Goal: Information Seeking & Learning: Learn about a topic

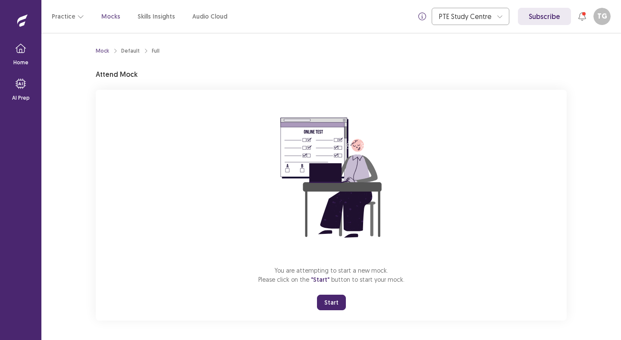
click at [334, 300] on button "Start" at bounding box center [331, 303] width 29 height 16
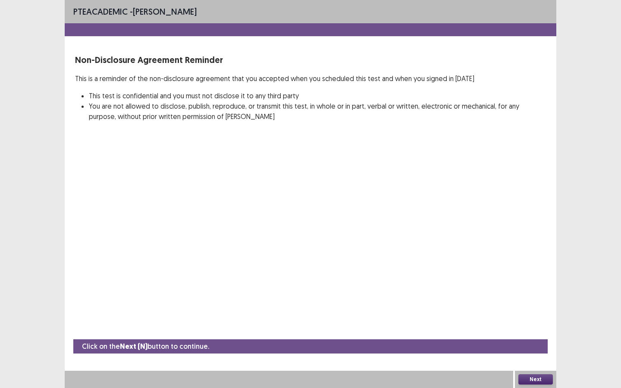
click at [535, 340] on button "Next" at bounding box center [536, 380] width 35 height 10
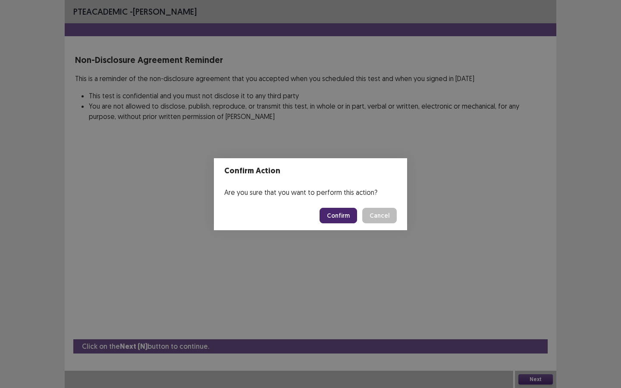
click at [344, 219] on button "Confirm" at bounding box center [339, 216] width 38 height 16
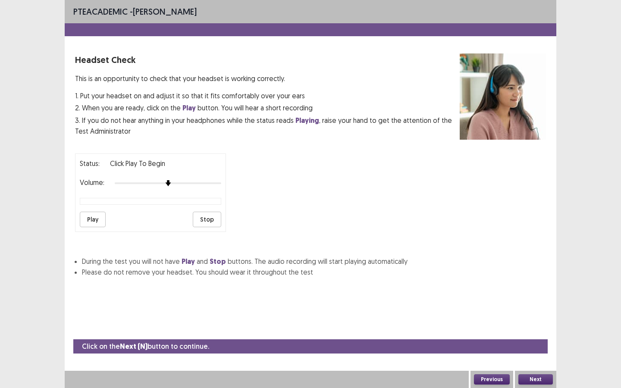
click at [101, 218] on button "Play" at bounding box center [93, 220] width 26 height 16
click at [534, 340] on button "Next" at bounding box center [536, 380] width 35 height 10
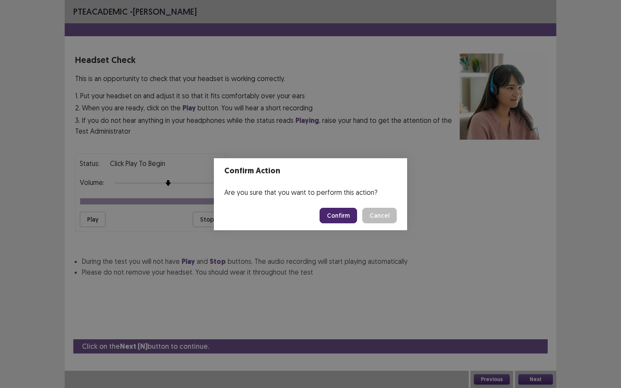
click at [339, 214] on button "Confirm" at bounding box center [339, 216] width 38 height 16
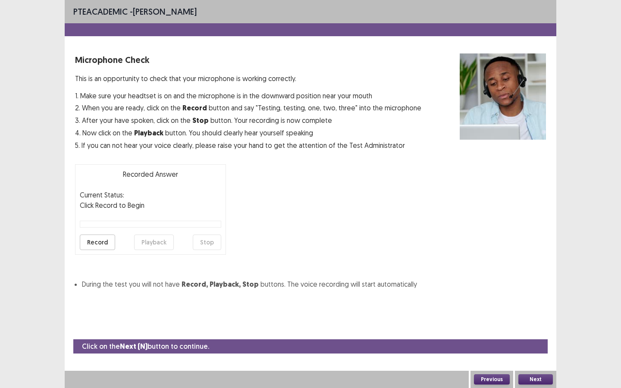
click at [99, 246] on button "Record" at bounding box center [97, 243] width 35 height 16
click at [209, 243] on button "Stop" at bounding box center [207, 243] width 28 height 16
click at [138, 244] on button "Playback" at bounding box center [154, 243] width 40 height 16
click at [531, 340] on button "Next" at bounding box center [536, 380] width 35 height 10
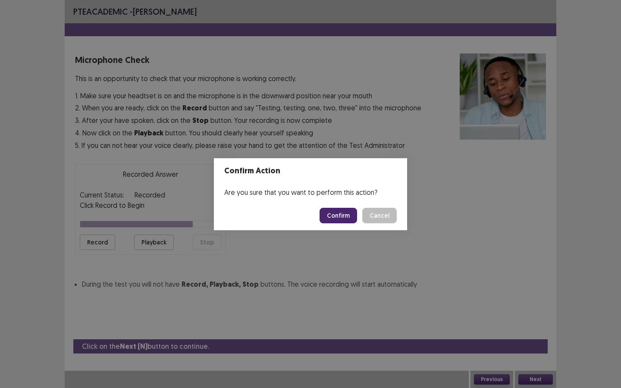
click at [327, 215] on button "Confirm" at bounding box center [339, 216] width 38 height 16
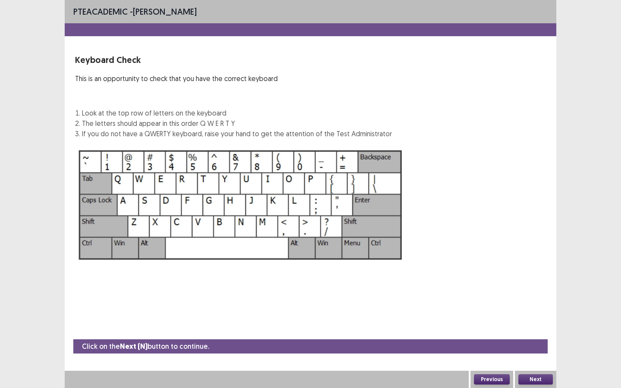
click at [530, 340] on button "Next" at bounding box center [536, 380] width 35 height 10
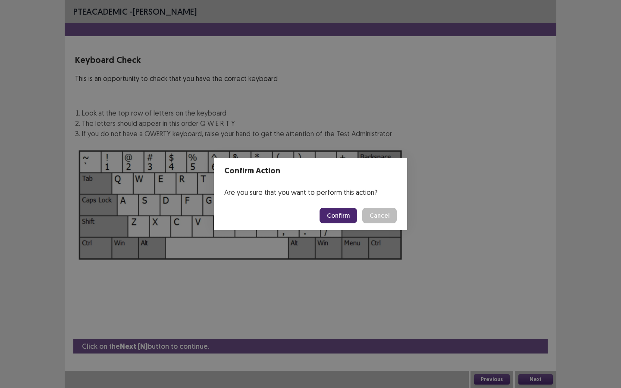
click at [343, 214] on button "Confirm" at bounding box center [339, 216] width 38 height 16
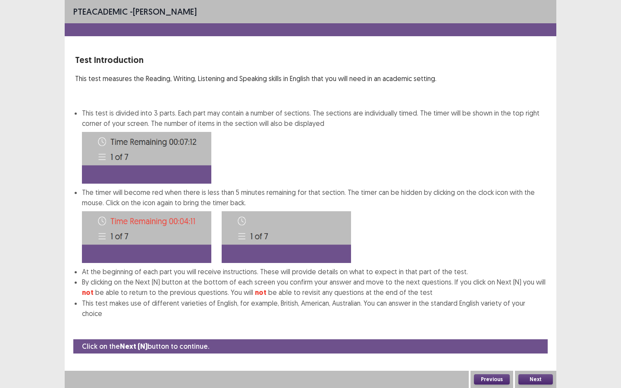
click at [543, 340] on button "Next" at bounding box center [536, 380] width 35 height 10
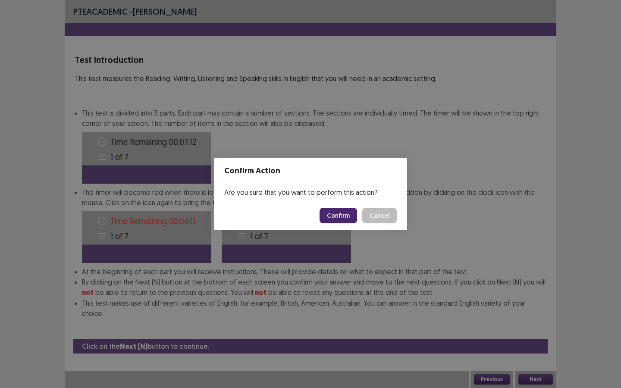
click at [350, 218] on button "Confirm" at bounding box center [339, 216] width 38 height 16
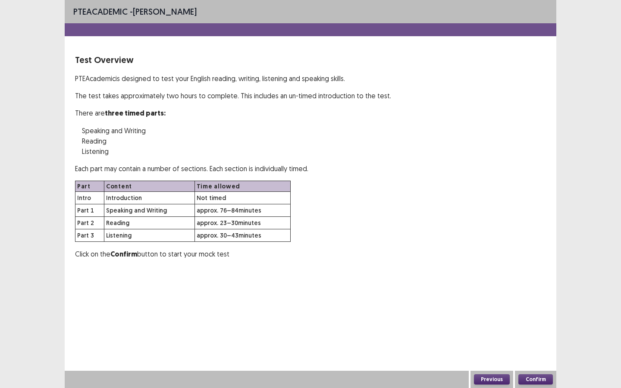
click at [526, 340] on button "Confirm" at bounding box center [536, 380] width 35 height 10
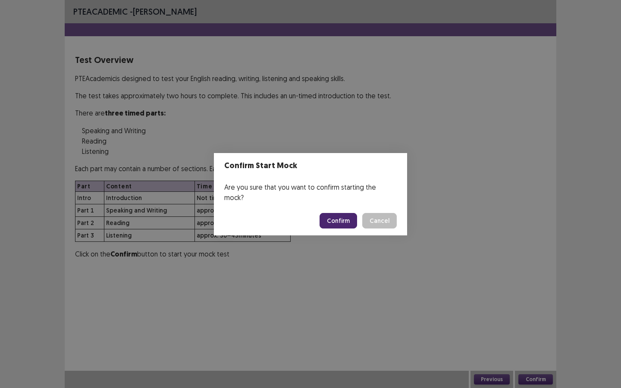
click at [337, 213] on button "Confirm" at bounding box center [339, 221] width 38 height 16
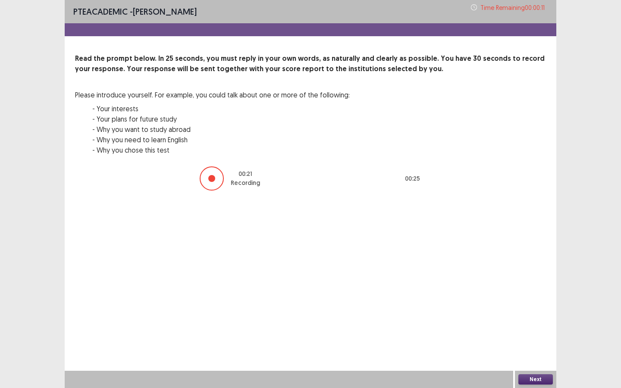
click at [524, 340] on button "Next" at bounding box center [536, 380] width 35 height 10
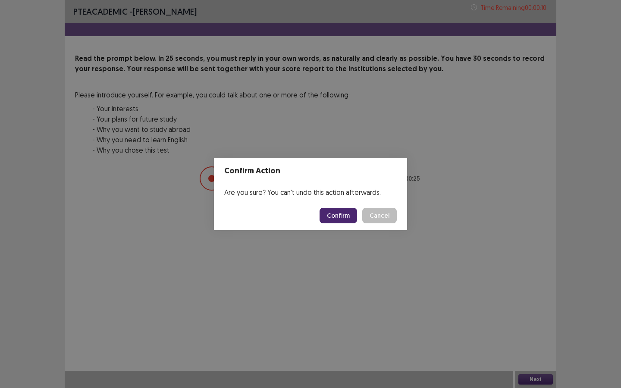
click at [345, 216] on button "Confirm" at bounding box center [339, 216] width 38 height 16
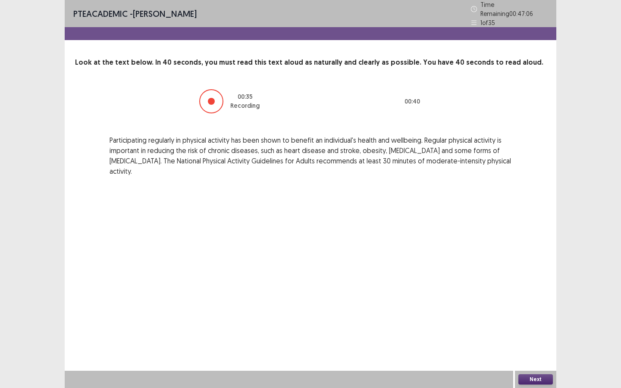
click at [539, 340] on button "Next" at bounding box center [536, 380] width 35 height 10
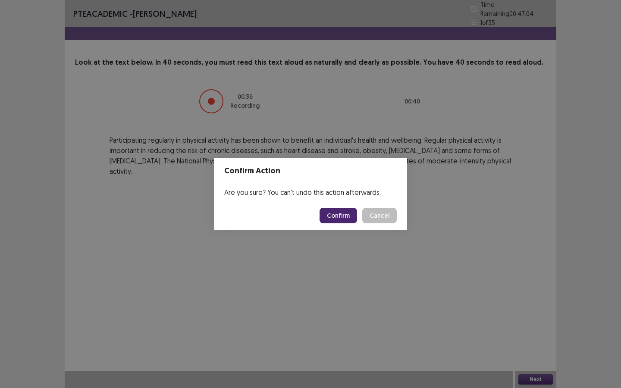
click at [337, 215] on button "Confirm" at bounding box center [339, 216] width 38 height 16
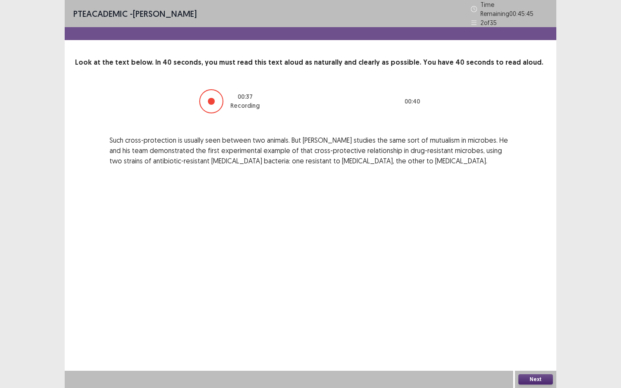
click at [544, 340] on button "Next" at bounding box center [536, 380] width 35 height 10
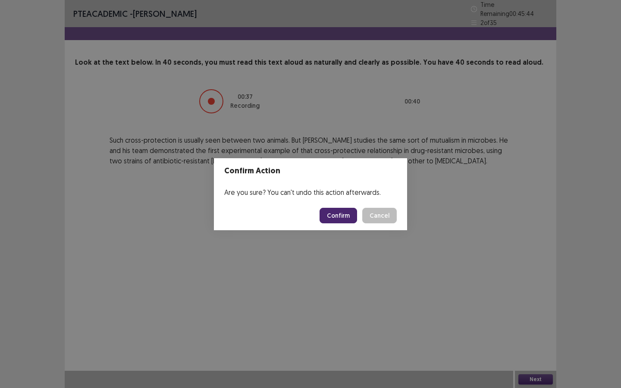
click at [340, 214] on button "Confirm" at bounding box center [339, 216] width 38 height 16
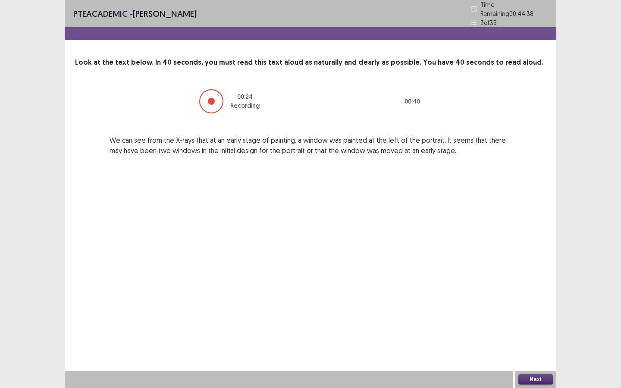
click at [529, 340] on button "Next" at bounding box center [536, 380] width 35 height 10
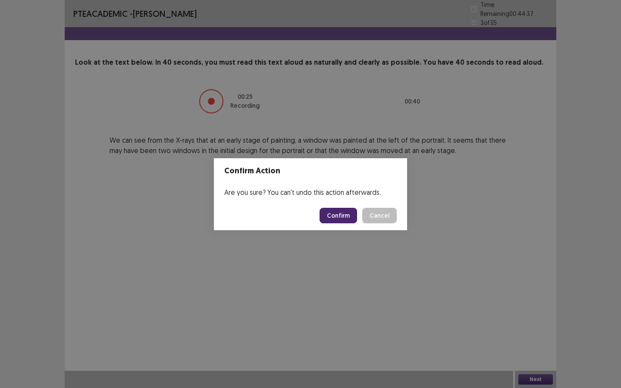
click at [327, 215] on button "Confirm" at bounding box center [339, 216] width 38 height 16
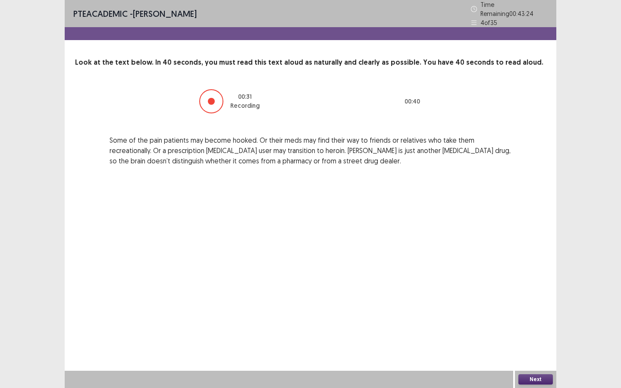
click at [533, 340] on button "Next" at bounding box center [536, 380] width 35 height 10
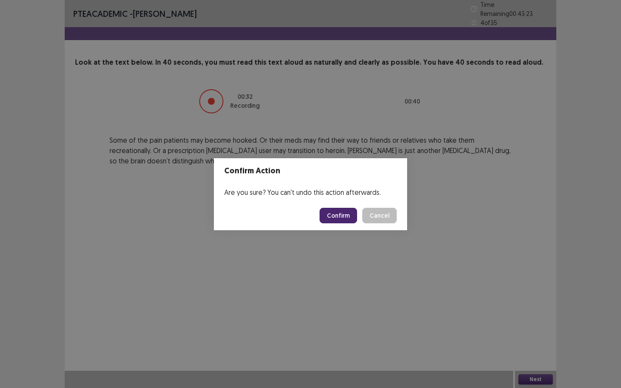
drag, startPoint x: 348, startPoint y: 223, endPoint x: 341, endPoint y: 217, distance: 9.5
click at [348, 222] on footer "Confirm Cancel" at bounding box center [310, 215] width 193 height 29
click at [341, 217] on button "Confirm" at bounding box center [339, 216] width 38 height 16
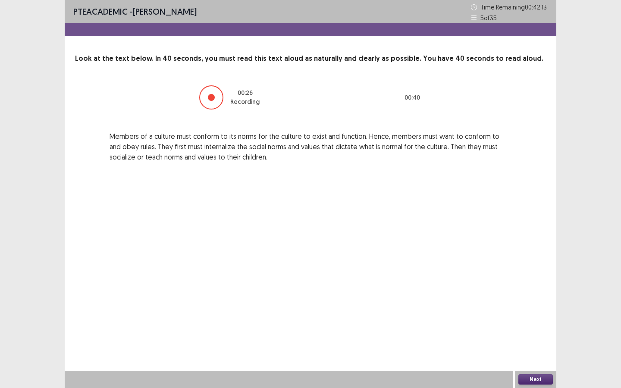
click at [545, 340] on button "Next" at bounding box center [536, 380] width 35 height 10
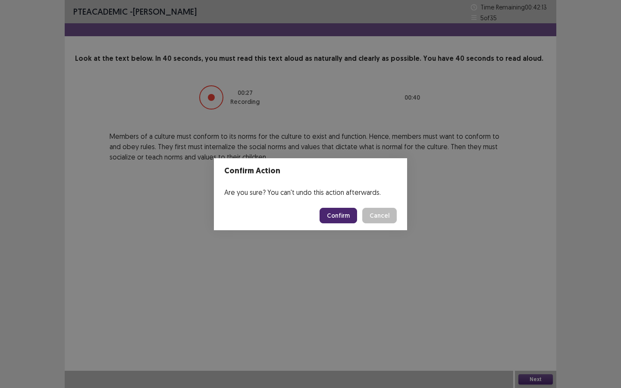
click at [343, 218] on button "Confirm" at bounding box center [339, 216] width 38 height 16
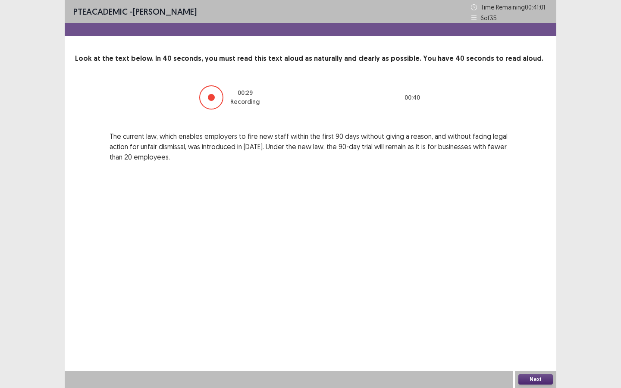
click at [533, 340] on button "Next" at bounding box center [536, 380] width 35 height 10
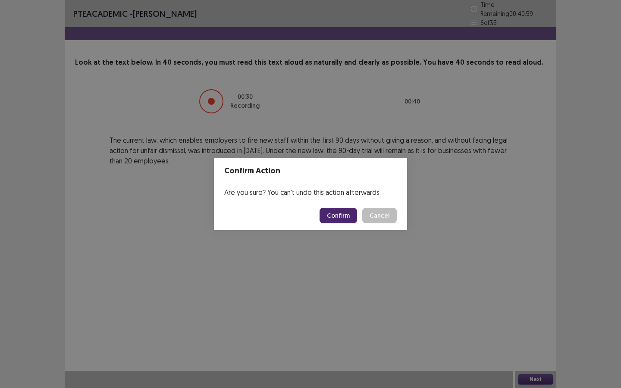
click at [354, 219] on button "Confirm" at bounding box center [339, 216] width 38 height 16
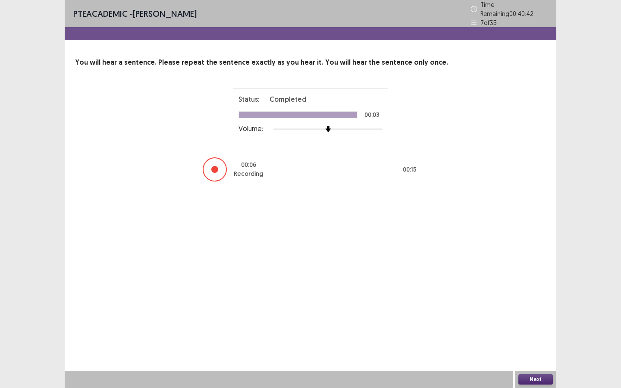
click at [528, 340] on button "Next" at bounding box center [536, 380] width 35 height 10
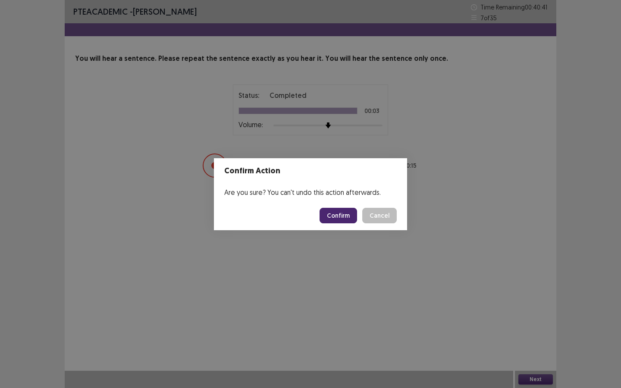
click at [336, 215] on button "Confirm" at bounding box center [339, 216] width 38 height 16
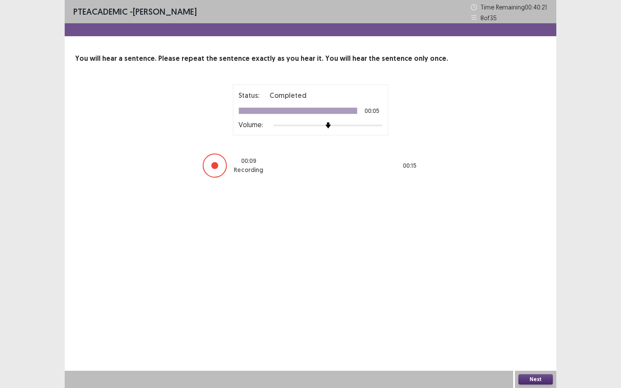
click at [542, 340] on button "Next" at bounding box center [536, 380] width 35 height 10
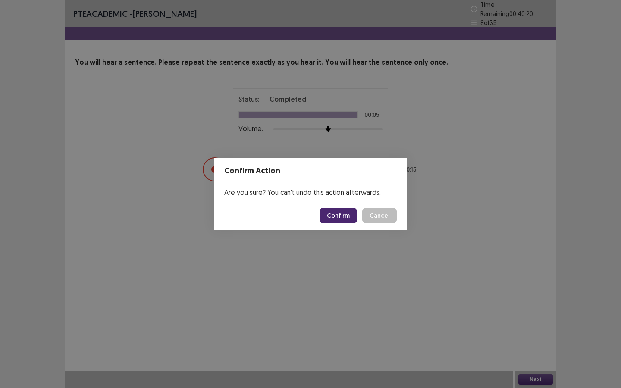
click at [348, 213] on button "Confirm" at bounding box center [339, 216] width 38 height 16
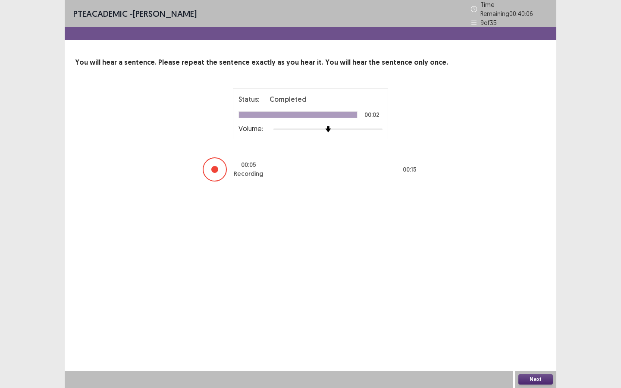
click at [532, 340] on button "Next" at bounding box center [536, 380] width 35 height 10
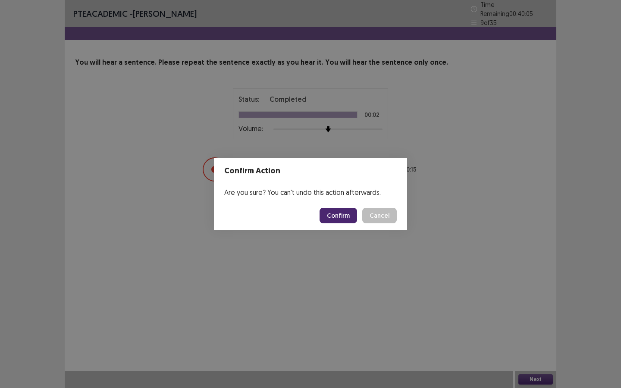
click at [347, 214] on button "Confirm" at bounding box center [339, 216] width 38 height 16
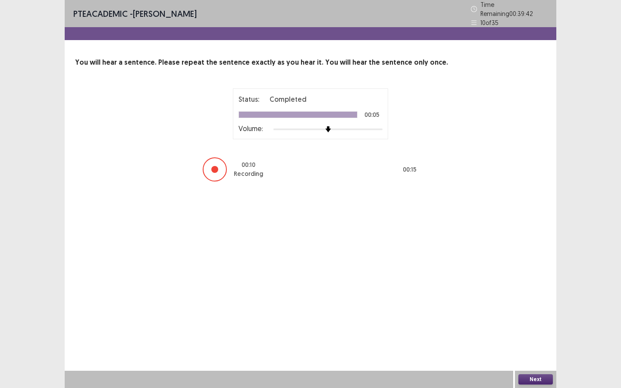
click at [535, 340] on button "Next" at bounding box center [536, 380] width 35 height 10
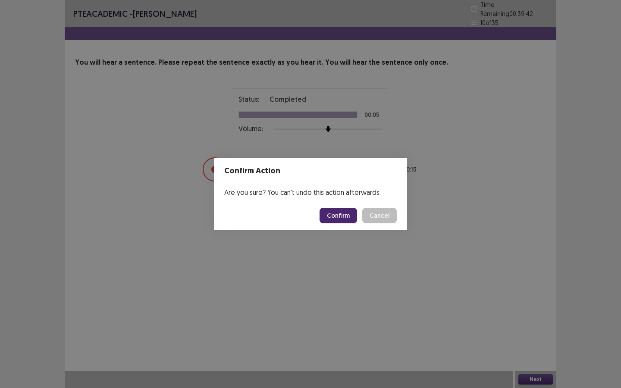
click at [349, 223] on footer "Confirm Cancel" at bounding box center [310, 215] width 193 height 29
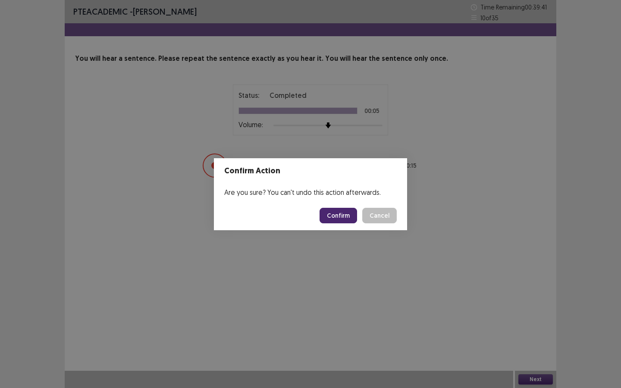
click at [347, 219] on button "Confirm" at bounding box center [339, 216] width 38 height 16
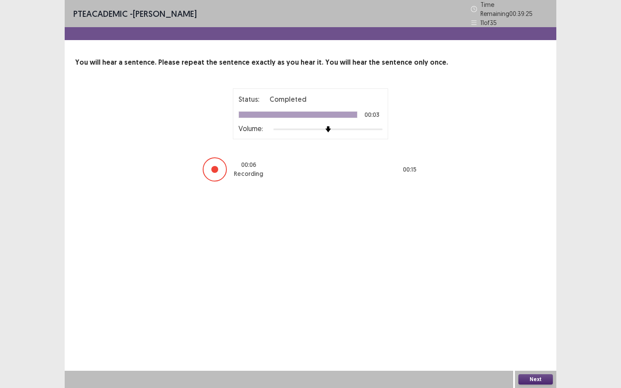
click at [538, 340] on button "Next" at bounding box center [536, 380] width 35 height 10
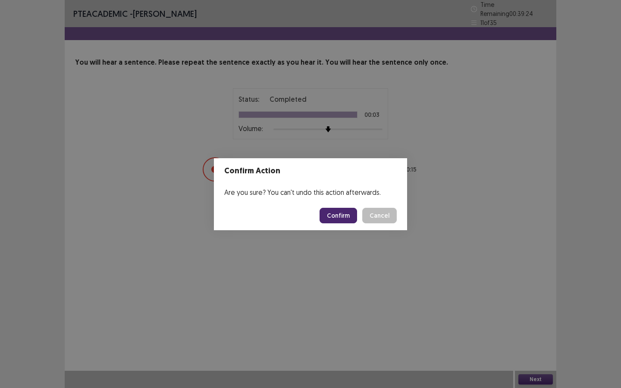
click at [343, 215] on button "Confirm" at bounding box center [339, 216] width 38 height 16
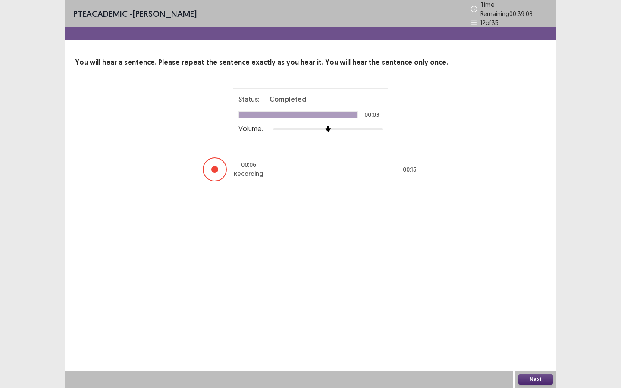
click at [523, 340] on button "Next" at bounding box center [536, 380] width 35 height 10
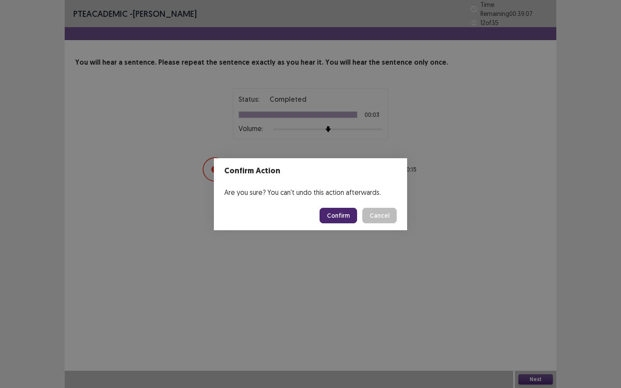
click at [350, 215] on button "Confirm" at bounding box center [339, 216] width 38 height 16
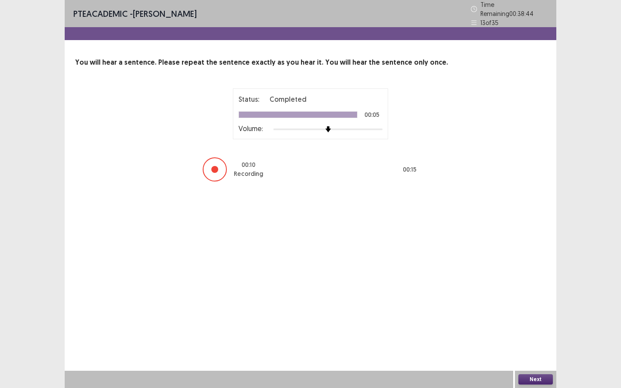
click at [528, 340] on button "Next" at bounding box center [536, 380] width 35 height 10
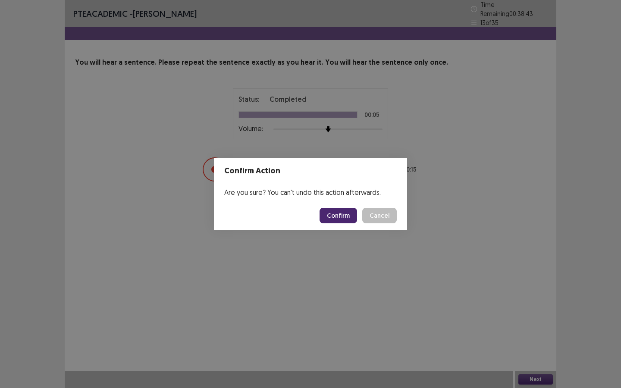
click at [355, 216] on button "Confirm" at bounding box center [339, 216] width 38 height 16
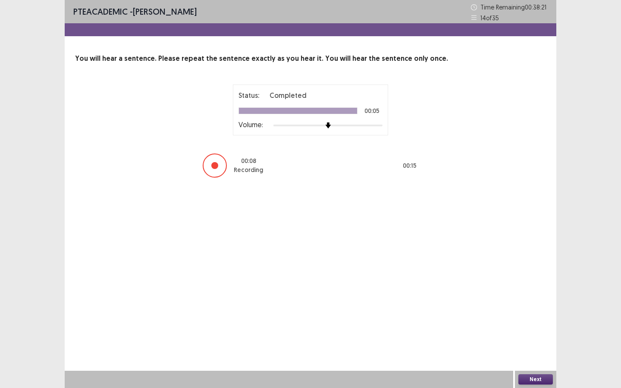
click at [525, 340] on button "Next" at bounding box center [536, 380] width 35 height 10
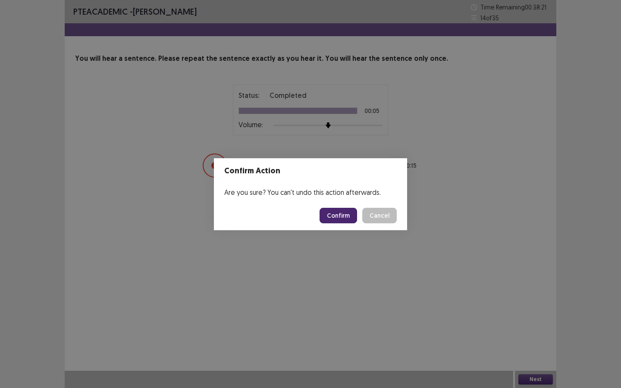
click at [353, 216] on button "Confirm" at bounding box center [339, 216] width 38 height 16
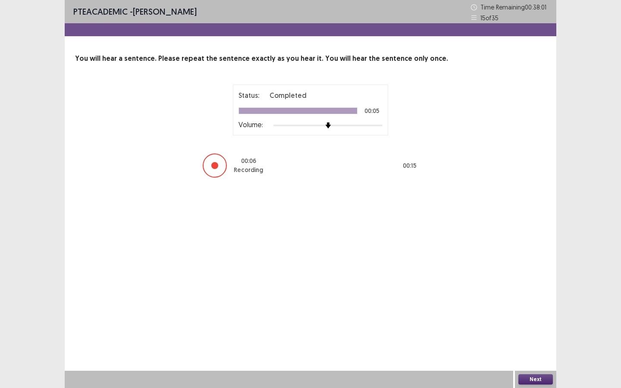
click at [532, 340] on button "Next" at bounding box center [536, 380] width 35 height 10
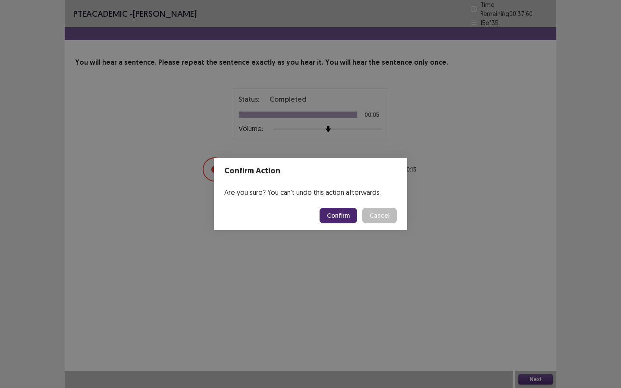
click at [345, 212] on button "Confirm" at bounding box center [339, 216] width 38 height 16
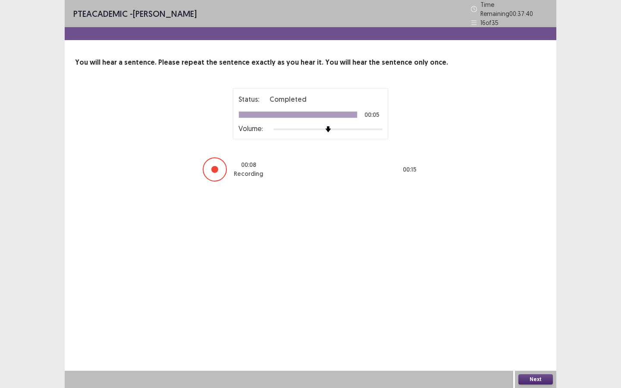
click at [536, 340] on button "Next" at bounding box center [536, 380] width 35 height 10
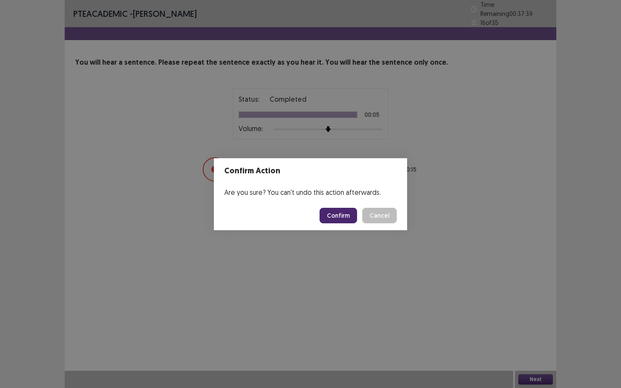
click at [335, 215] on button "Confirm" at bounding box center [339, 216] width 38 height 16
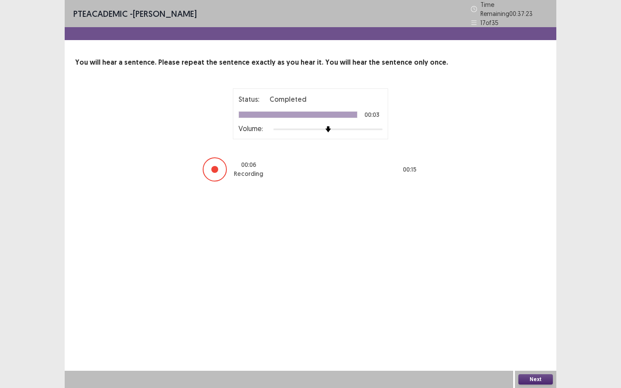
click at [532, 340] on button "Next" at bounding box center [536, 380] width 35 height 10
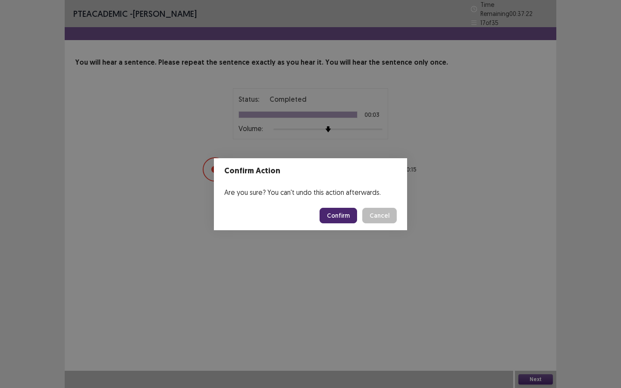
click at [330, 212] on button "Confirm" at bounding box center [339, 216] width 38 height 16
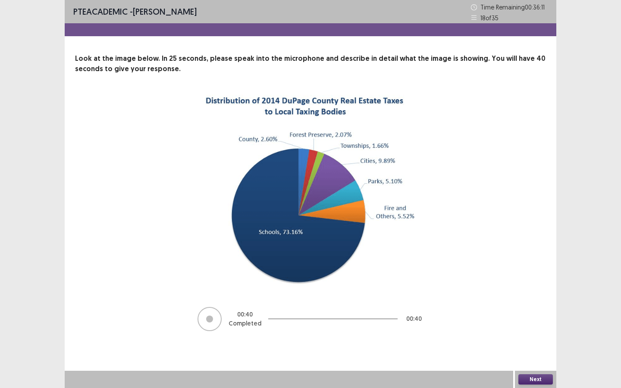
click at [539, 340] on button "Next" at bounding box center [536, 380] width 35 height 10
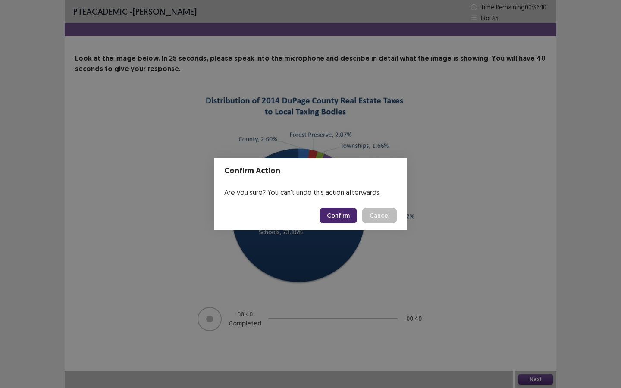
click at [333, 218] on button "Confirm" at bounding box center [339, 216] width 38 height 16
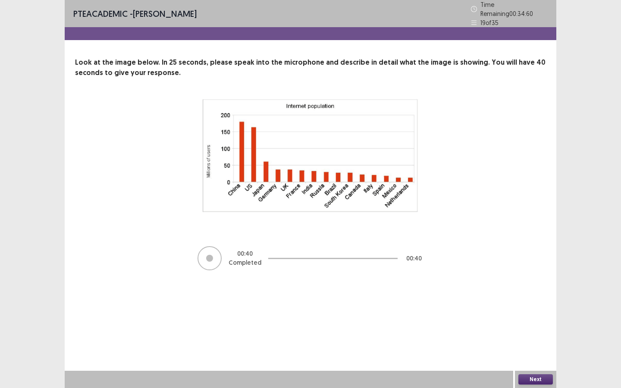
click at [533, 340] on button "Next" at bounding box center [536, 380] width 35 height 10
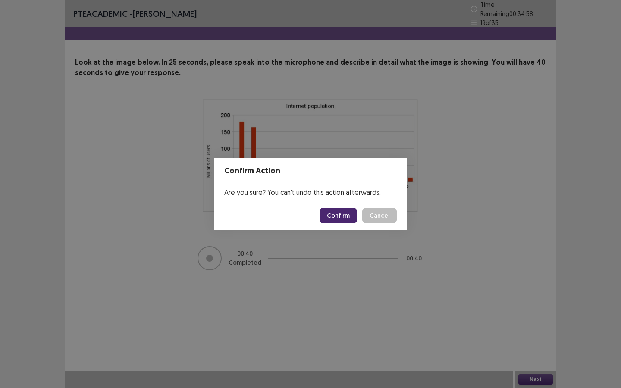
click at [335, 215] on button "Confirm" at bounding box center [339, 216] width 38 height 16
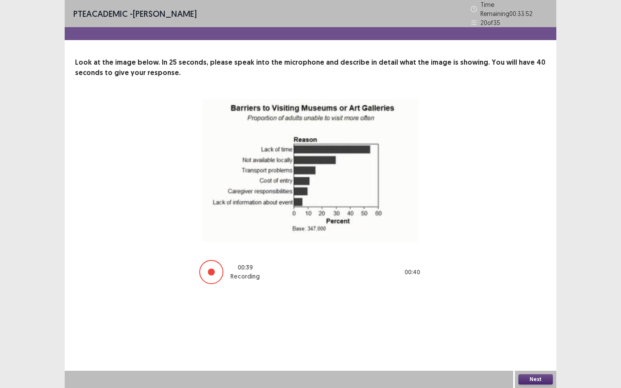
click at [537, 340] on button "Next" at bounding box center [536, 380] width 35 height 10
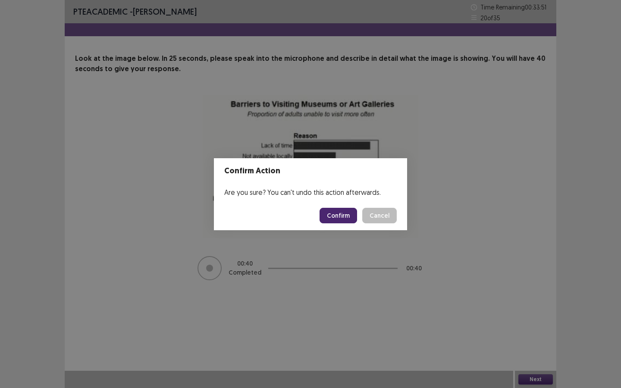
click at [335, 216] on button "Confirm" at bounding box center [339, 216] width 38 height 16
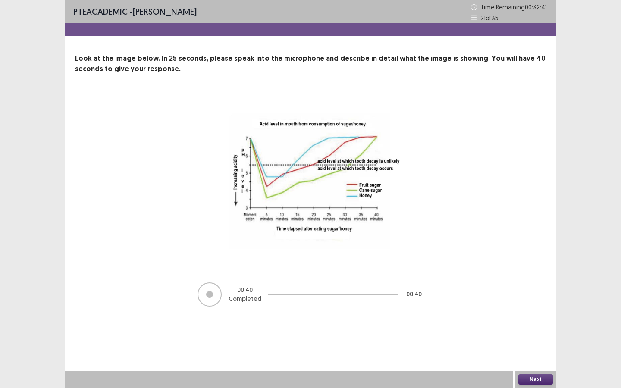
click at [540, 340] on button "Next" at bounding box center [536, 380] width 35 height 10
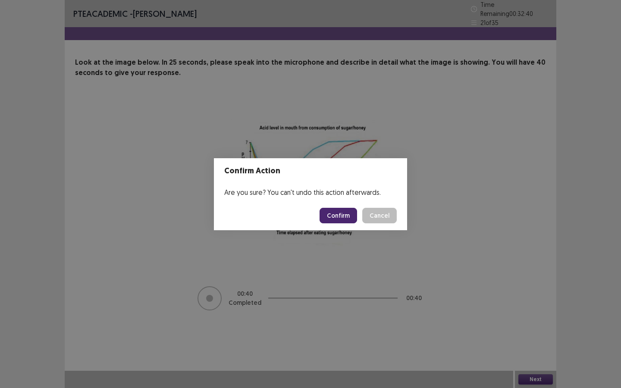
click at [339, 216] on button "Confirm" at bounding box center [339, 216] width 38 height 16
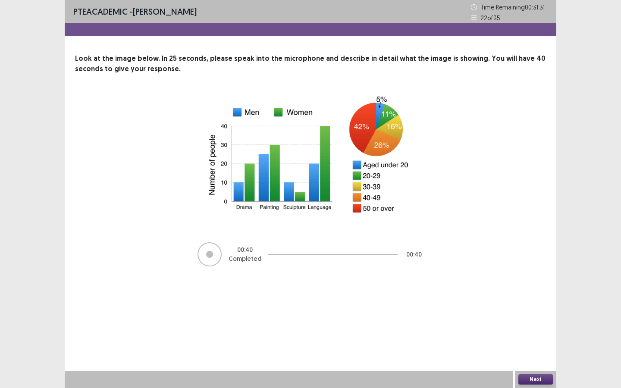
click at [545, 340] on button "Next" at bounding box center [536, 380] width 35 height 10
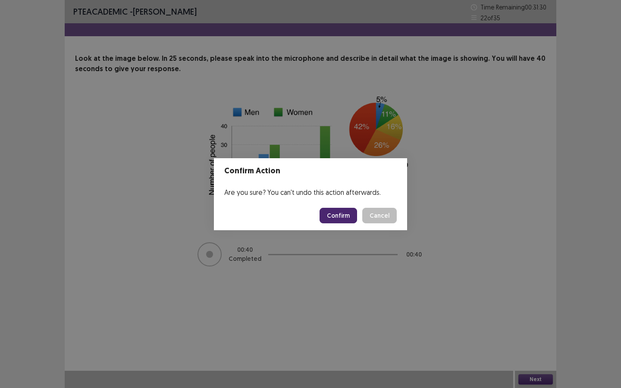
click at [355, 216] on button "Confirm" at bounding box center [339, 216] width 38 height 16
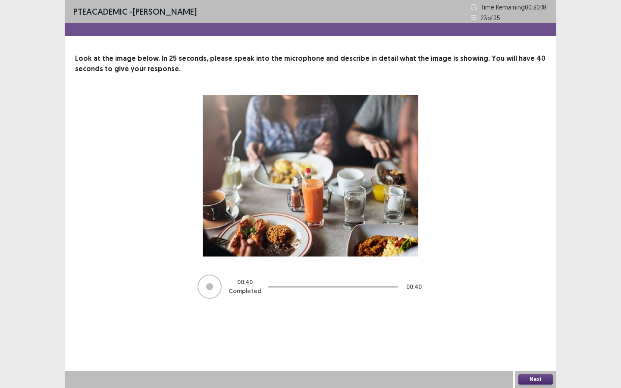
click at [519, 340] on button "Next" at bounding box center [536, 380] width 35 height 10
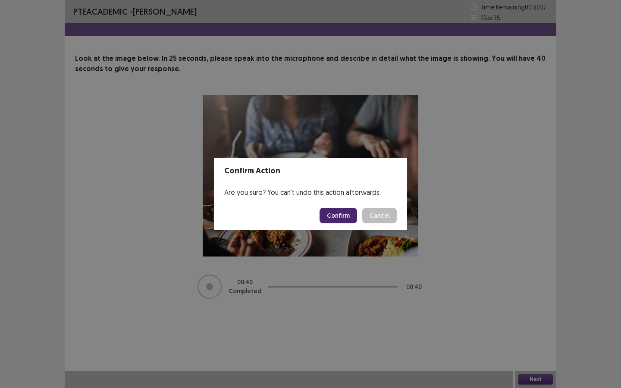
click at [352, 213] on button "Confirm" at bounding box center [339, 216] width 38 height 16
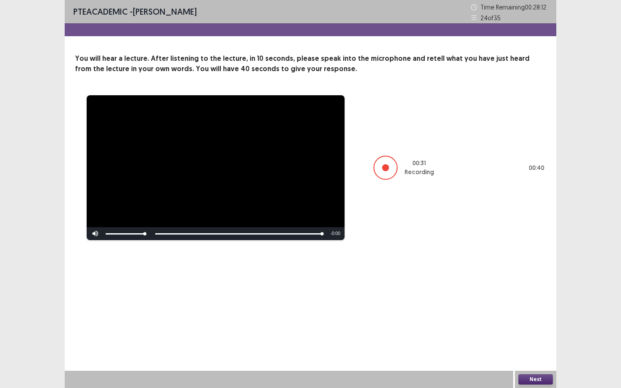
drag, startPoint x: 340, startPoint y: 198, endPoint x: 367, endPoint y: 201, distance: 27.4
click at [367, 201] on div "**********" at bounding box center [310, 168] width 471 height 146
click at [534, 340] on button "Next" at bounding box center [536, 380] width 35 height 10
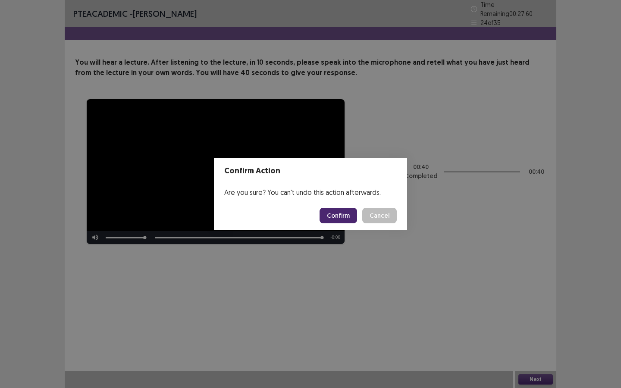
click at [346, 217] on button "Confirm" at bounding box center [339, 216] width 38 height 16
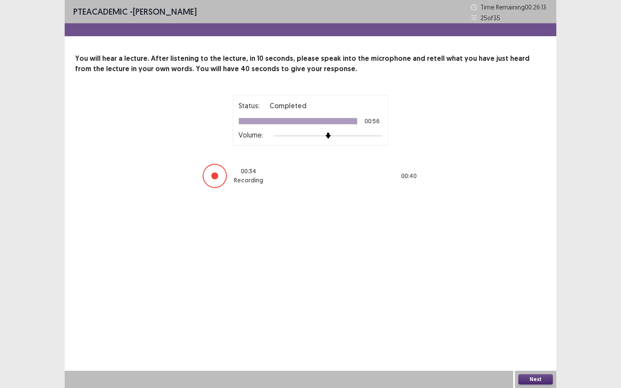
click at [527, 340] on button "Next" at bounding box center [536, 380] width 35 height 10
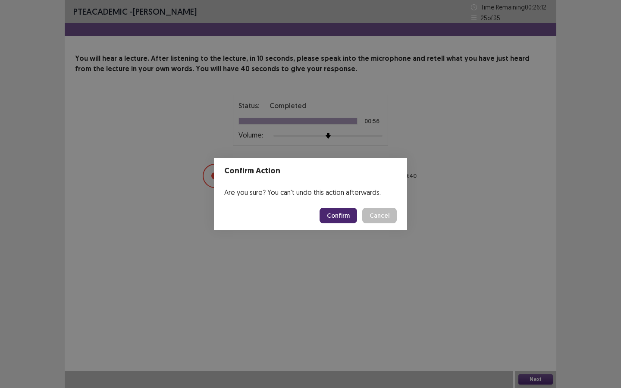
click at [341, 216] on button "Confirm" at bounding box center [339, 216] width 38 height 16
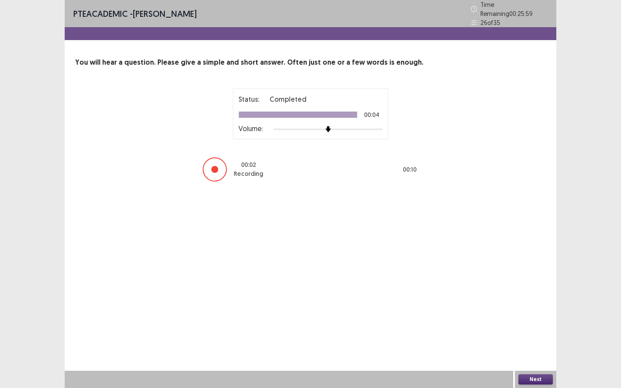
click at [541, 340] on button "Next" at bounding box center [536, 380] width 35 height 10
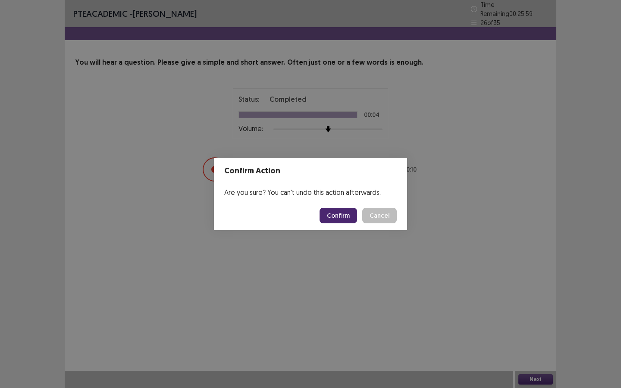
click at [350, 218] on button "Confirm" at bounding box center [339, 216] width 38 height 16
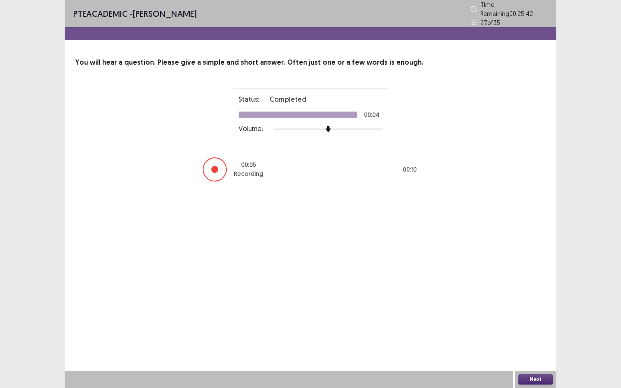
click at [531, 340] on button "Next" at bounding box center [536, 380] width 35 height 10
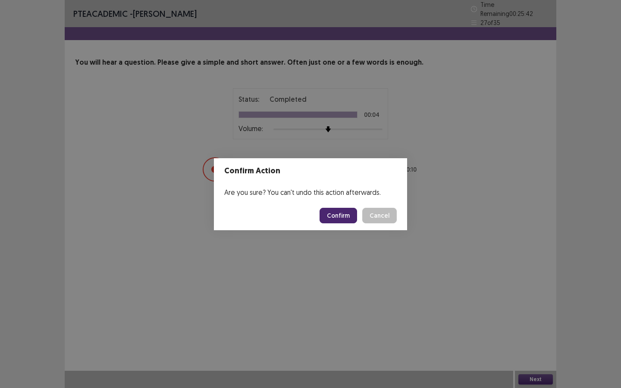
click at [342, 220] on button "Confirm" at bounding box center [339, 216] width 38 height 16
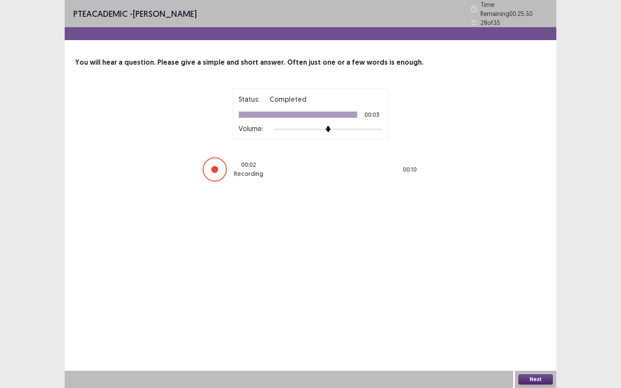
click at [530, 340] on button "Next" at bounding box center [536, 380] width 35 height 10
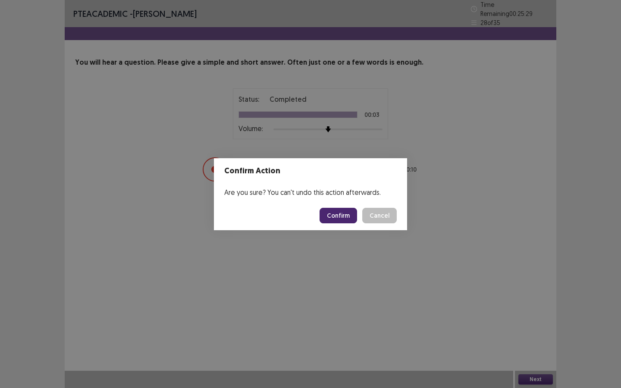
click at [355, 217] on button "Confirm" at bounding box center [339, 216] width 38 height 16
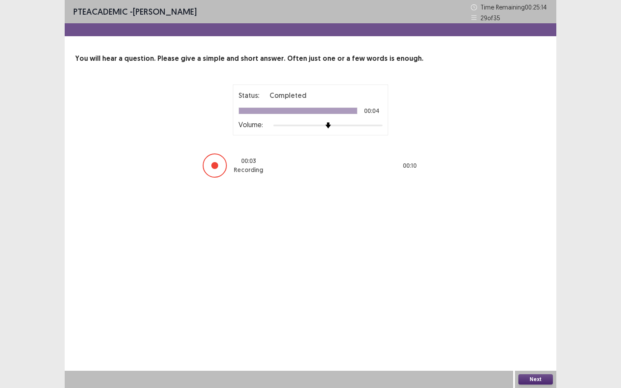
click at [536, 340] on button "Next" at bounding box center [536, 380] width 35 height 10
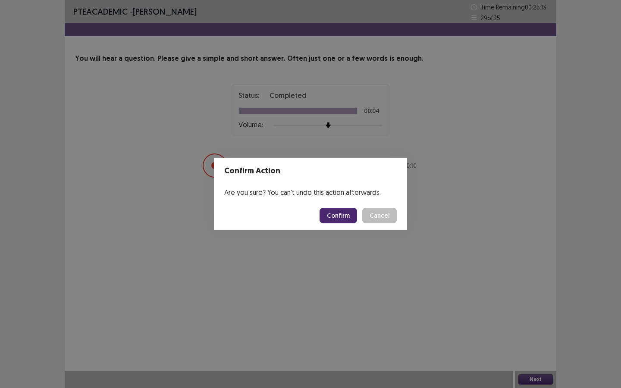
click at [341, 213] on button "Confirm" at bounding box center [339, 216] width 38 height 16
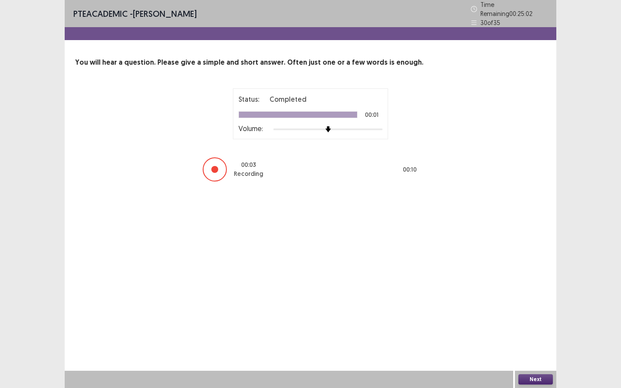
click at [535, 340] on button "Next" at bounding box center [536, 380] width 35 height 10
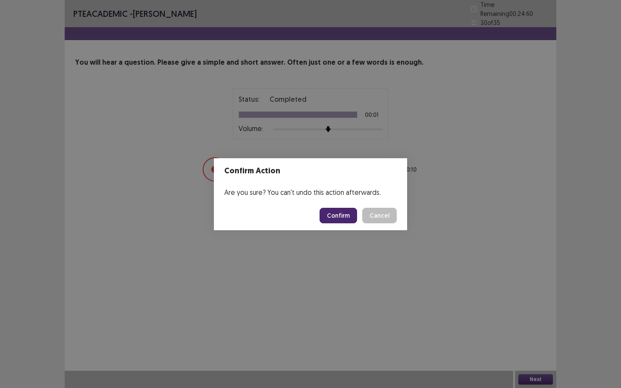
click at [344, 212] on button "Confirm" at bounding box center [339, 216] width 38 height 16
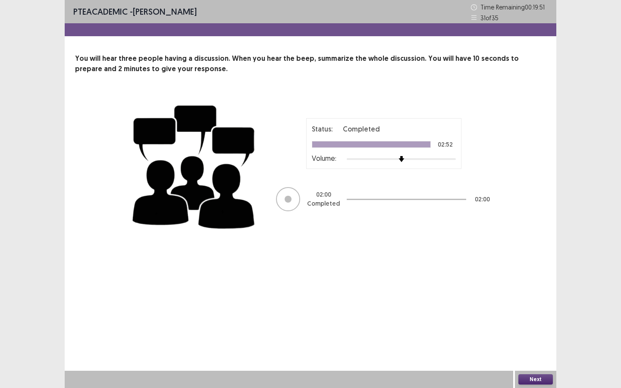
click at [531, 340] on button "Next" at bounding box center [536, 380] width 35 height 10
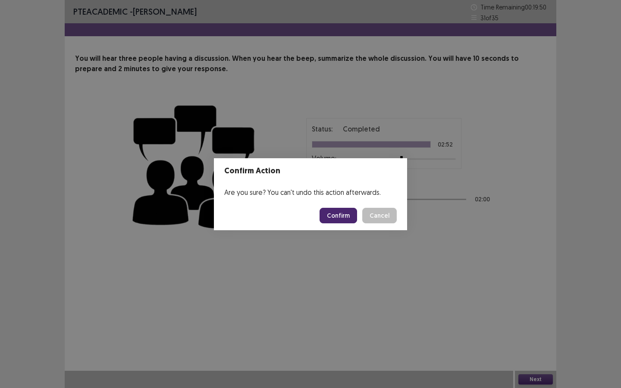
click at [328, 220] on button "Confirm" at bounding box center [339, 216] width 38 height 16
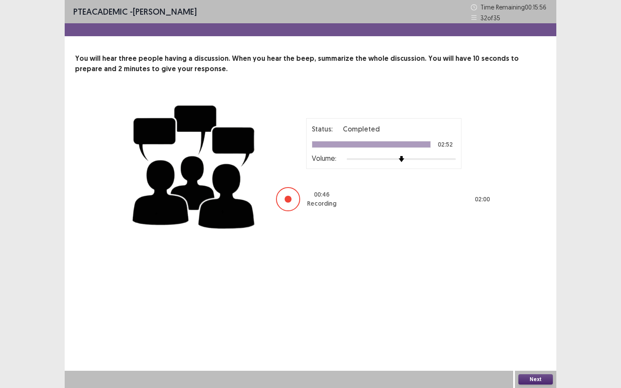
click at [621, 221] on div "PTE academic - Thiago Gonsalez Time Remaining 00 : 15 : 56 32 of 35 You will he…" at bounding box center [310, 194] width 621 height 388
click at [524, 340] on button "Next" at bounding box center [536, 380] width 35 height 10
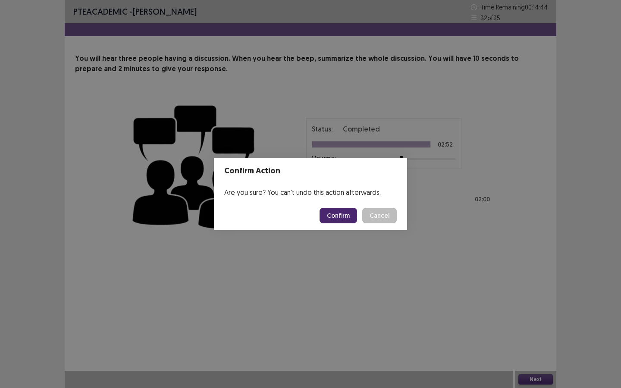
click at [344, 217] on button "Confirm" at bounding box center [339, 216] width 38 height 16
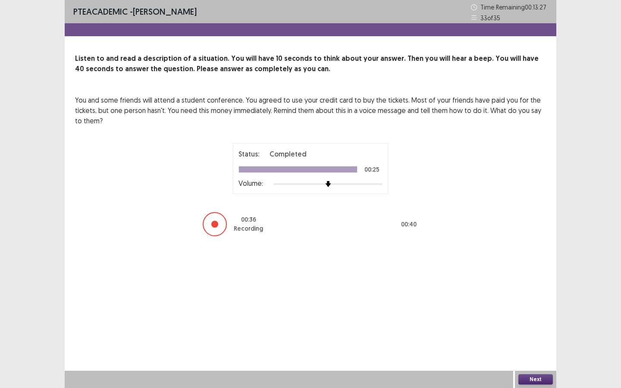
click at [536, 340] on button "Next" at bounding box center [536, 380] width 35 height 10
click at [332, 215] on button "Confirm" at bounding box center [339, 216] width 38 height 16
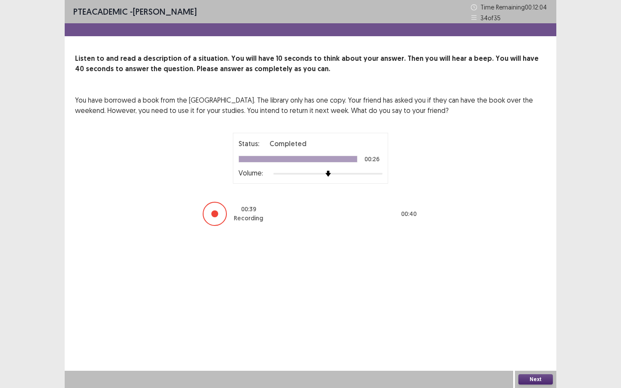
click at [527, 340] on button "Next" at bounding box center [536, 380] width 35 height 10
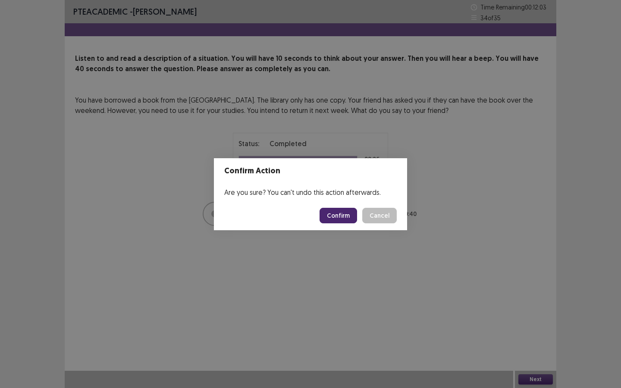
click at [347, 216] on button "Confirm" at bounding box center [339, 216] width 38 height 16
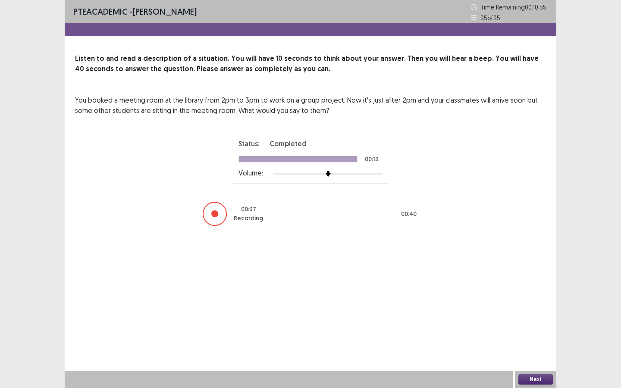
click at [531, 340] on button "Next" at bounding box center [536, 380] width 35 height 10
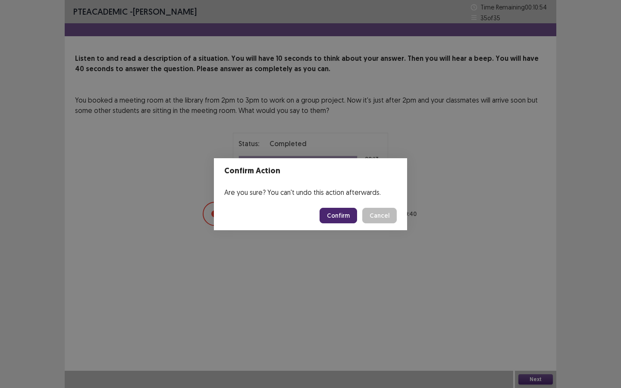
click at [323, 215] on button "Confirm" at bounding box center [339, 216] width 38 height 16
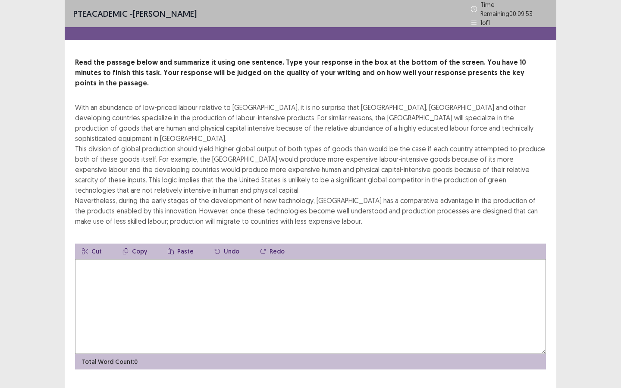
click at [220, 279] on textarea at bounding box center [310, 306] width 471 height 95
click at [204, 267] on textarea at bounding box center [310, 306] width 471 height 95
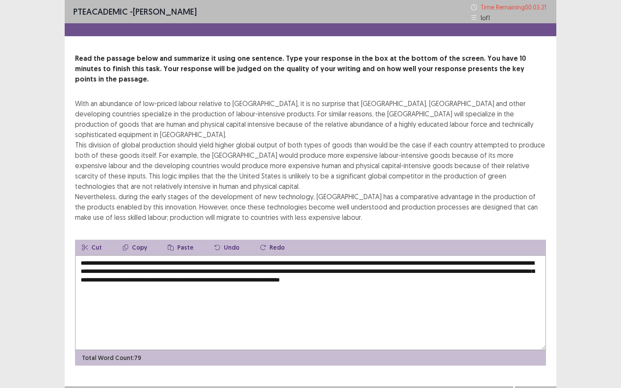
click at [314, 255] on textarea "**********" at bounding box center [310, 302] width 471 height 95
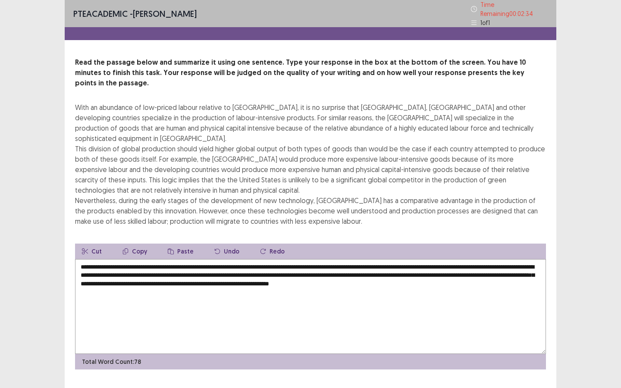
click at [425, 259] on textarea "**********" at bounding box center [310, 306] width 471 height 95
click at [428, 261] on textarea "**********" at bounding box center [310, 306] width 471 height 95
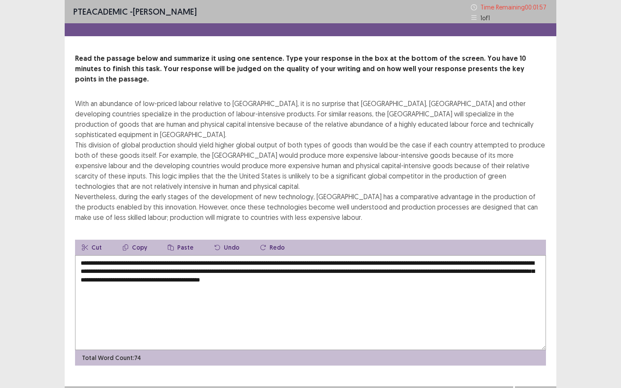
click at [423, 258] on textarea "**********" at bounding box center [310, 302] width 471 height 95
click at [202, 263] on textarea "**********" at bounding box center [310, 302] width 471 height 95
type textarea "**********"
click at [534, 340] on button "Next" at bounding box center [536, 395] width 35 height 10
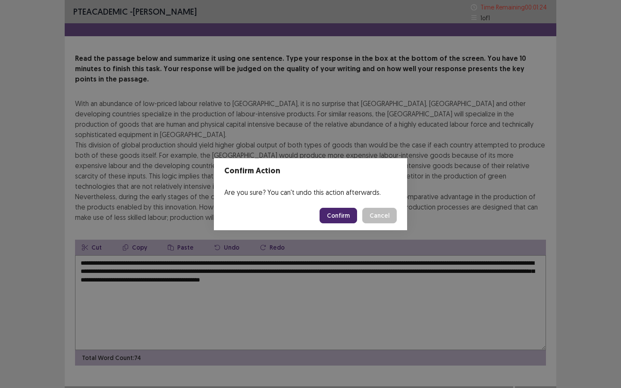
click at [329, 214] on button "Confirm" at bounding box center [339, 216] width 38 height 16
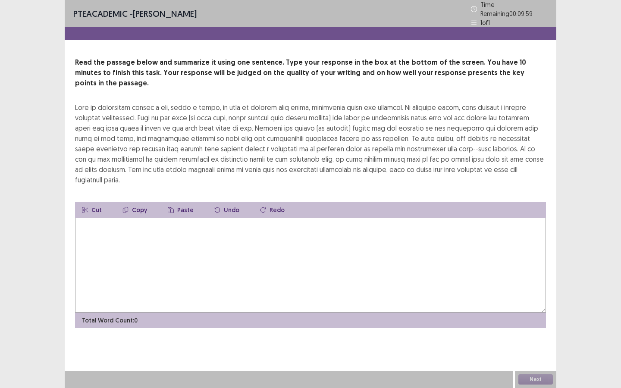
click at [324, 249] on textarea at bounding box center [310, 265] width 471 height 95
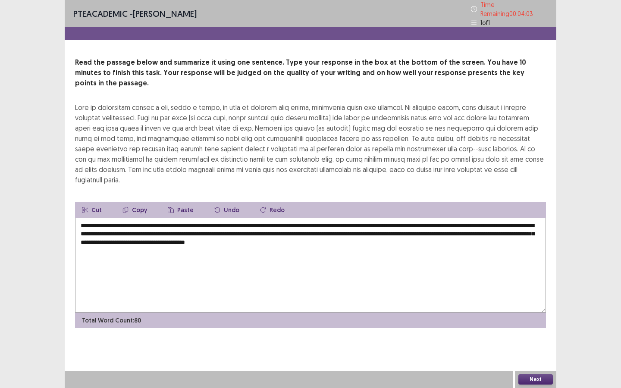
click at [473, 218] on textarea "**********" at bounding box center [310, 265] width 471 height 95
click at [443, 218] on textarea "**********" at bounding box center [310, 265] width 471 height 95
click at [157, 220] on textarea "**********" at bounding box center [310, 265] width 471 height 95
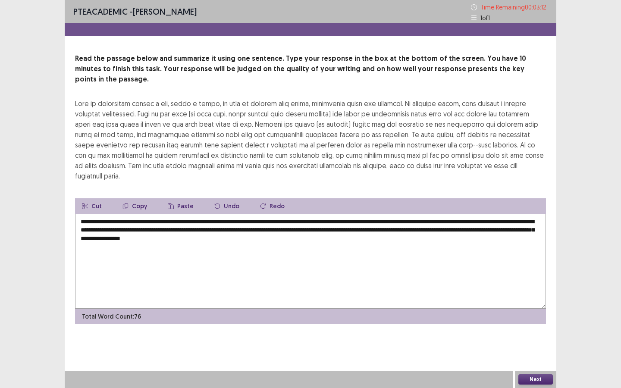
click at [186, 224] on textarea "**********" at bounding box center [310, 261] width 471 height 95
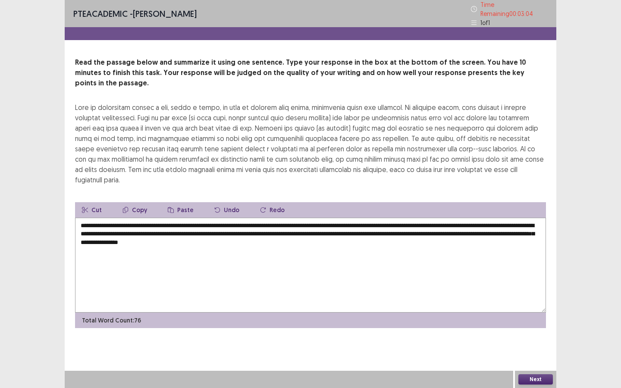
click at [197, 222] on textarea "**********" at bounding box center [310, 265] width 471 height 95
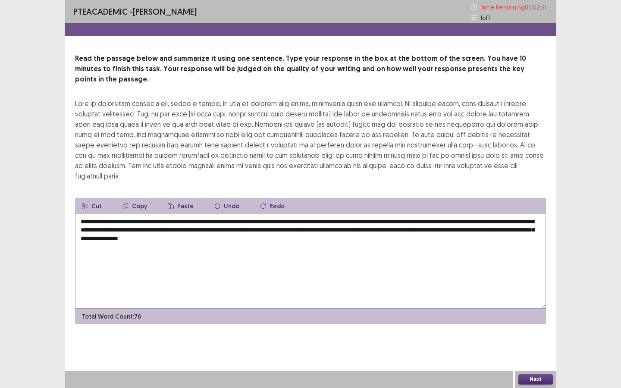
click at [394, 224] on textarea "**********" at bounding box center [310, 261] width 471 height 95
click at [202, 214] on textarea "**********" at bounding box center [310, 261] width 471 height 95
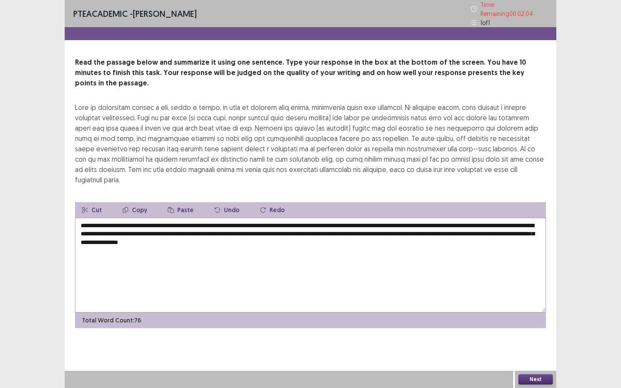
click at [255, 218] on textarea "**********" at bounding box center [310, 265] width 471 height 95
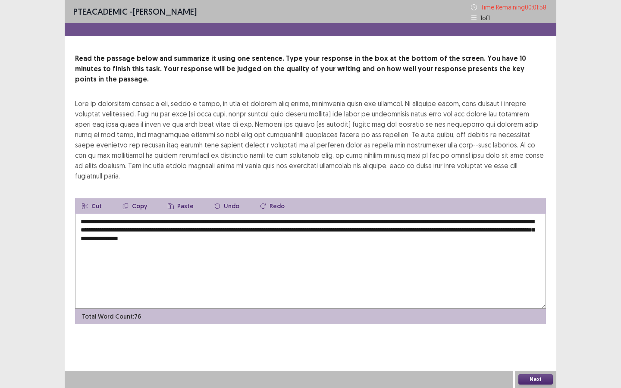
click at [233, 214] on textarea "**********" at bounding box center [310, 261] width 471 height 95
click at [245, 214] on textarea "**********" at bounding box center [310, 261] width 471 height 95
click at [381, 223] on textarea "**********" at bounding box center [310, 261] width 471 height 95
type textarea "**********"
click at [528, 340] on button "Next" at bounding box center [536, 380] width 35 height 10
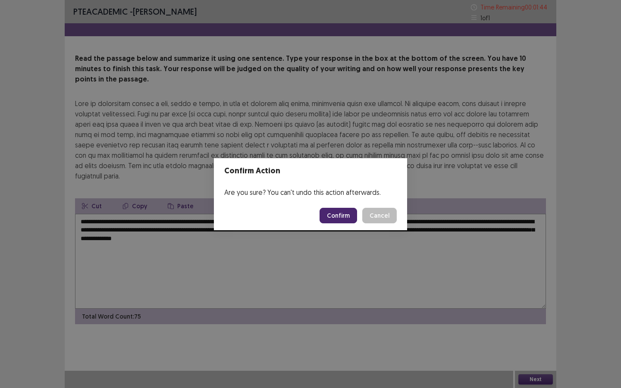
click at [337, 215] on button "Confirm" at bounding box center [339, 216] width 38 height 16
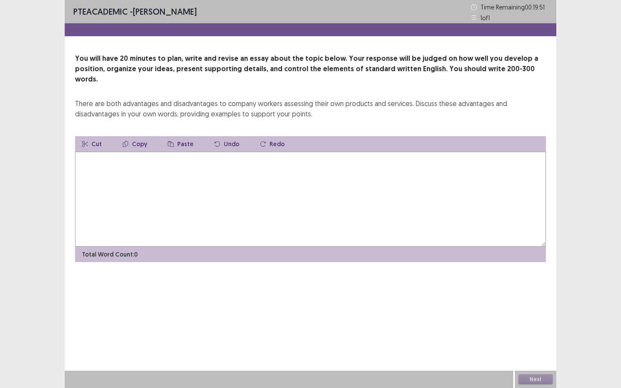
click at [320, 201] on textarea at bounding box center [310, 199] width 471 height 95
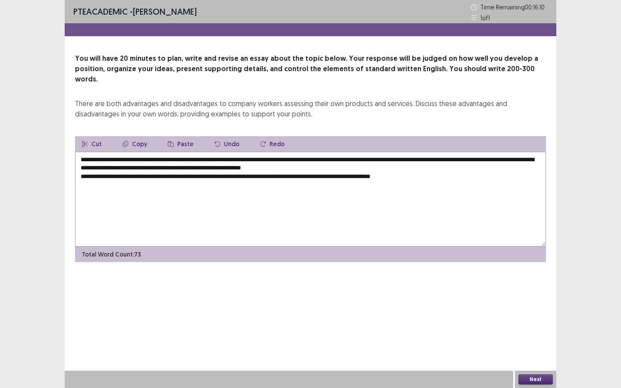
click at [409, 168] on textarea "**********" at bounding box center [310, 199] width 471 height 95
click at [451, 164] on textarea "**********" at bounding box center [310, 199] width 471 height 95
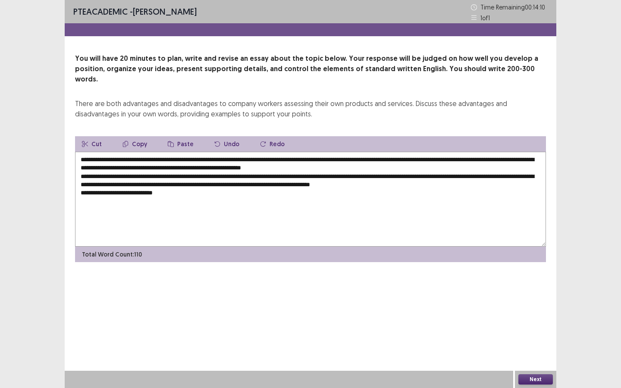
click at [117, 187] on textarea "**********" at bounding box center [310, 199] width 471 height 95
drag, startPoint x: 115, startPoint y: 184, endPoint x: 122, endPoint y: 189, distance: 8.9
click at [115, 184] on textarea "**********" at bounding box center [310, 199] width 471 height 95
click at [188, 186] on textarea "**********" at bounding box center [310, 199] width 471 height 95
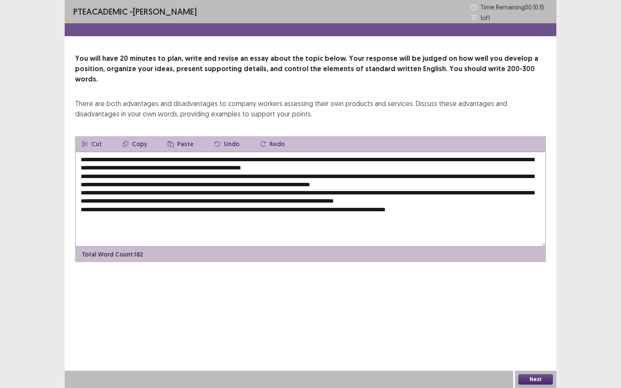
click at [119, 152] on textarea at bounding box center [310, 199] width 471 height 95
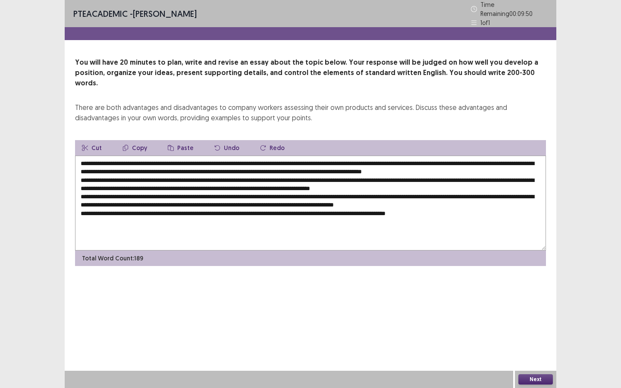
click at [142, 156] on textarea at bounding box center [310, 203] width 471 height 95
click at [117, 156] on textarea at bounding box center [310, 203] width 471 height 95
drag, startPoint x: 116, startPoint y: 151, endPoint x: 276, endPoint y: 151, distance: 160.1
click at [276, 156] on textarea at bounding box center [310, 203] width 471 height 95
click at [133, 140] on button "Copy" at bounding box center [135, 148] width 38 height 16
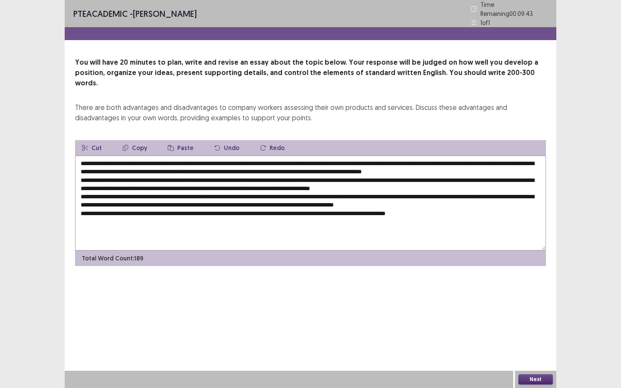
click at [134, 140] on button "Copy" at bounding box center [135, 148] width 38 height 16
drag, startPoint x: 152, startPoint y: 227, endPoint x: 263, endPoint y: 218, distance: 111.3
click at [152, 226] on textarea at bounding box center [310, 203] width 471 height 95
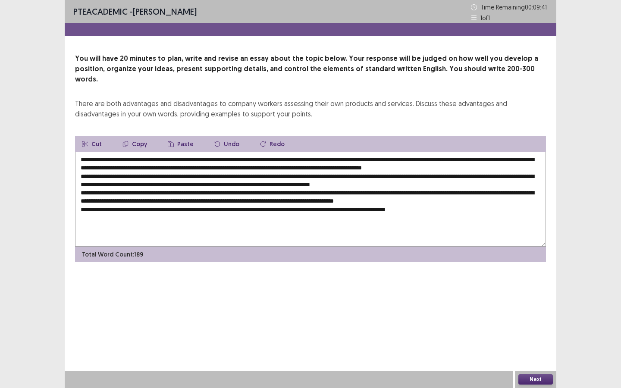
drag, startPoint x: 461, startPoint y: 200, endPoint x: 454, endPoint y: 199, distance: 6.1
click at [460, 200] on textarea at bounding box center [310, 199] width 471 height 95
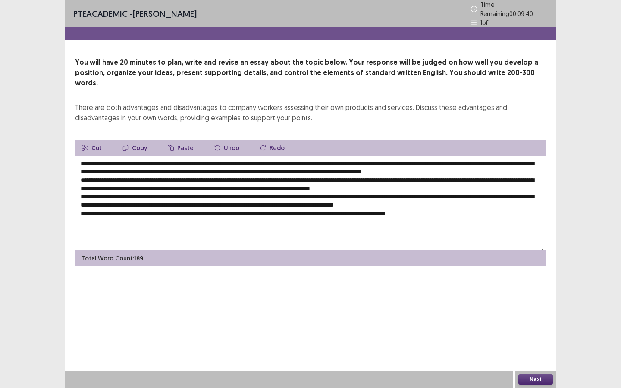
click at [186, 140] on button "Paste" at bounding box center [181, 148] width 40 height 16
drag, startPoint x: 449, startPoint y: 201, endPoint x: 454, endPoint y: 213, distance: 12.4
click at [454, 213] on textarea at bounding box center [310, 203] width 471 height 95
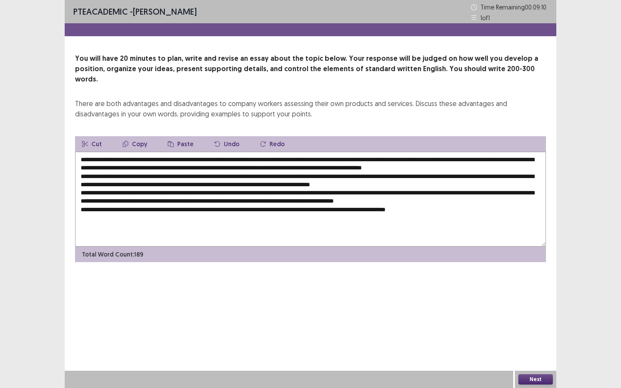
click at [392, 159] on textarea at bounding box center [310, 199] width 471 height 95
click at [536, 161] on textarea at bounding box center [310, 199] width 471 height 95
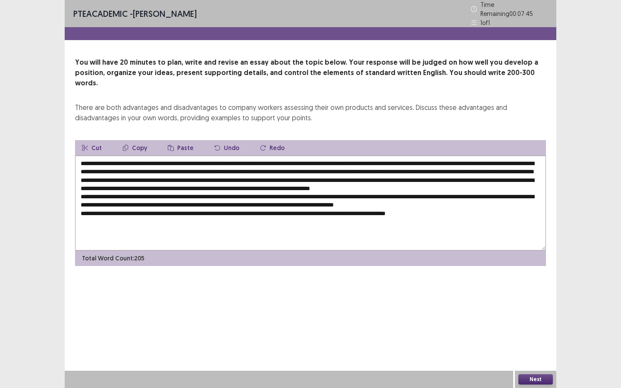
type textarea "**********"
drag, startPoint x: 218, startPoint y: 176, endPoint x: 226, endPoint y: 183, distance: 10.4
click at [219, 176] on textarea at bounding box center [310, 203] width 471 height 95
click at [211, 176] on textarea at bounding box center [310, 203] width 471 height 95
click at [179, 140] on button "Paste" at bounding box center [181, 148] width 40 height 16
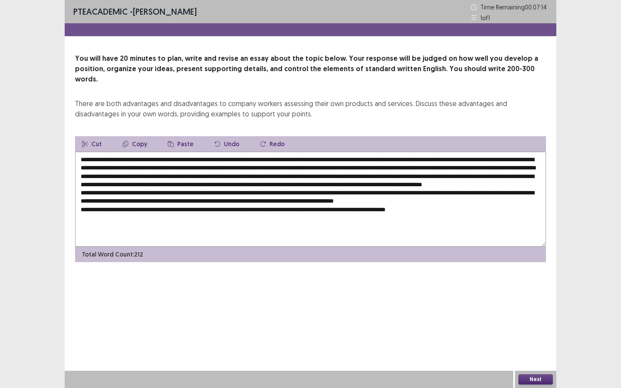
click at [382, 176] on textarea at bounding box center [310, 199] width 471 height 95
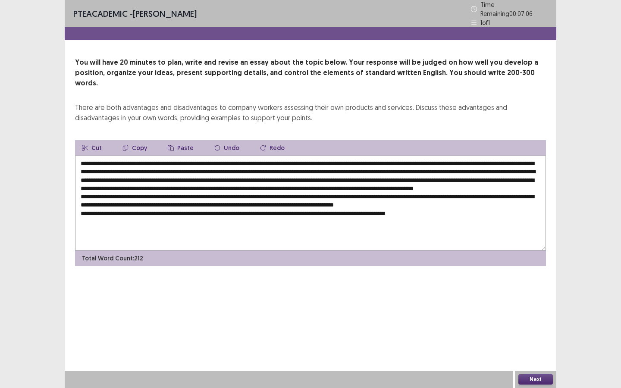
click at [115, 186] on textarea at bounding box center [310, 203] width 471 height 95
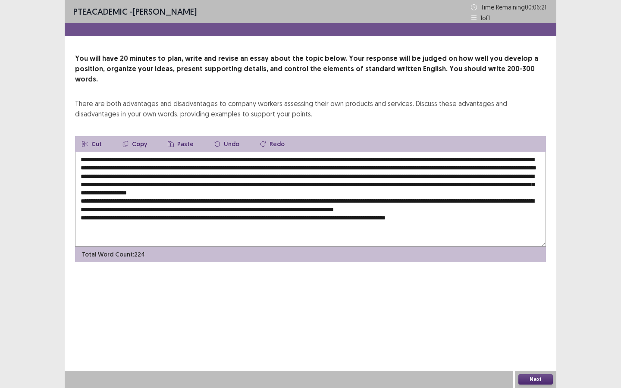
click at [438, 184] on textarea at bounding box center [310, 199] width 471 height 95
click at [440, 185] on textarea at bounding box center [310, 199] width 471 height 95
click at [352, 193] on textarea at bounding box center [310, 199] width 471 height 95
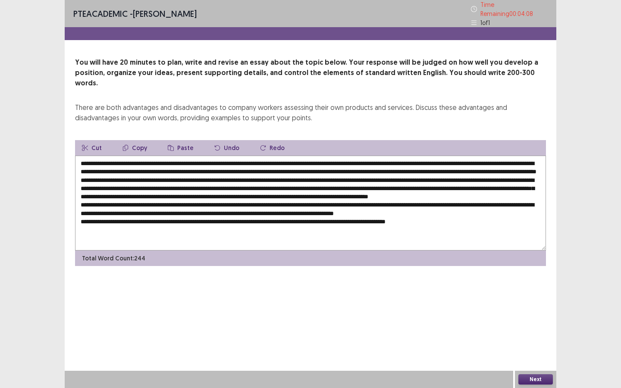
click at [119, 202] on textarea at bounding box center [310, 203] width 471 height 95
click at [172, 140] on button "Paste" at bounding box center [181, 148] width 40 height 16
click at [186, 218] on textarea at bounding box center [310, 203] width 471 height 95
click at [220, 211] on textarea at bounding box center [310, 203] width 471 height 95
click at [179, 140] on button "Paste" at bounding box center [181, 148] width 40 height 16
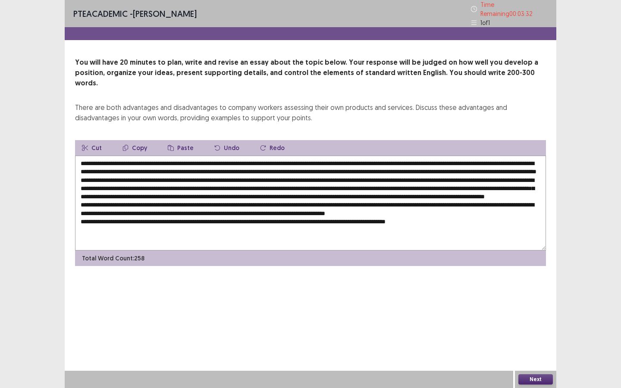
click at [220, 217] on textarea at bounding box center [310, 203] width 471 height 95
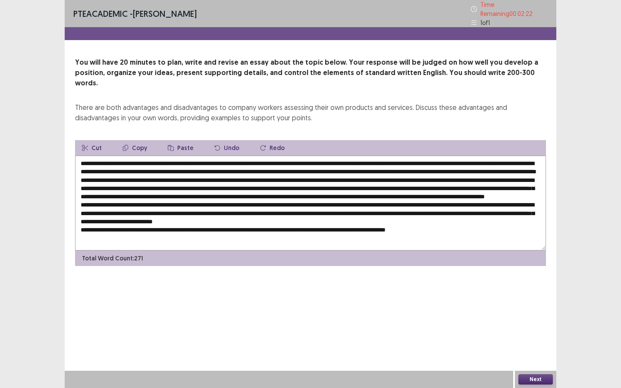
scroll to position [4, 0]
click at [277, 220] on textarea at bounding box center [310, 203] width 471 height 95
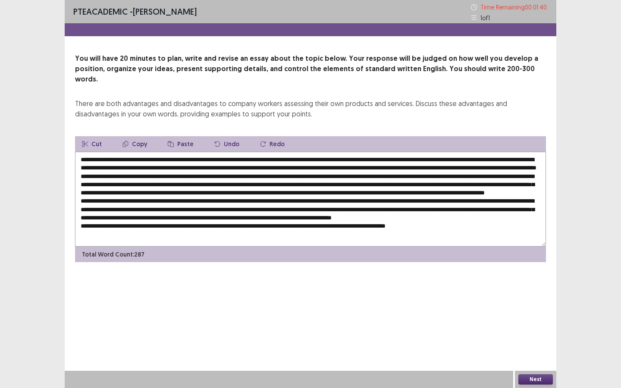
scroll to position [13, 0]
click at [129, 221] on textarea at bounding box center [310, 199] width 471 height 95
click at [174, 136] on button "Paste" at bounding box center [181, 144] width 40 height 16
click at [338, 227] on textarea at bounding box center [310, 199] width 471 height 95
drag, startPoint x: 293, startPoint y: 229, endPoint x: 298, endPoint y: 232, distance: 5.6
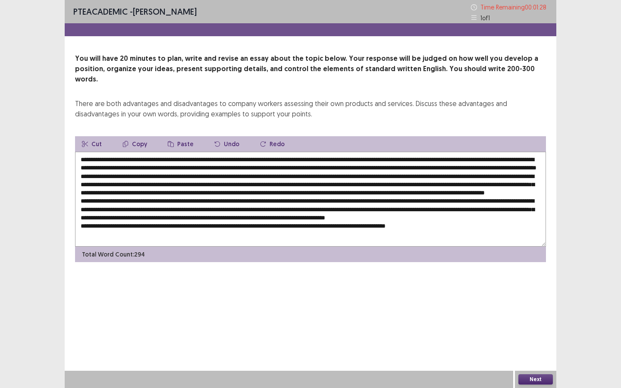
click at [293, 229] on textarea at bounding box center [310, 199] width 471 height 95
click at [181, 136] on button "Paste" at bounding box center [181, 144] width 40 height 16
click at [540, 224] on textarea at bounding box center [310, 199] width 471 height 95
click at [538, 222] on textarea at bounding box center [310, 199] width 471 height 95
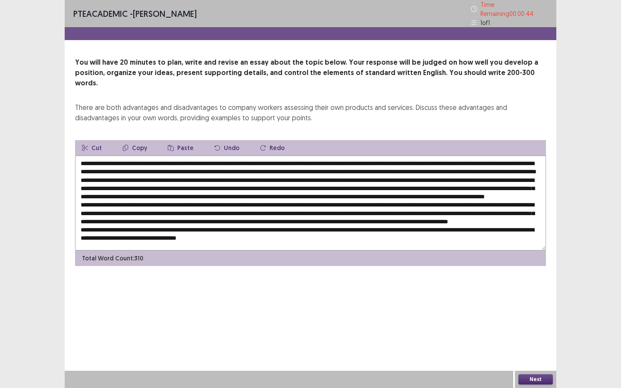
click at [362, 230] on textarea at bounding box center [310, 203] width 471 height 95
click at [395, 213] on textarea at bounding box center [310, 203] width 471 height 95
type textarea "**********"
click at [536, 378] on button "Next" at bounding box center [536, 380] width 35 height 10
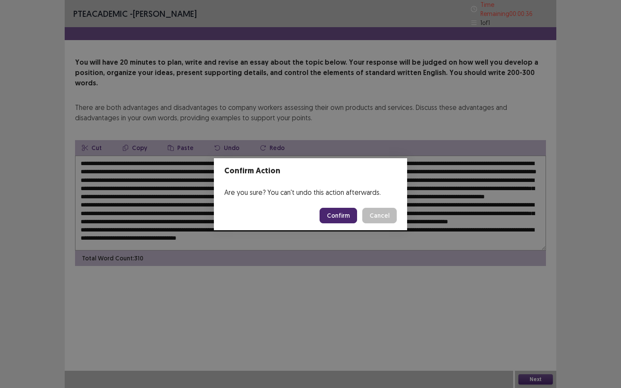
click at [340, 214] on button "Confirm" at bounding box center [339, 216] width 38 height 16
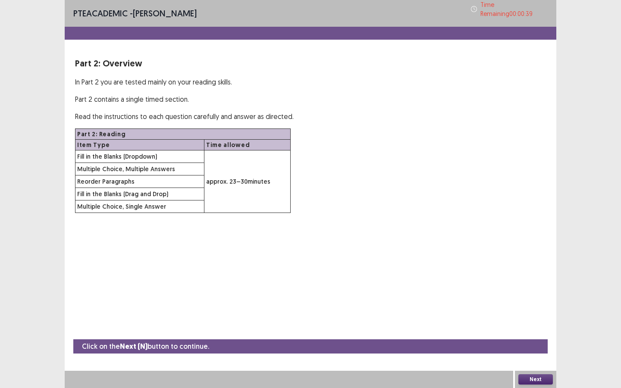
click at [541, 379] on button "Next" at bounding box center [536, 380] width 35 height 10
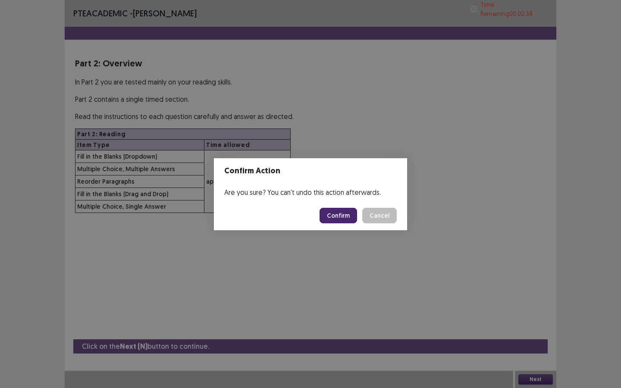
click at [337, 218] on button "Confirm" at bounding box center [339, 216] width 38 height 16
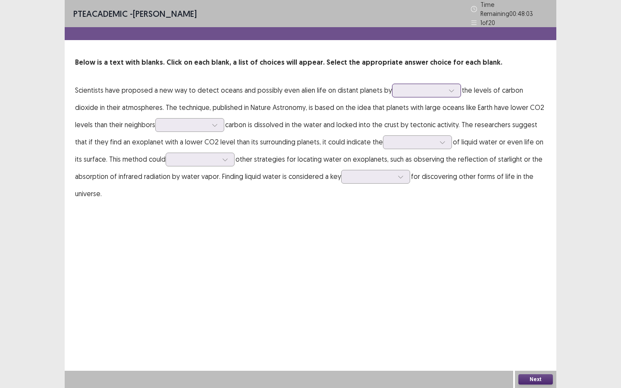
click at [406, 88] on div at bounding box center [422, 90] width 45 height 8
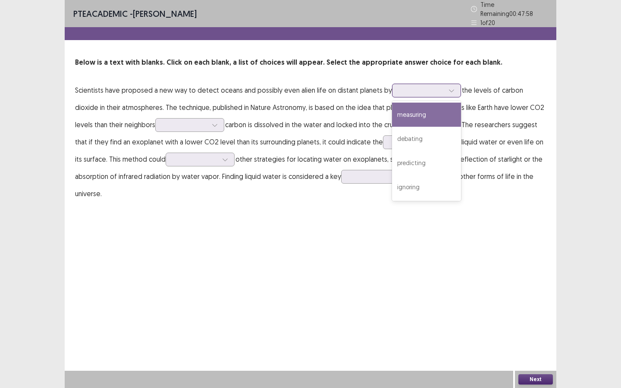
click at [406, 116] on div "measuring" at bounding box center [426, 115] width 69 height 24
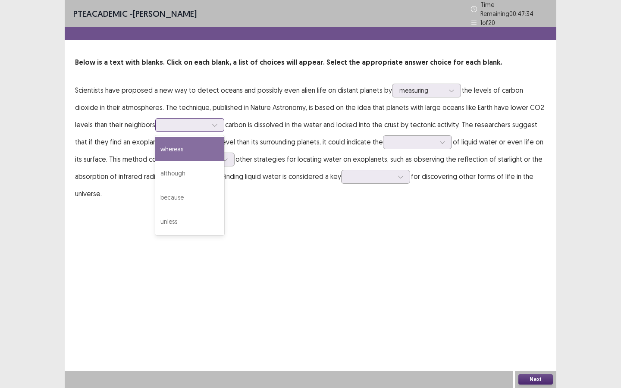
click at [170, 122] on div at bounding box center [185, 125] width 45 height 8
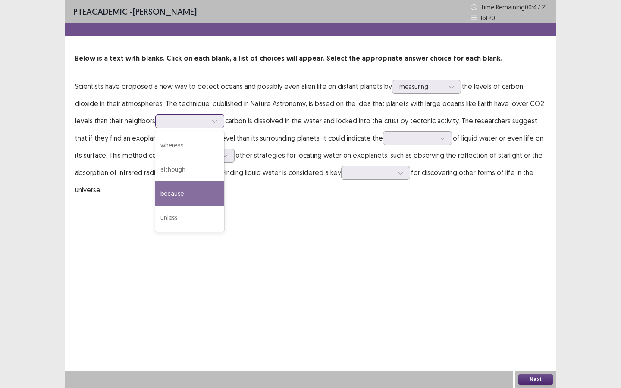
click at [168, 194] on div "because" at bounding box center [189, 194] width 69 height 24
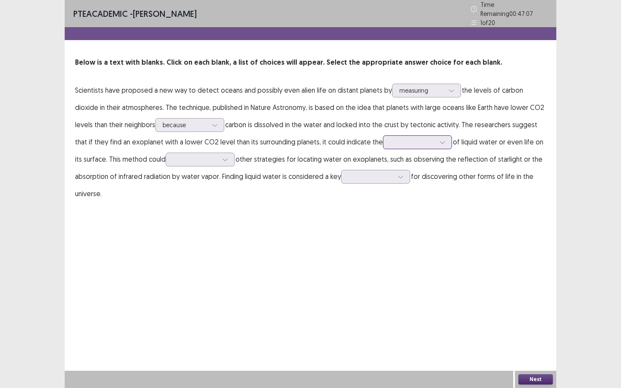
click at [391, 139] on div at bounding box center [413, 142] width 45 height 8
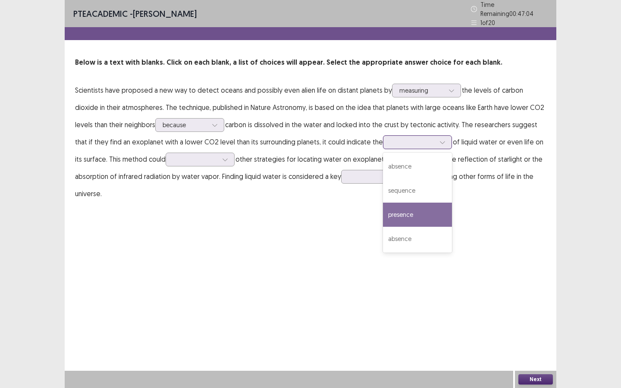
click at [396, 217] on div "presence" at bounding box center [417, 215] width 69 height 24
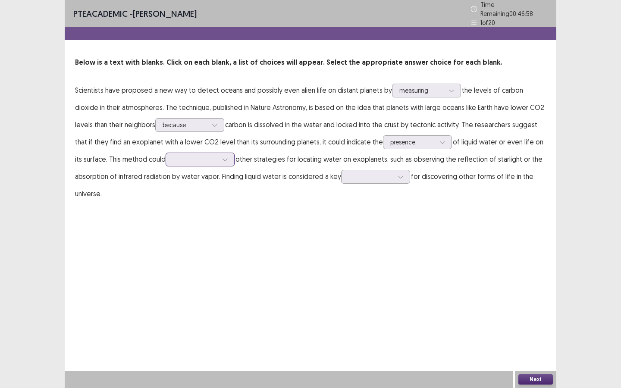
click at [174, 157] on div at bounding box center [195, 159] width 45 height 8
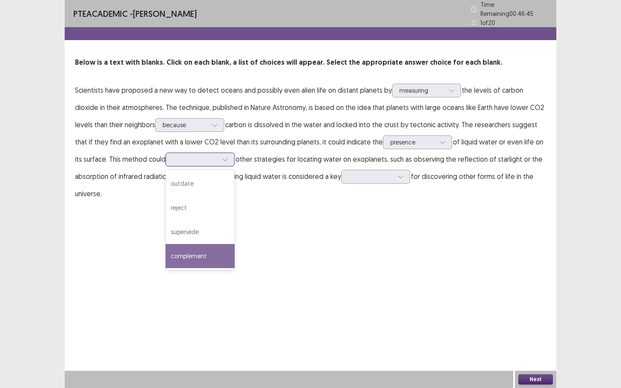
click at [196, 252] on div "complement" at bounding box center [200, 256] width 69 height 24
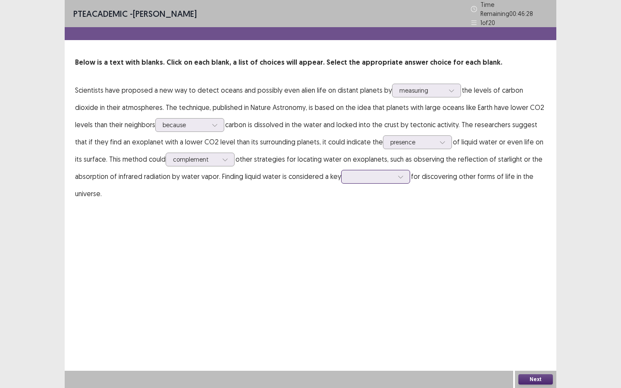
click at [357, 173] on div at bounding box center [371, 177] width 45 height 8
click at [360, 205] on div "step" at bounding box center [375, 201] width 69 height 24
click at [527, 378] on button "Next" at bounding box center [536, 380] width 35 height 10
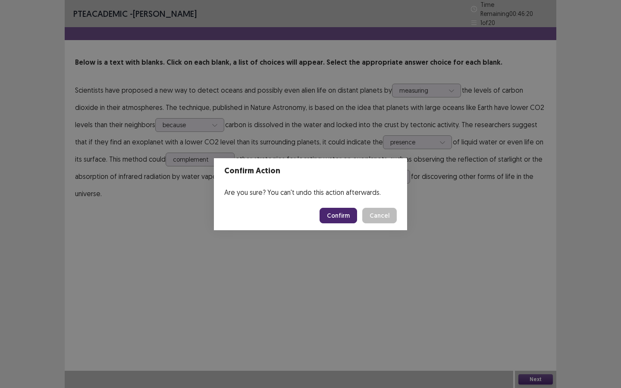
click at [330, 214] on button "Confirm" at bounding box center [339, 216] width 38 height 16
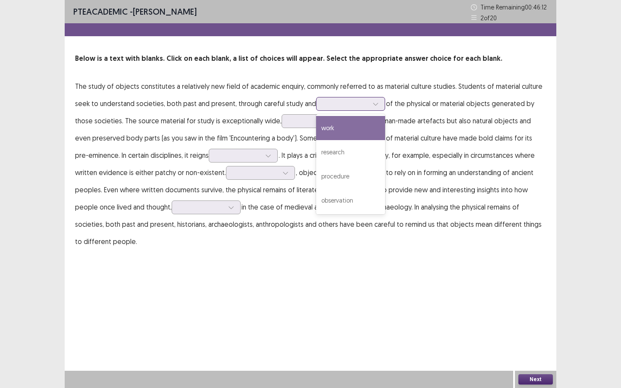
click at [327, 105] on div at bounding box center [346, 104] width 45 height 8
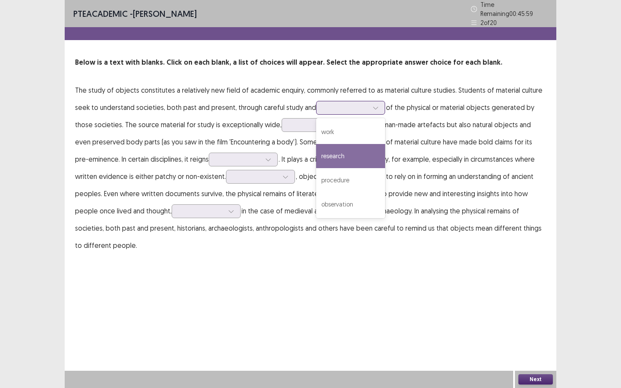
click at [345, 151] on div "research" at bounding box center [350, 156] width 69 height 24
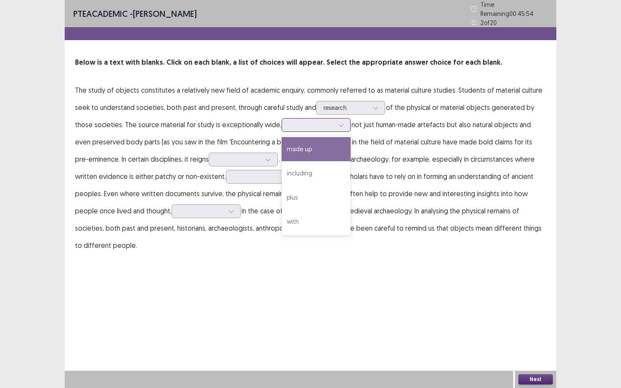
click at [305, 124] on div at bounding box center [311, 125] width 45 height 8
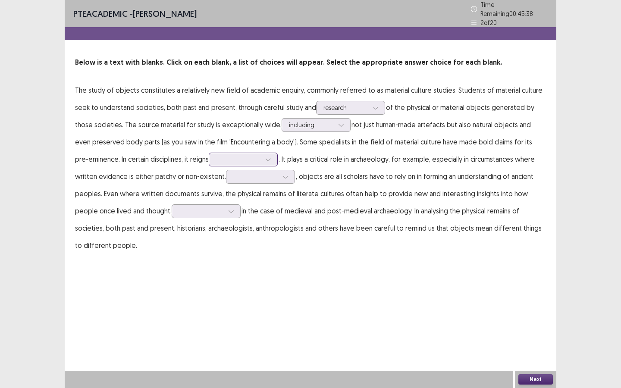
click at [216, 155] on div at bounding box center [238, 159] width 45 height 8
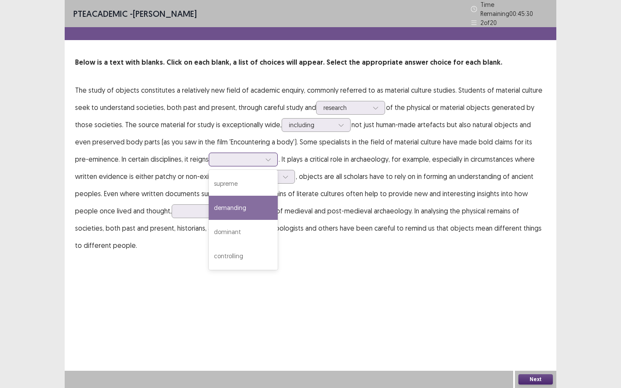
click at [229, 206] on div "demanding" at bounding box center [243, 208] width 69 height 24
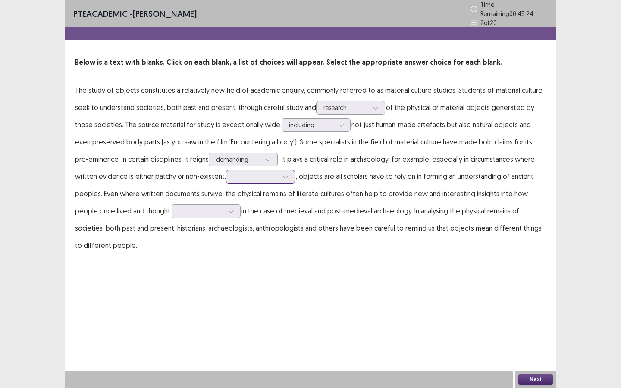
click at [246, 177] on div at bounding box center [255, 177] width 45 height 8
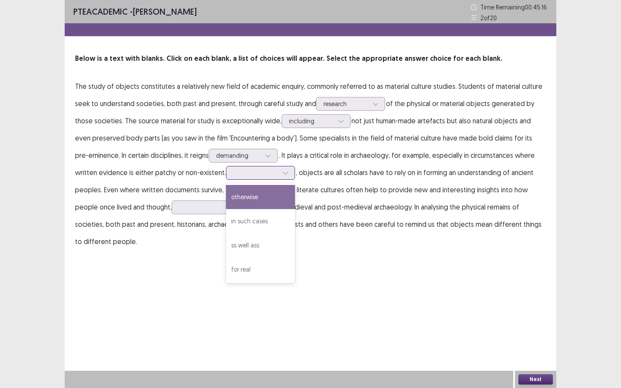
click at [253, 197] on div "otherwise" at bounding box center [260, 197] width 69 height 24
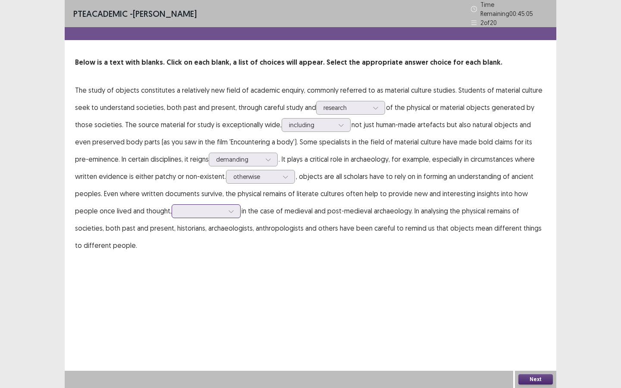
click at [179, 211] on div at bounding box center [201, 211] width 45 height 8
click at [174, 233] on div "since" at bounding box center [206, 236] width 69 height 24
click at [220, 220] on p "The study of objects constitutes a relatively new field of academic enquiry, co…" at bounding box center [310, 168] width 471 height 173
click at [188, 207] on div at bounding box center [201, 211] width 45 height 8
click at [257, 214] on p "The study of objects constitutes a relatively new field of academic enquiry, co…" at bounding box center [310, 168] width 471 height 173
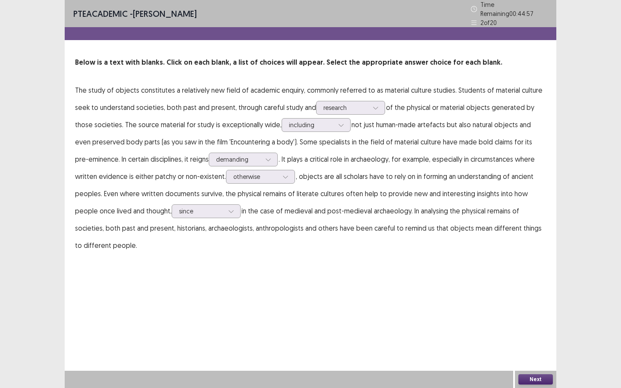
click at [533, 377] on button "Next" at bounding box center [536, 380] width 35 height 10
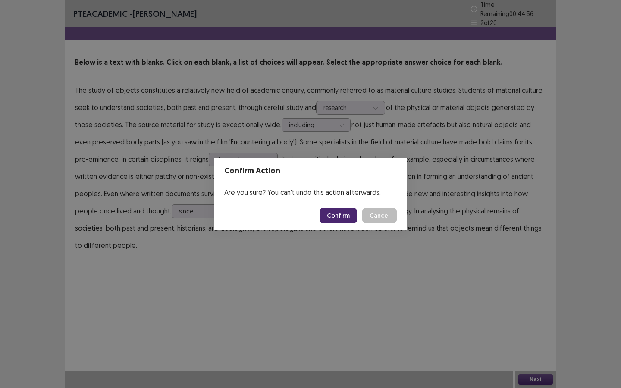
click at [336, 213] on button "Confirm" at bounding box center [339, 216] width 38 height 16
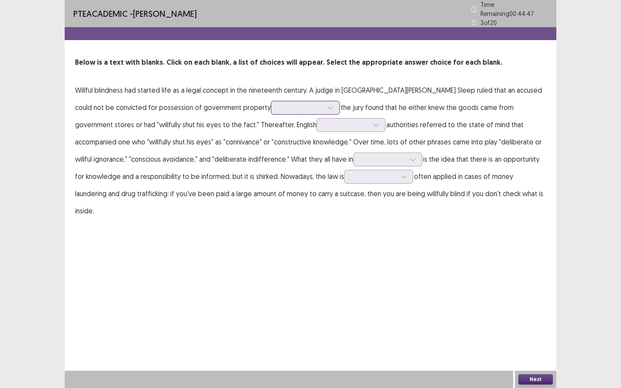
click at [278, 104] on div at bounding box center [300, 108] width 45 height 8
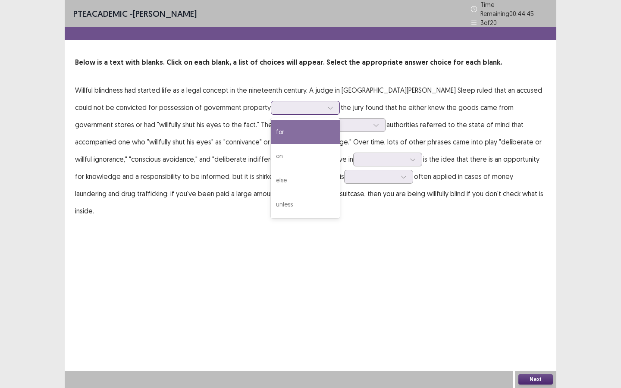
click at [271, 129] on div "for" at bounding box center [305, 132] width 69 height 24
click at [278, 104] on div at bounding box center [300, 108] width 45 height 8
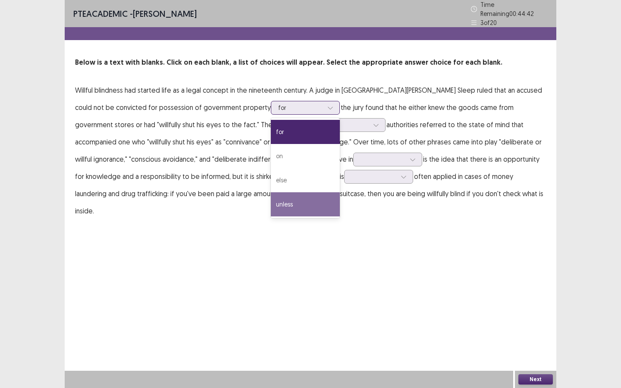
click at [271, 204] on div "unless" at bounding box center [305, 204] width 69 height 24
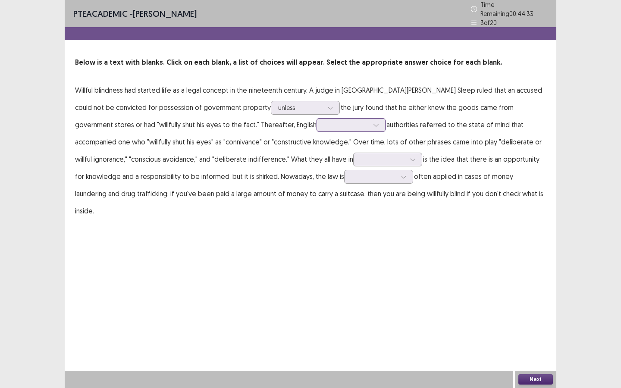
click at [324, 123] on div at bounding box center [346, 125] width 45 height 8
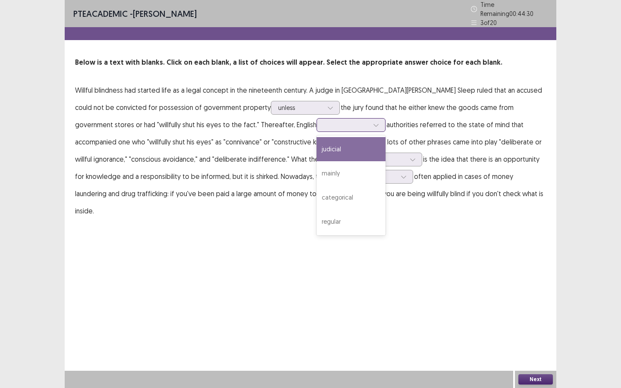
click at [317, 144] on div "judicial" at bounding box center [351, 149] width 69 height 24
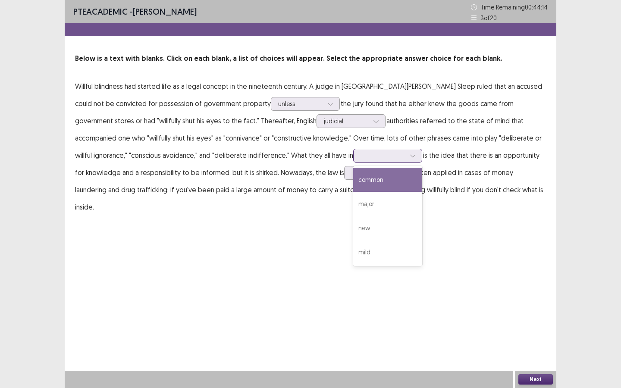
click at [361, 152] on div at bounding box center [383, 155] width 45 height 8
click at [353, 183] on div "common" at bounding box center [387, 180] width 69 height 24
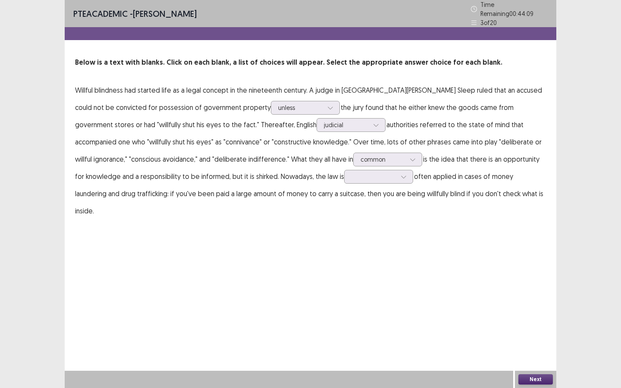
click at [116, 179] on p "Willful blindness had started life as a legal concept in the nineteenth century…" at bounding box center [310, 151] width 471 height 138
click at [352, 173] on div at bounding box center [374, 177] width 45 height 8
click at [344, 205] on div "most" at bounding box center [378, 201] width 69 height 24
click at [534, 380] on button "Next" at bounding box center [536, 380] width 35 height 10
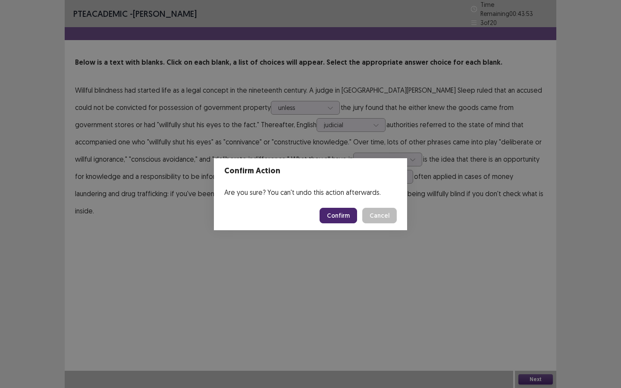
click at [344, 218] on button "Confirm" at bounding box center [339, 216] width 38 height 16
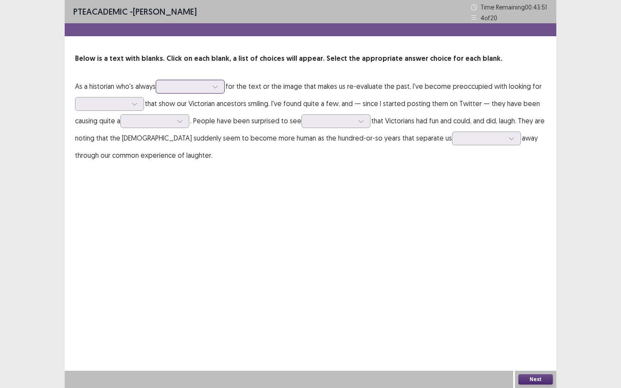
click at [204, 85] on div at bounding box center [185, 86] width 45 height 8
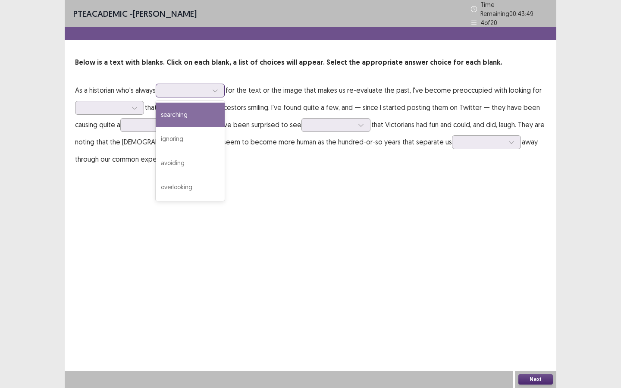
click at [190, 108] on div "searching" at bounding box center [190, 115] width 69 height 24
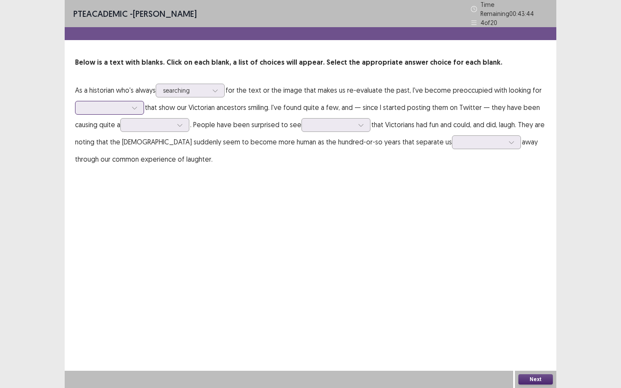
click at [115, 104] on div at bounding box center [104, 108] width 45 height 8
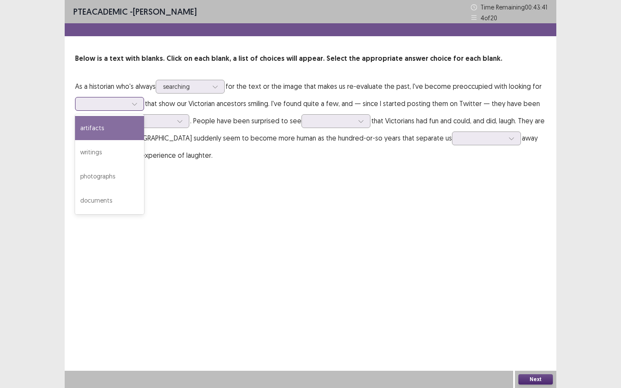
click at [103, 133] on div "artifacts" at bounding box center [109, 128] width 69 height 24
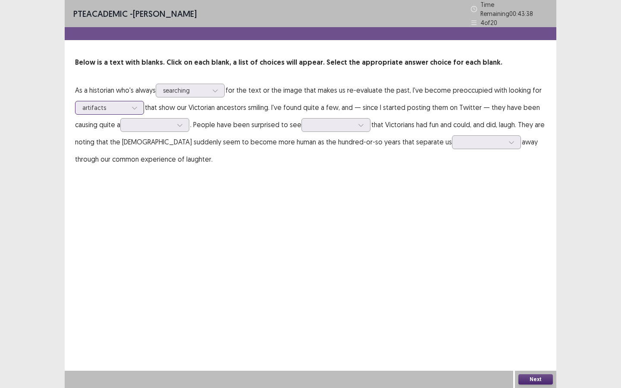
click at [110, 104] on div at bounding box center [104, 108] width 45 height 8
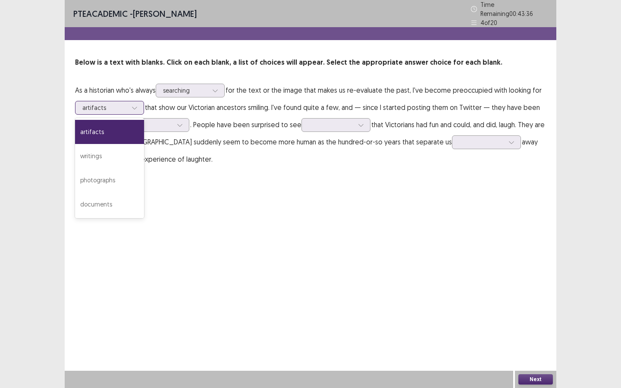
click at [108, 128] on div "artifacts" at bounding box center [109, 132] width 69 height 24
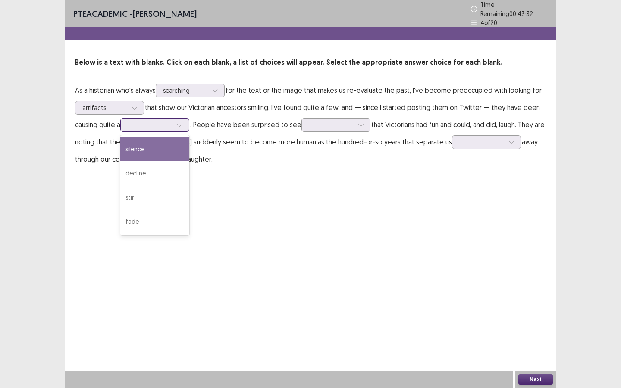
click at [142, 125] on div at bounding box center [150, 125] width 45 height 8
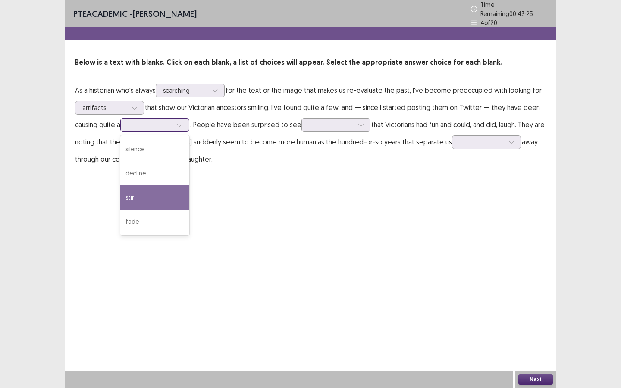
click at [145, 197] on div "stir" at bounding box center [154, 198] width 69 height 24
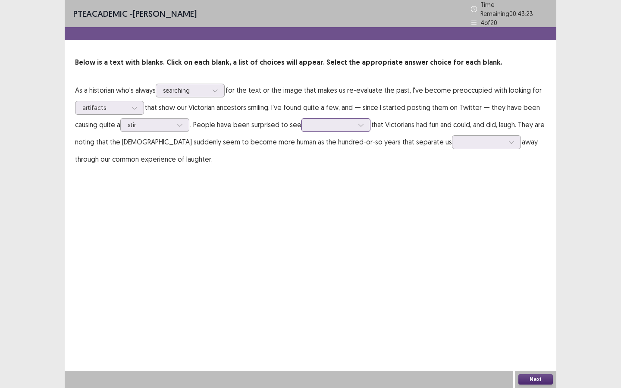
click at [331, 121] on div at bounding box center [331, 125] width 45 height 8
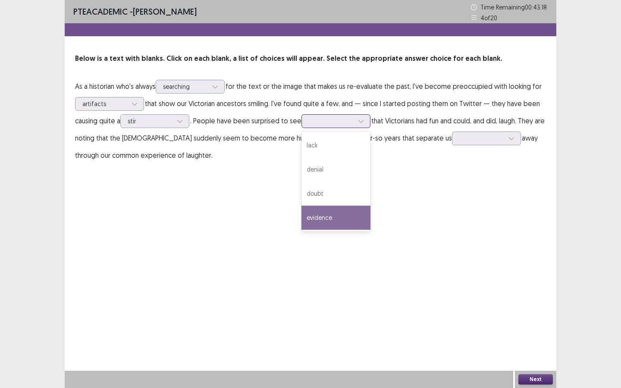
click at [321, 218] on div "evidence" at bounding box center [336, 218] width 69 height 24
click at [460, 137] on div at bounding box center [482, 138] width 45 height 8
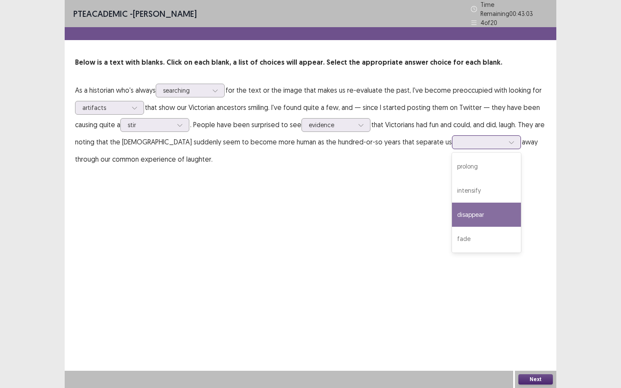
click at [452, 210] on div "disappear" at bounding box center [486, 215] width 69 height 24
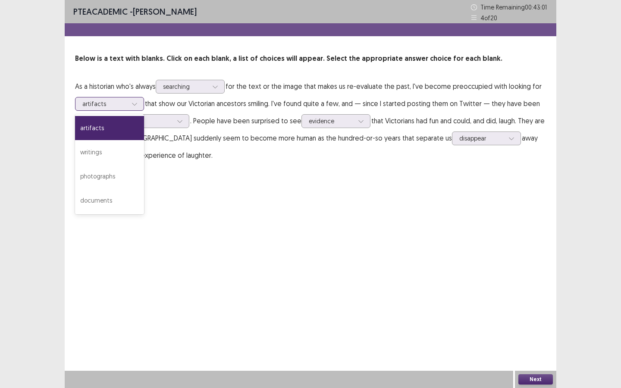
click at [109, 104] on div at bounding box center [104, 104] width 45 height 8
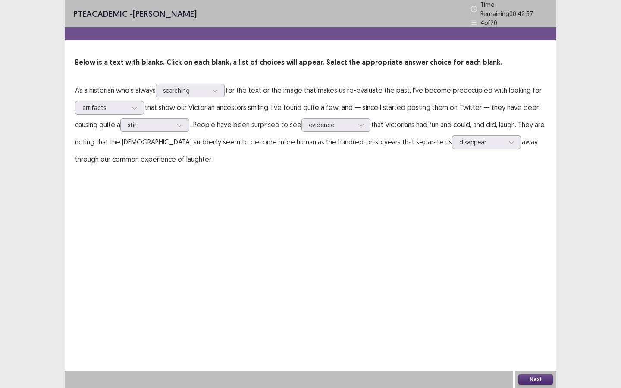
click at [202, 180] on div "PTE academic - Thiago Gonsalez Time Remaining 00 : 42 : 57 4 of 20 Below is a t…" at bounding box center [311, 92] width 492 height 185
click at [529, 379] on button "Next" at bounding box center [536, 380] width 35 height 10
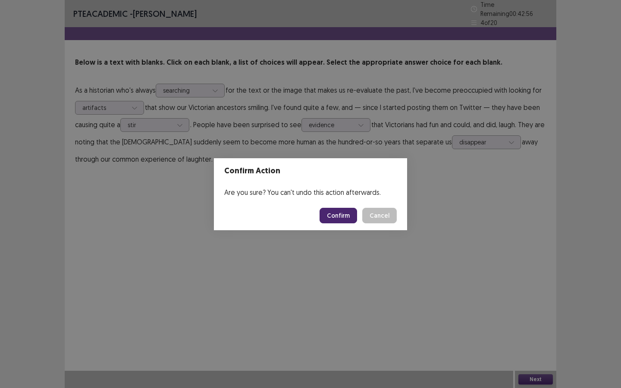
click at [335, 213] on button "Confirm" at bounding box center [339, 216] width 38 height 16
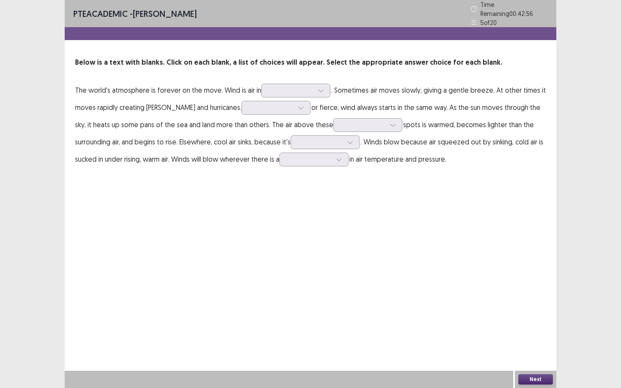
click at [335, 213] on div "PTE academic - Thiago Gonsalez Time Remaining 00 : 42 : 56 5 of 20 Below is a t…" at bounding box center [311, 194] width 492 height 388
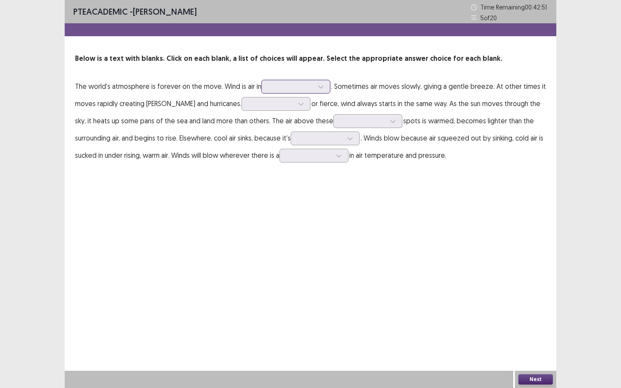
click at [300, 86] on div at bounding box center [291, 86] width 45 height 8
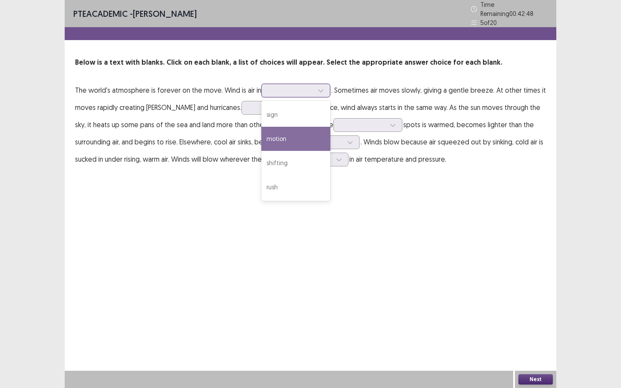
click at [295, 141] on div "motion" at bounding box center [296, 139] width 69 height 24
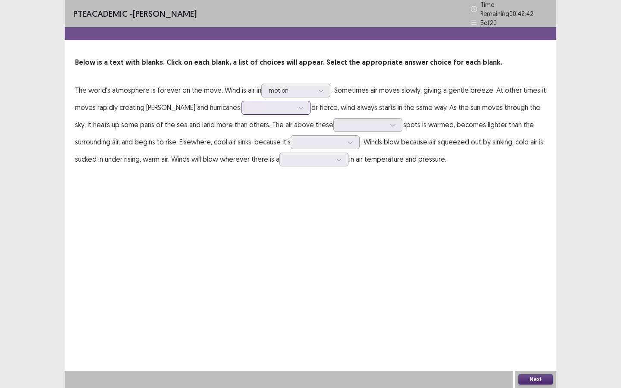
click at [249, 107] on div at bounding box center [271, 108] width 45 height 8
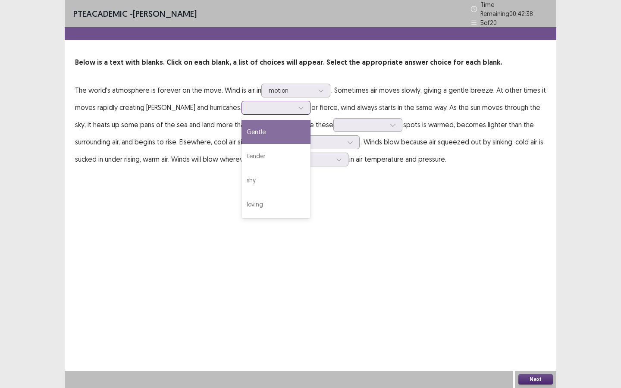
click at [242, 127] on div "Gentle" at bounding box center [276, 132] width 69 height 24
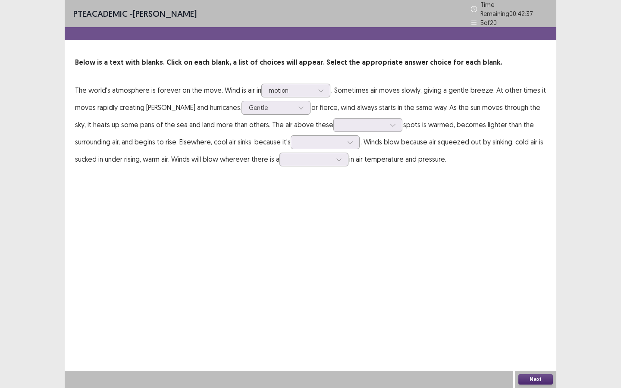
click at [280, 118] on p "The world's atmosphere is forever on the move. Wind is air in motion . Sometime…" at bounding box center [310, 125] width 471 height 86
click at [341, 121] on div at bounding box center [363, 125] width 45 height 8
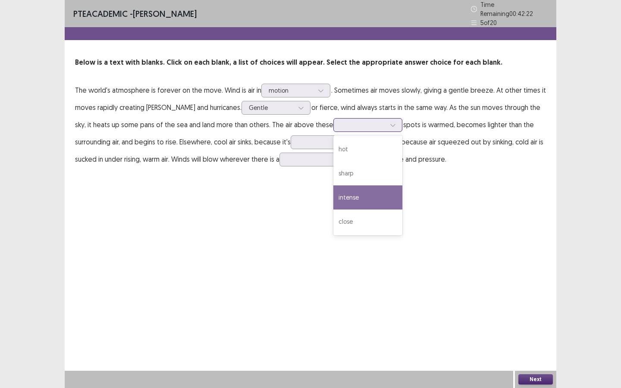
click at [334, 199] on div "intense" at bounding box center [368, 198] width 69 height 24
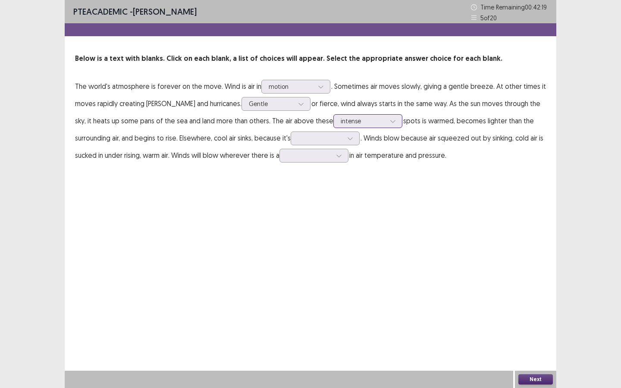
click at [344, 121] on div at bounding box center [363, 121] width 45 height 8
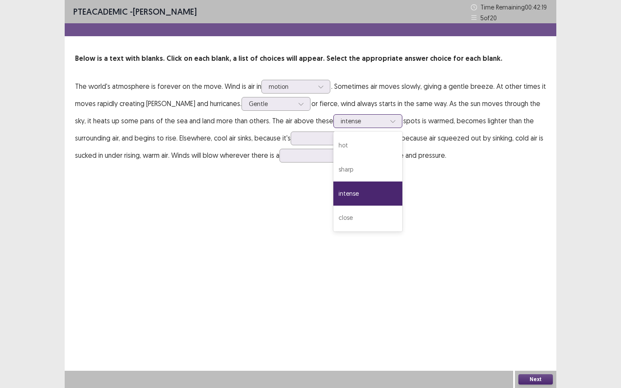
click at [334, 175] on div "sharp" at bounding box center [368, 170] width 69 height 24
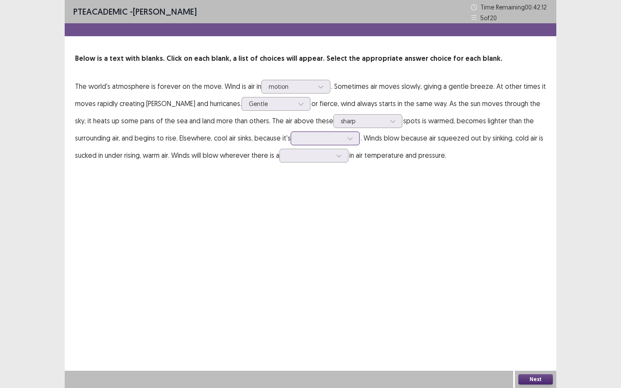
click at [298, 137] on div at bounding box center [320, 138] width 45 height 8
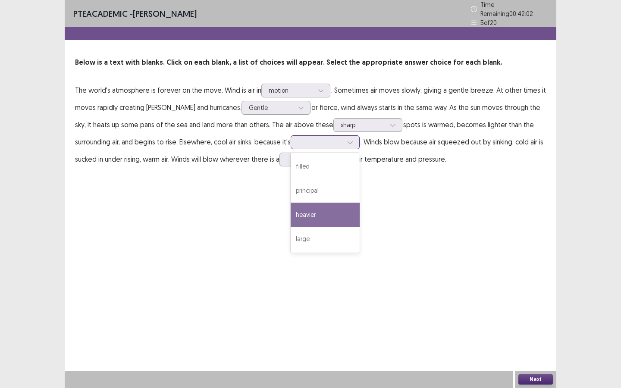
click at [291, 211] on div "heavier" at bounding box center [325, 215] width 69 height 24
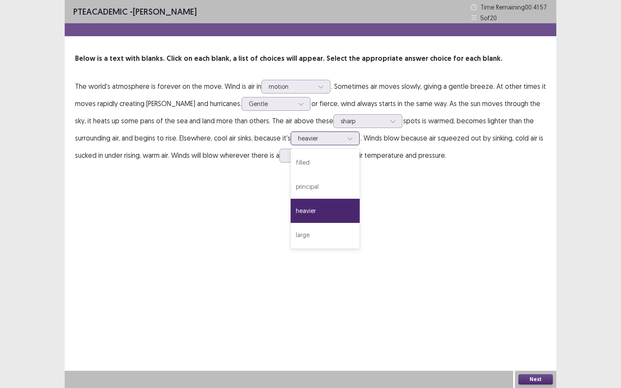
click at [298, 141] on div at bounding box center [320, 138] width 45 height 8
click at [394, 205] on div "PTE academic - Thiago Gonsalez Time Remaining 00 : 41 : 56 5 of 20 Below is a t…" at bounding box center [311, 194] width 492 height 388
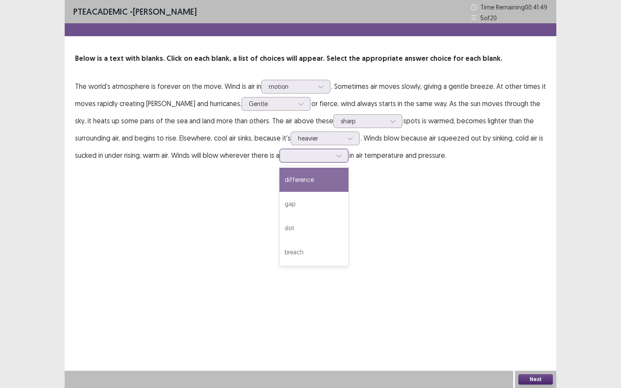
click at [287, 158] on div at bounding box center [309, 155] width 45 height 8
click at [290, 184] on div "difference" at bounding box center [314, 180] width 69 height 24
click at [288, 163] on p "The world's atmosphere is forever on the move. Wind is air in motion . Sometime…" at bounding box center [310, 121] width 471 height 86
click at [293, 159] on div at bounding box center [309, 155] width 45 height 8
click at [289, 209] on div "gap" at bounding box center [314, 204] width 69 height 24
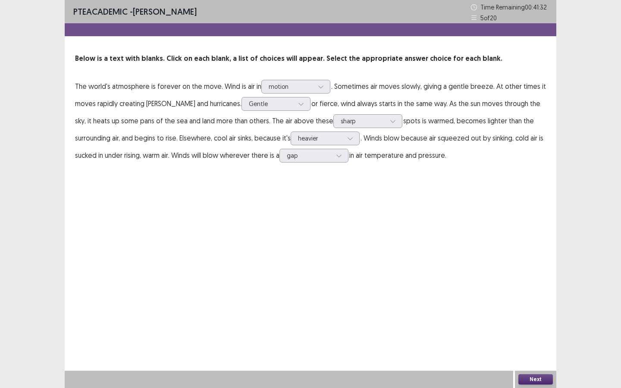
click at [535, 381] on button "Next" at bounding box center [536, 380] width 35 height 10
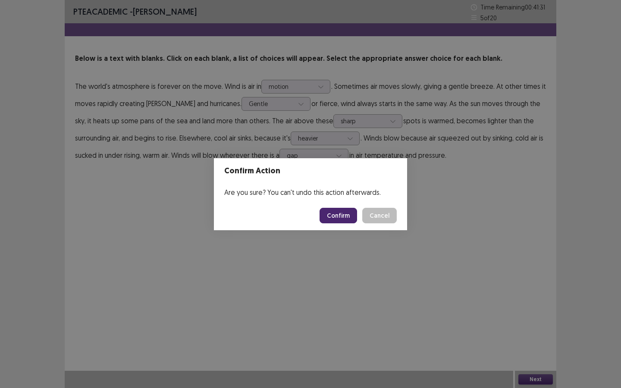
click at [344, 216] on button "Confirm" at bounding box center [339, 216] width 38 height 16
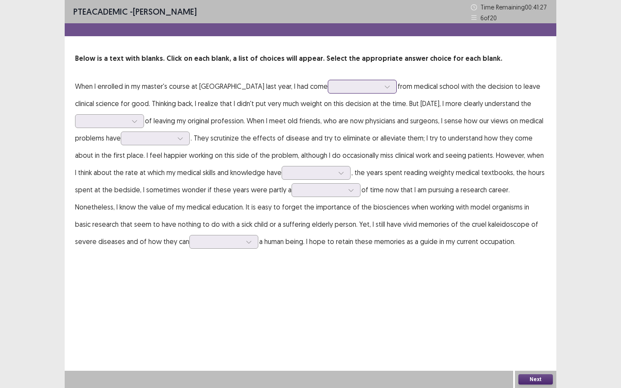
click at [335, 87] on div at bounding box center [357, 86] width 45 height 8
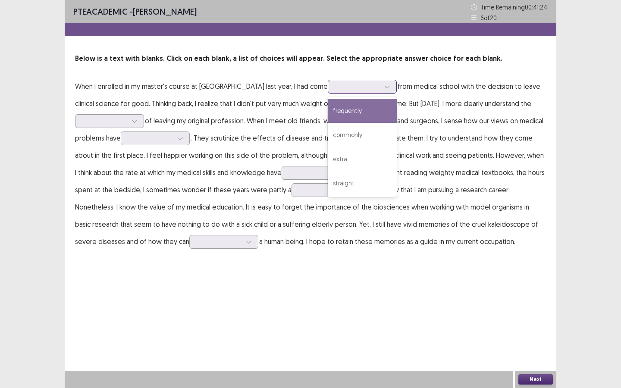
click at [328, 112] on div "frequently" at bounding box center [362, 111] width 69 height 24
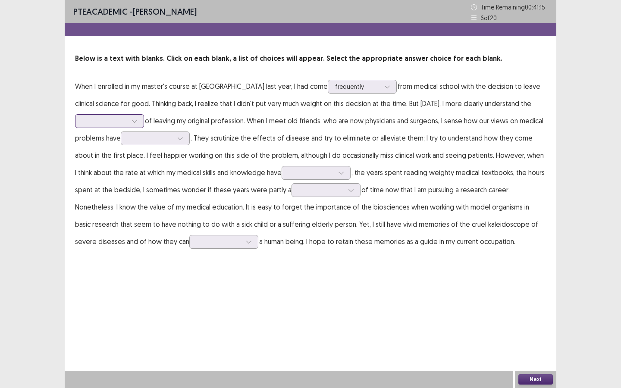
click at [108, 123] on div at bounding box center [104, 121] width 45 height 8
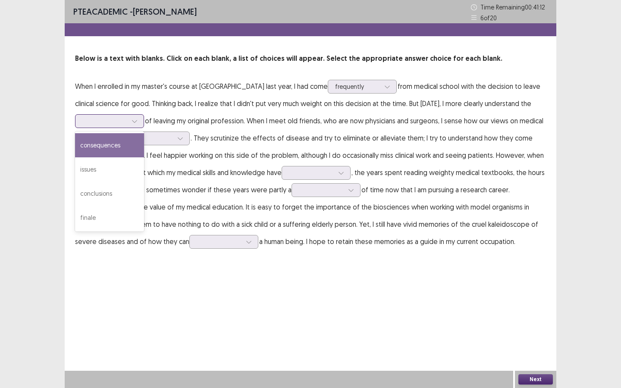
click at [107, 151] on div "consequences" at bounding box center [109, 145] width 69 height 24
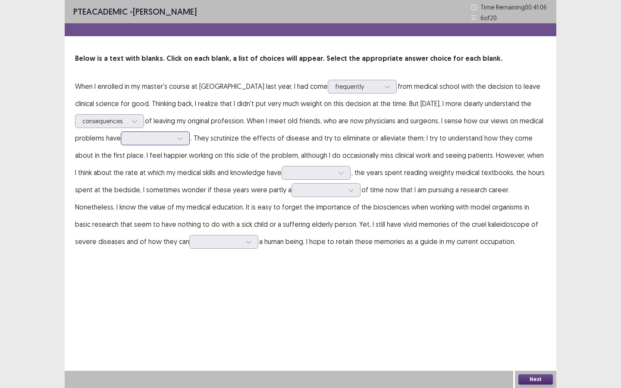
click at [151, 140] on div at bounding box center [150, 138] width 45 height 8
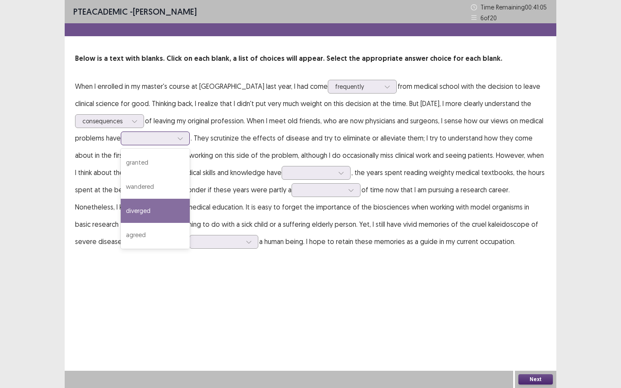
click at [164, 211] on div "diverged" at bounding box center [155, 211] width 69 height 24
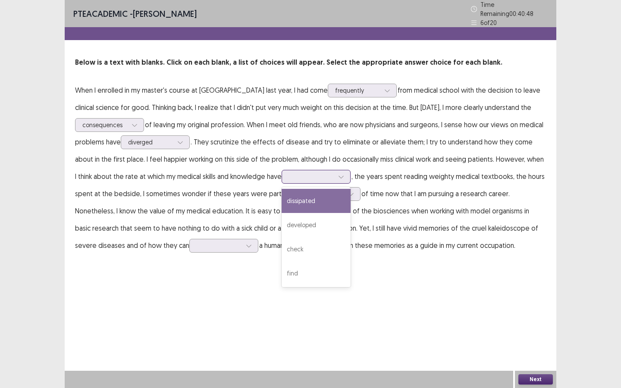
click at [295, 174] on div at bounding box center [311, 177] width 45 height 8
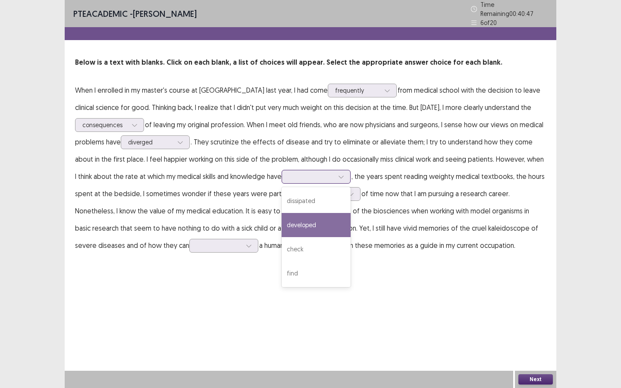
click at [300, 225] on div "developed" at bounding box center [316, 225] width 69 height 24
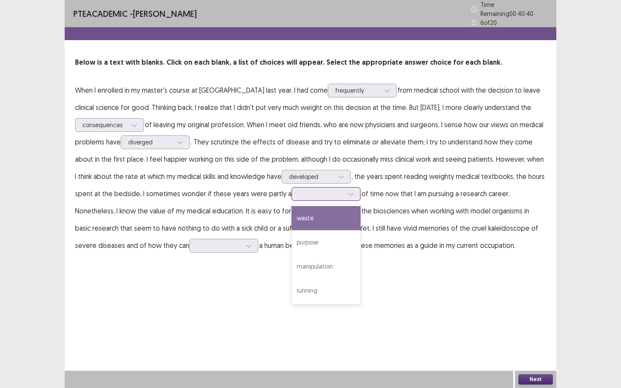
click at [299, 193] on div at bounding box center [321, 194] width 45 height 8
click at [298, 217] on div "waste" at bounding box center [326, 218] width 69 height 24
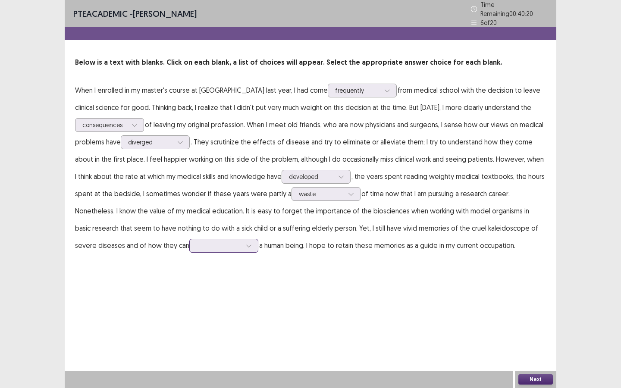
click at [197, 246] on div at bounding box center [219, 246] width 45 height 8
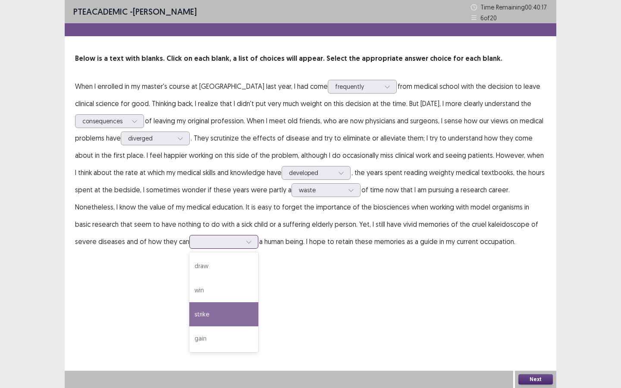
click at [189, 307] on div "strike" at bounding box center [223, 315] width 69 height 24
click at [543, 380] on button "Next" at bounding box center [536, 380] width 35 height 10
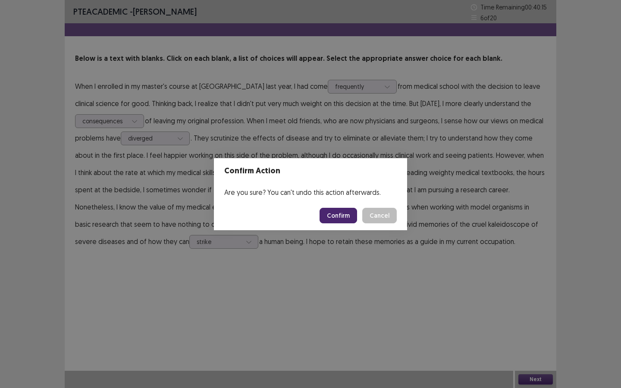
click at [333, 218] on button "Confirm" at bounding box center [339, 216] width 38 height 16
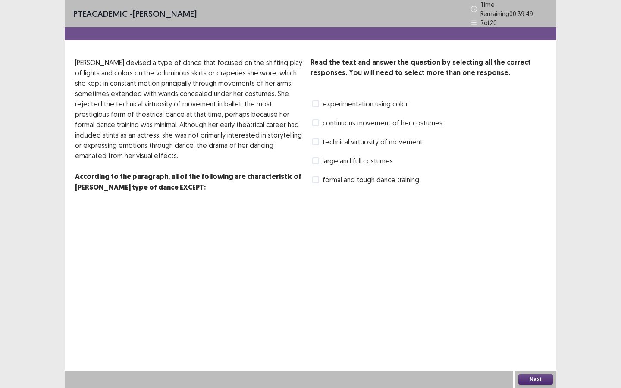
click at [318, 139] on span at bounding box center [315, 142] width 7 height 7
click at [316, 177] on span at bounding box center [315, 180] width 7 height 7
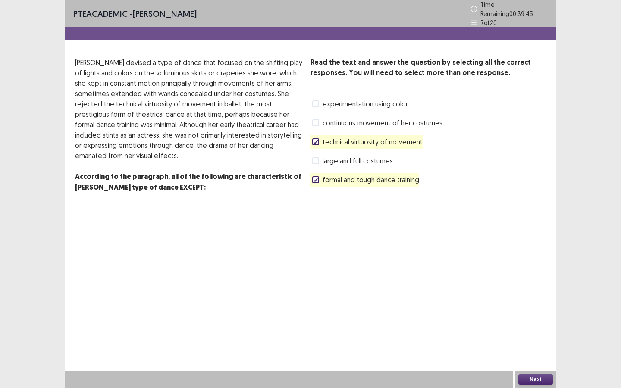
click at [516, 343] on div "PTE academic - Thiago Gonsalez Time Remaining 00 : 39 : 45 7 of 20 Read the tex…" at bounding box center [311, 194] width 492 height 388
click at [530, 378] on button "Next" at bounding box center [536, 380] width 35 height 10
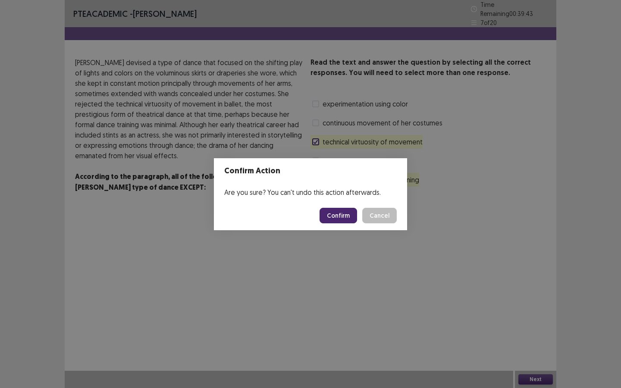
click at [341, 218] on button "Confirm" at bounding box center [339, 216] width 38 height 16
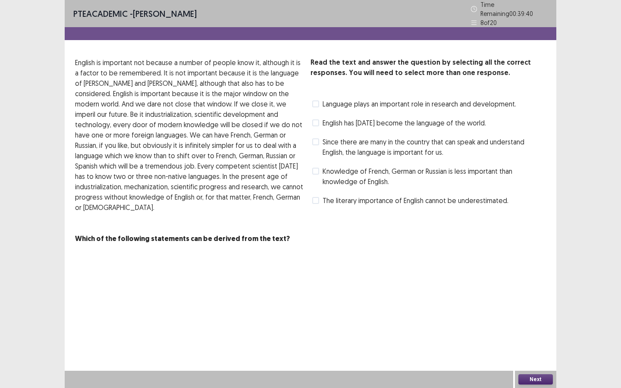
click at [312, 98] on div "Language plays an important role in research and development." at bounding box center [414, 104] width 206 height 14
click at [317, 101] on span at bounding box center [315, 104] width 7 height 7
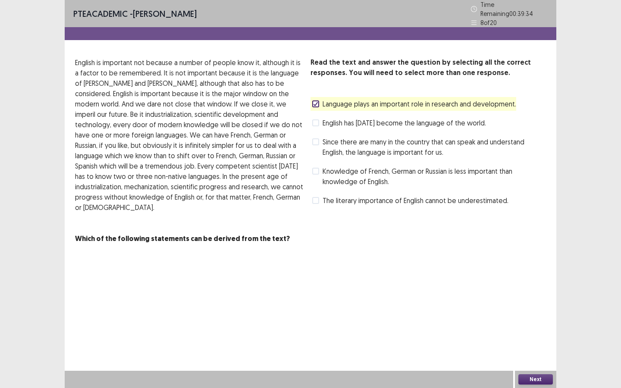
click at [320, 119] on label "English has today become the language of the world." at bounding box center [399, 123] width 174 height 10
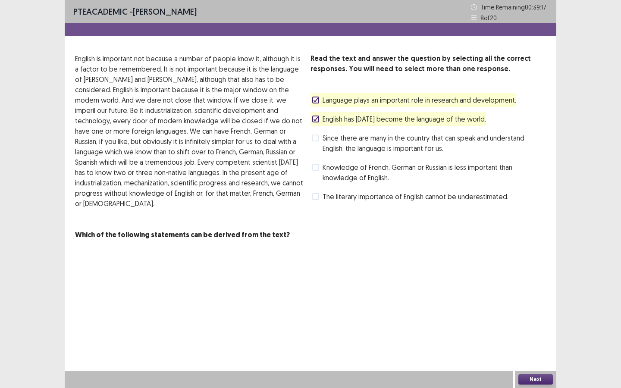
click at [520, 377] on button "Next" at bounding box center [536, 380] width 35 height 10
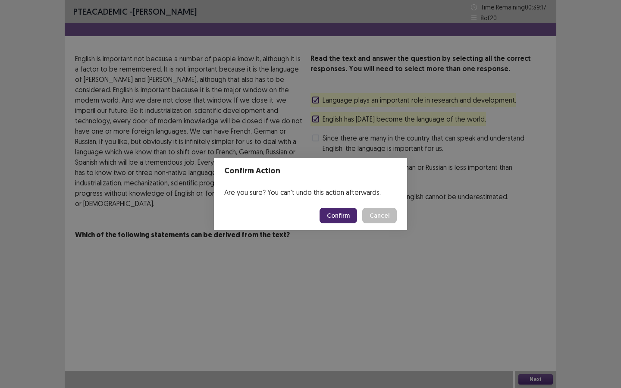
click at [348, 219] on button "Confirm" at bounding box center [339, 216] width 38 height 16
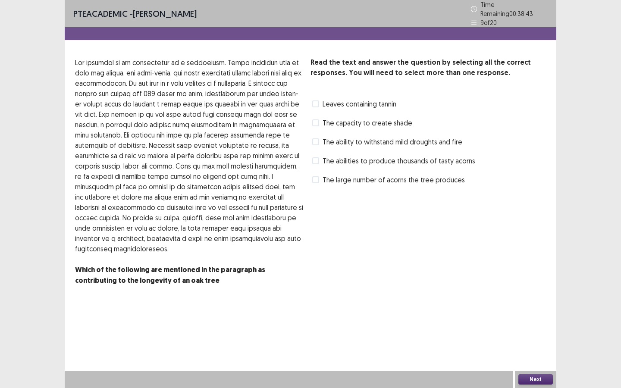
click at [318, 101] on span at bounding box center [315, 104] width 7 height 7
click at [319, 159] on span at bounding box center [315, 161] width 7 height 7
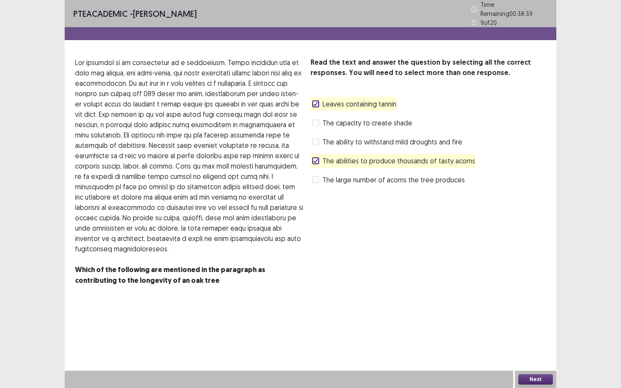
click at [536, 382] on button "Next" at bounding box center [536, 380] width 35 height 10
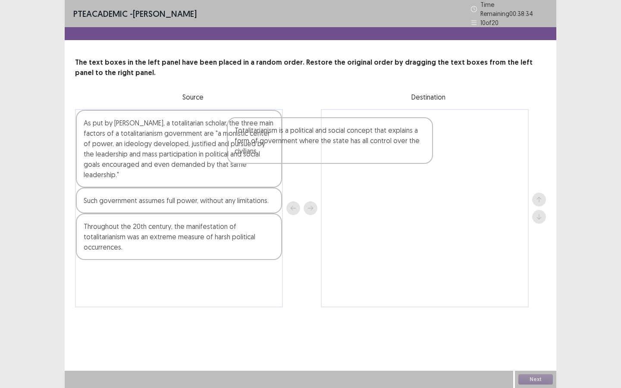
drag, startPoint x: 190, startPoint y: 135, endPoint x: 431, endPoint y: 140, distance: 241.3
click at [431, 140] on div "Totalitarianism is a political and social concept that explains a form of gover…" at bounding box center [310, 208] width 471 height 199
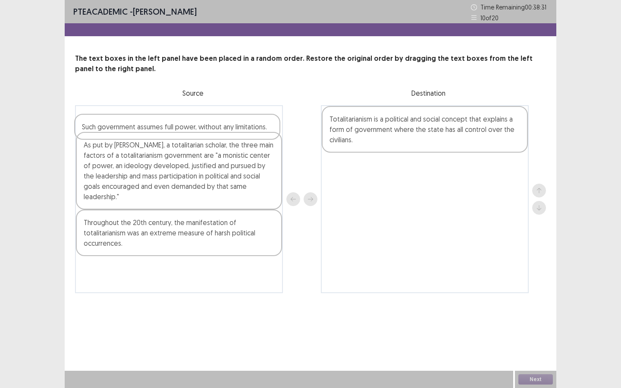
drag, startPoint x: 174, startPoint y: 176, endPoint x: 170, endPoint y: 129, distance: 46.9
click at [172, 129] on div "As put by Juan Linz, a totalitarian scholar, the three main factors of a totali…" at bounding box center [179, 199] width 208 height 188
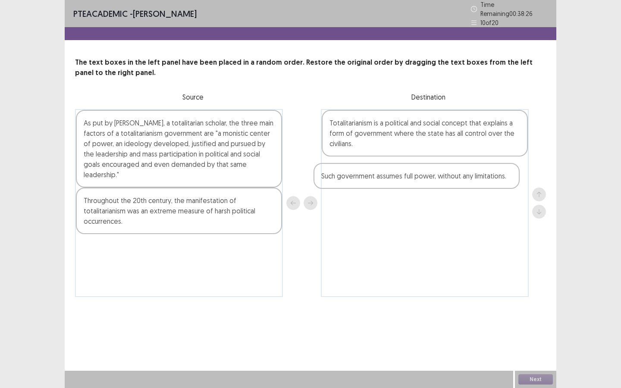
drag, startPoint x: 301, startPoint y: 185, endPoint x: 340, endPoint y: 167, distance: 43.3
click at [407, 177] on div "Such government assumes full power, without any limitations. As put by Juan Lin…" at bounding box center [310, 203] width 471 height 188
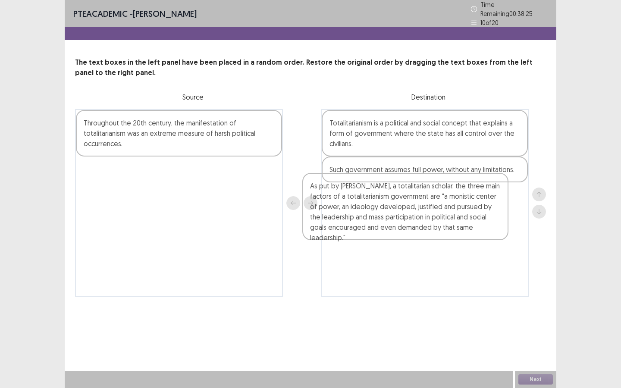
drag, startPoint x: 151, startPoint y: 118, endPoint x: 385, endPoint y: 189, distance: 244.9
click at [385, 189] on div "As put by Juan Linz, a totalitarian scholar, the three main factors of a totali…" at bounding box center [310, 203] width 471 height 188
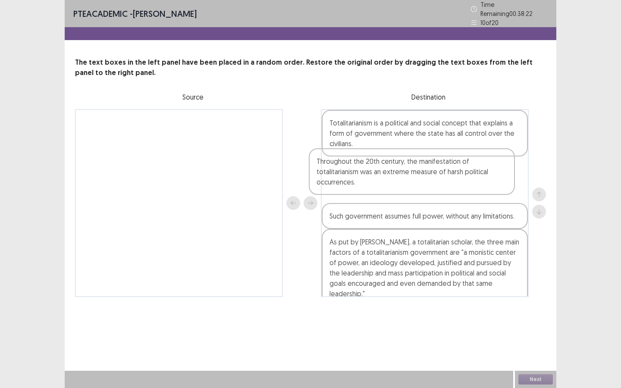
drag, startPoint x: 146, startPoint y: 143, endPoint x: 392, endPoint y: 183, distance: 249.6
click at [392, 182] on div "Throughout the 20th century, the manifestation of totalitarianism was an extrem…" at bounding box center [310, 203] width 471 height 188
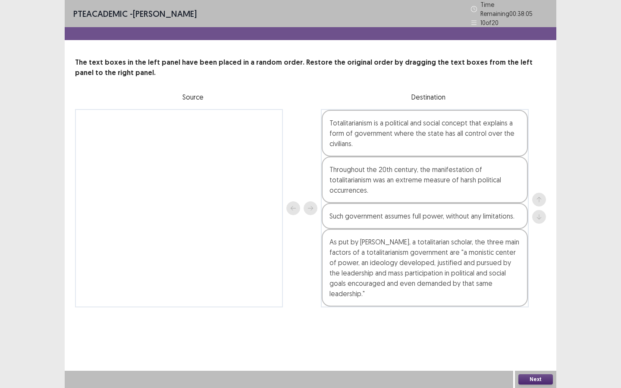
click at [548, 379] on button "Next" at bounding box center [536, 380] width 35 height 10
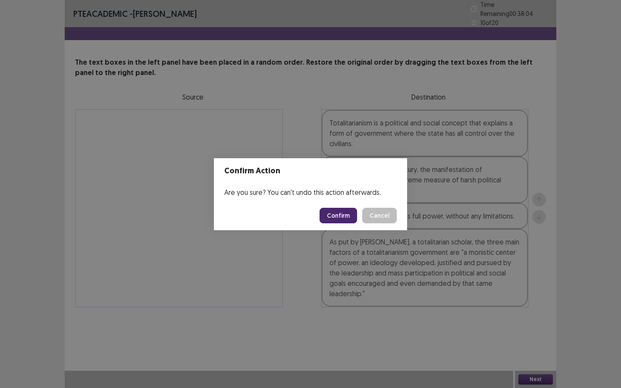
click at [339, 217] on button "Confirm" at bounding box center [339, 216] width 38 height 16
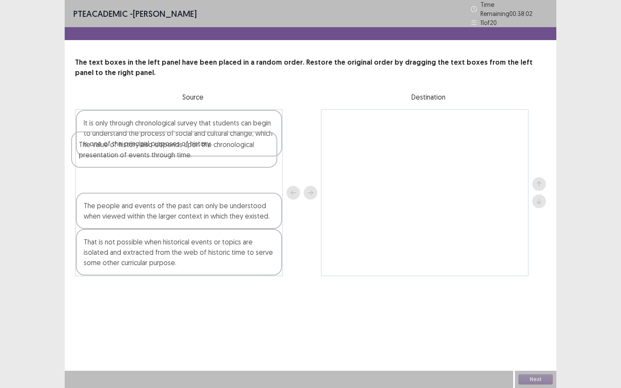
drag, startPoint x: 142, startPoint y: 168, endPoint x: 135, endPoint y: 122, distance: 46.7
click at [134, 122] on div "It is only through chronological survey that students can begin to understand t…" at bounding box center [179, 192] width 208 height 167
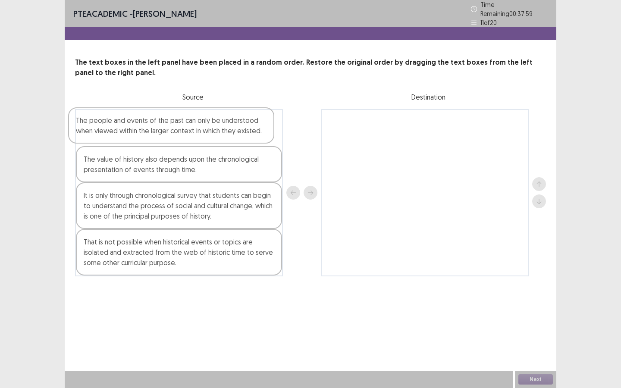
drag, startPoint x: 176, startPoint y: 212, endPoint x: 167, endPoint y: 133, distance: 79.0
click at [169, 132] on div "The value of history also depends upon the chronological presentation of events…" at bounding box center [179, 192] width 208 height 167
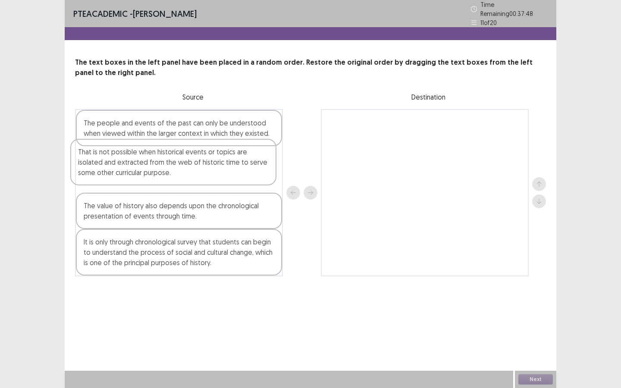
drag, startPoint x: 197, startPoint y: 242, endPoint x: 192, endPoint y: 166, distance: 76.6
click at [192, 165] on div "The people and events of the past can only be understood when viewed within the…" at bounding box center [179, 192] width 208 height 167
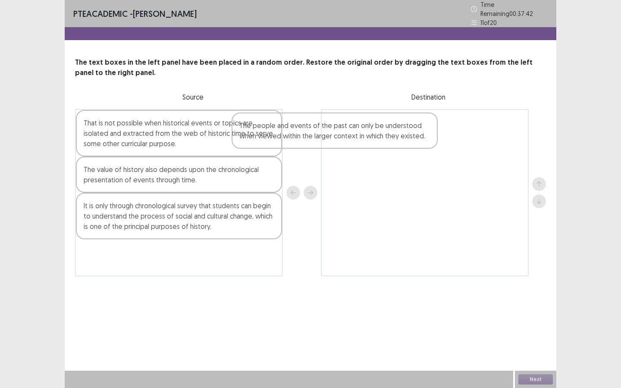
drag, startPoint x: 167, startPoint y: 126, endPoint x: 294, endPoint y: 133, distance: 127.5
click at [392, 133] on div "The people and events of the past can only be understood when viewed within the…" at bounding box center [310, 192] width 471 height 167
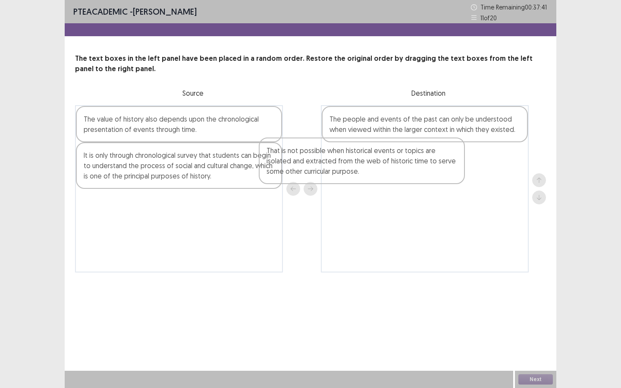
drag, startPoint x: 201, startPoint y: 131, endPoint x: 323, endPoint y: 155, distance: 124.1
click at [389, 163] on div "That is not possible when historical events or topics are isolated and extracte…" at bounding box center [310, 188] width 471 height 167
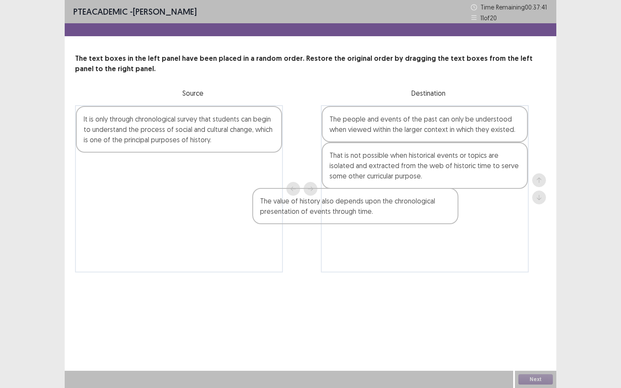
drag, startPoint x: 173, startPoint y: 136, endPoint x: 296, endPoint y: 168, distance: 127.7
click at [375, 214] on div "The value of history also depends upon the chronological presentation of events…" at bounding box center [310, 188] width 471 height 167
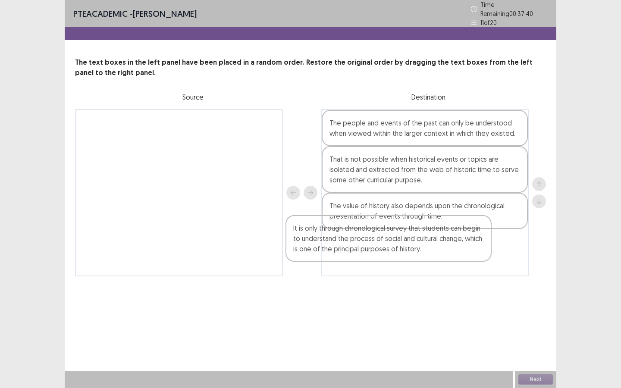
drag, startPoint x: 227, startPoint y: 144, endPoint x: 410, endPoint y: 243, distance: 207.2
click at [445, 255] on div "It is only through chronological survey that students can begin to understand t…" at bounding box center [310, 192] width 471 height 167
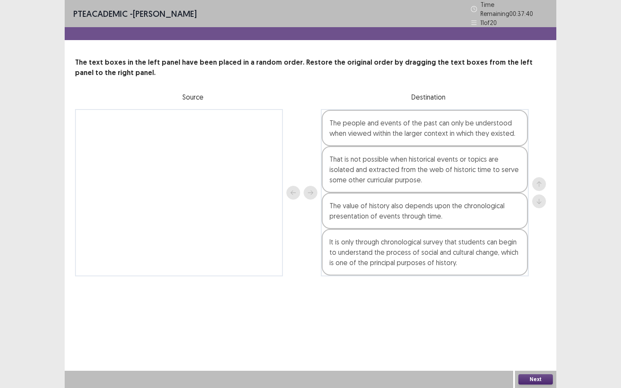
click at [530, 378] on button "Next" at bounding box center [536, 380] width 35 height 10
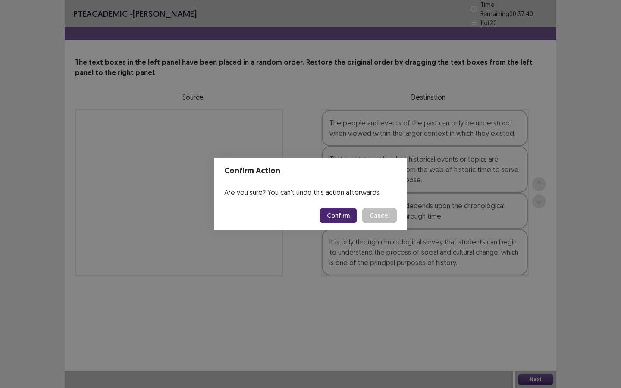
click at [333, 218] on button "Confirm" at bounding box center [339, 216] width 38 height 16
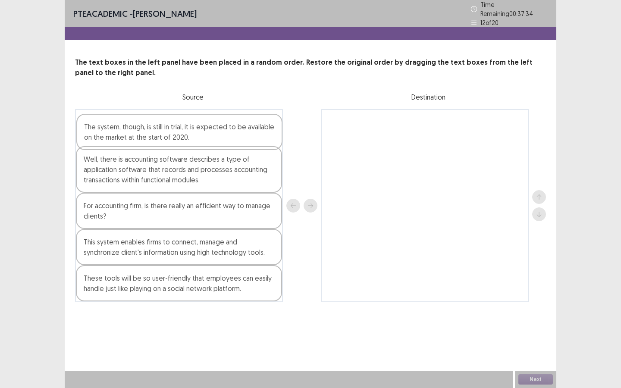
drag, startPoint x: 174, startPoint y: 174, endPoint x: 173, endPoint y: 138, distance: 36.7
click at [173, 138] on div "Well, there is accounting software describes a type of application software tha…" at bounding box center [179, 205] width 208 height 193
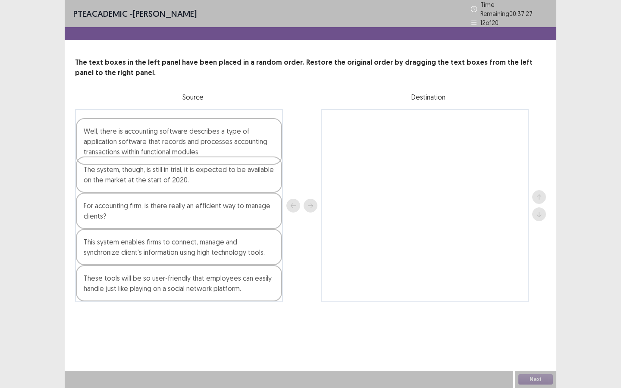
drag, startPoint x: 143, startPoint y: 172, endPoint x: 142, endPoint y: 134, distance: 37.6
click at [142, 134] on div "The system, though, is still in trial, it is expected to be available on the ma…" at bounding box center [179, 205] width 208 height 193
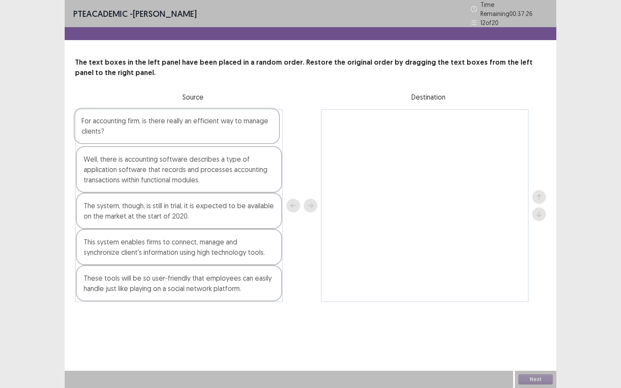
drag, startPoint x: 155, startPoint y: 210, endPoint x: 151, endPoint y: 125, distance: 85.1
click at [151, 125] on div "Well, there is accounting software describes a type of application software tha…" at bounding box center [179, 205] width 208 height 193
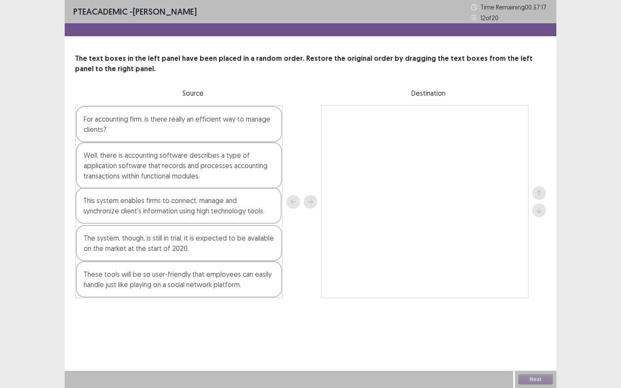
drag, startPoint x: 142, startPoint y: 252, endPoint x: 141, endPoint y: 215, distance: 36.7
click at [141, 214] on div "For accounting firm, is there really an efficient way to manage clients? Well, …" at bounding box center [179, 201] width 208 height 193
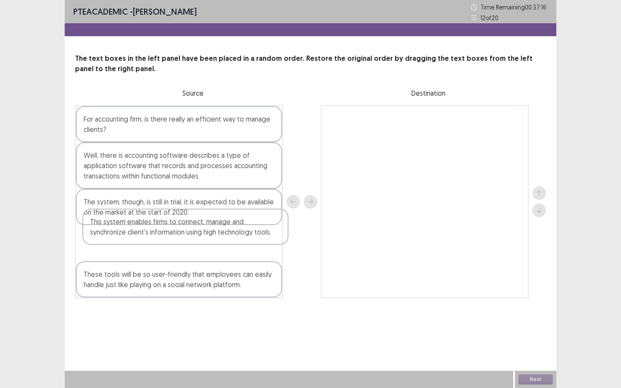
drag, startPoint x: 130, startPoint y: 233, endPoint x: 133, endPoint y: 253, distance: 20.9
click at [133, 253] on div "For accounting firm, is there really an efficient way to manage clients? Well, …" at bounding box center [179, 201] width 208 height 193
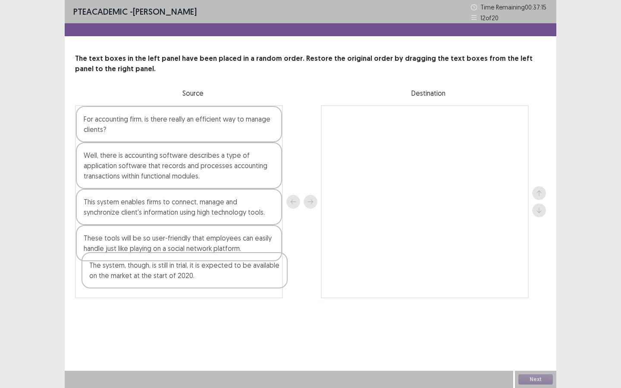
drag, startPoint x: 134, startPoint y: 226, endPoint x: 136, endPoint y: 277, distance: 50.5
click at [136, 277] on div "For accounting firm, is there really an efficient way to manage clients? Well, …" at bounding box center [179, 201] width 208 height 193
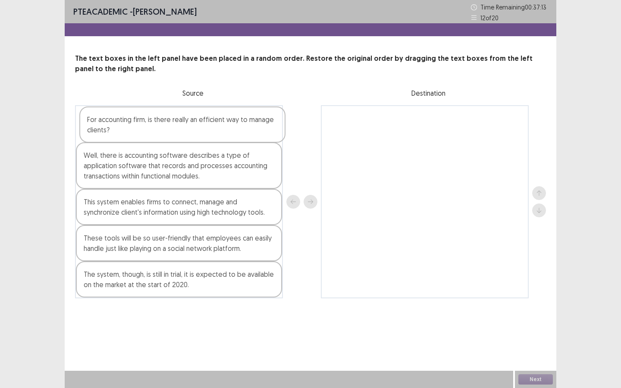
drag, startPoint x: 180, startPoint y: 128, endPoint x: 403, endPoint y: 121, distance: 222.8
click at [403, 121] on div "For accounting firm, is there really an efficient way to manage clients? Well, …" at bounding box center [310, 201] width 471 height 193
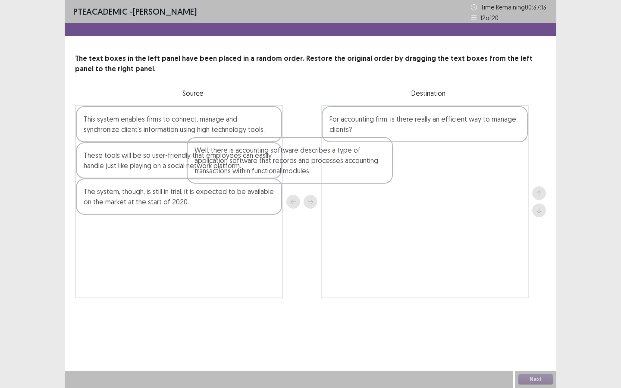
drag, startPoint x: 370, startPoint y: 161, endPoint x: 262, endPoint y: 135, distance: 110.9
click at [406, 167] on div "Well, there is accounting software describes a type of application software tha…" at bounding box center [310, 201] width 471 height 193
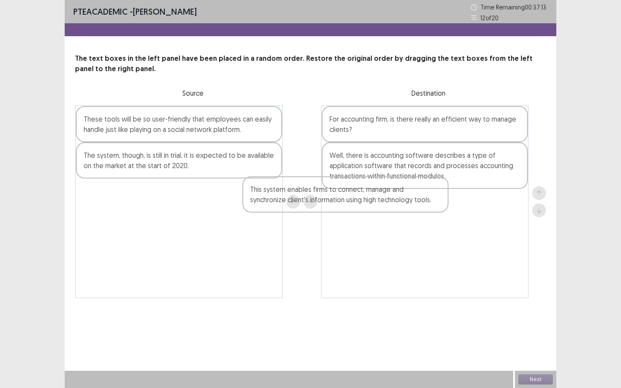
drag, startPoint x: 255, startPoint y: 132, endPoint x: 250, endPoint y: 136, distance: 6.4
click at [448, 213] on div "This system enables firms to connect, manage and synchronize client's informati…" at bounding box center [310, 201] width 471 height 193
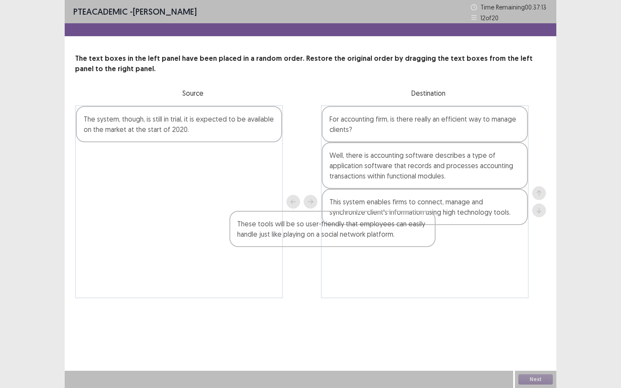
drag, startPoint x: 408, startPoint y: 247, endPoint x: 433, endPoint y: 237, distance: 27.7
click at [457, 263] on div "These tools will be so user-friendly that employees can easily handle just like…" at bounding box center [310, 201] width 471 height 193
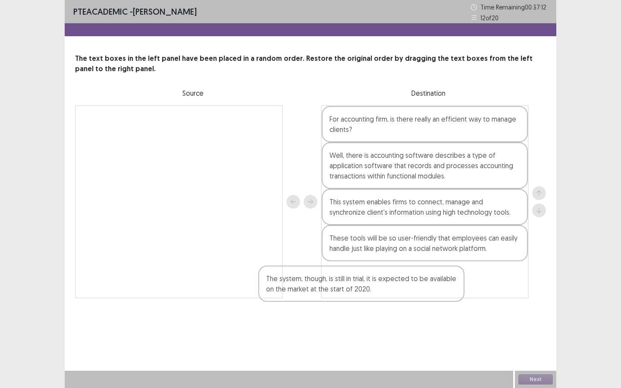
drag, startPoint x: 388, startPoint y: 290, endPoint x: 423, endPoint y: 292, distance: 35.0
click at [421, 292] on div "The system, though, is still in trial, it is expected to be available on the ma…" at bounding box center [310, 201] width 471 height 193
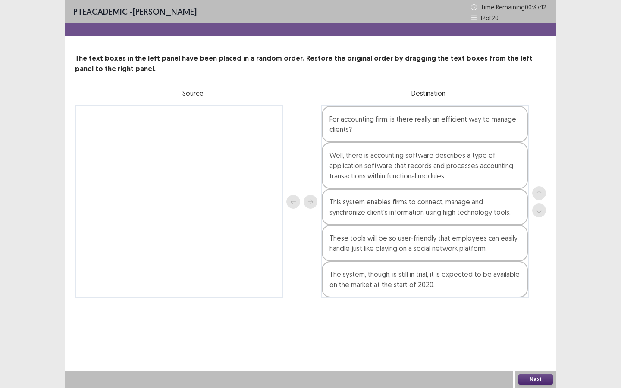
click at [530, 382] on button "Next" at bounding box center [536, 380] width 35 height 10
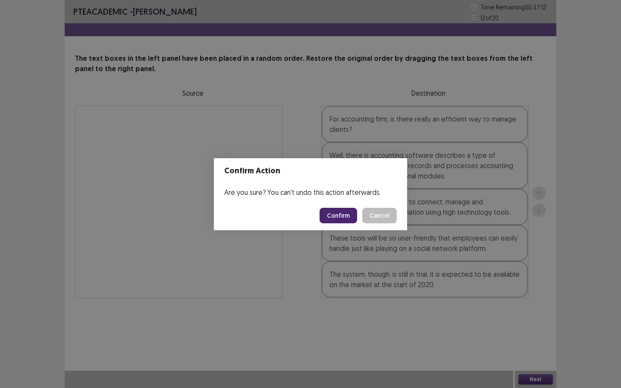
click at [346, 217] on button "Confirm" at bounding box center [339, 216] width 38 height 16
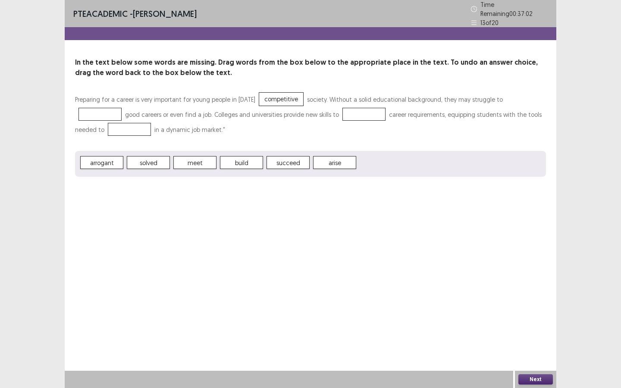
click at [177, 140] on div "Preparing for a career is very important for young people in today's competitiv…" at bounding box center [310, 134] width 471 height 85
click at [526, 378] on button "Next" at bounding box center [536, 380] width 35 height 10
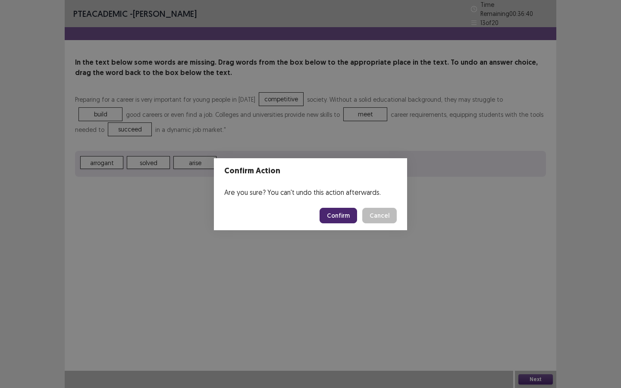
click at [341, 213] on button "Confirm" at bounding box center [339, 216] width 38 height 16
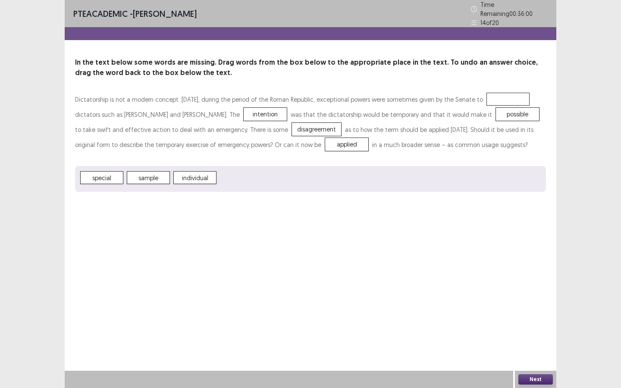
drag, startPoint x: 110, startPoint y: 113, endPoint x: 110, endPoint y: 167, distance: 54.8
click at [533, 382] on button "Next" at bounding box center [536, 380] width 35 height 10
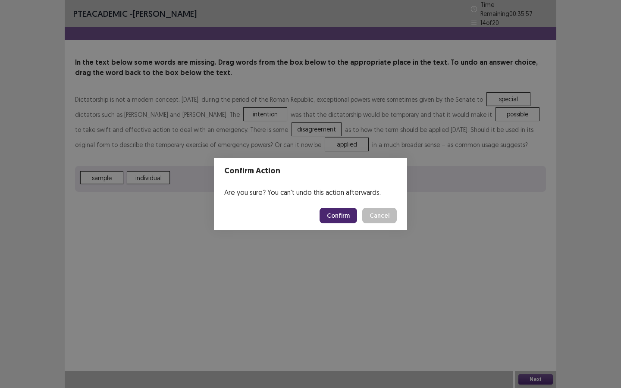
drag, startPoint x: 344, startPoint y: 218, endPoint x: 333, endPoint y: 220, distance: 10.5
click at [343, 218] on button "Confirm" at bounding box center [339, 216] width 38 height 16
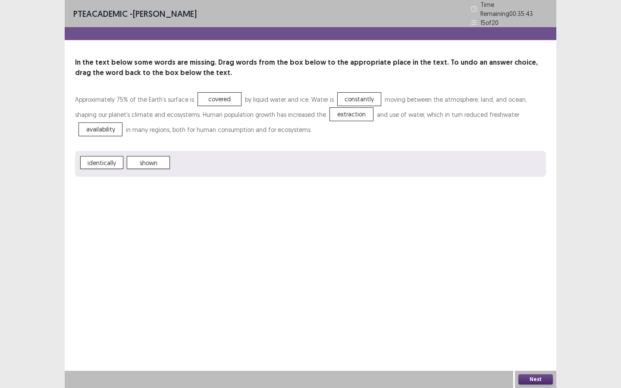
click at [532, 377] on button "Next" at bounding box center [536, 380] width 35 height 10
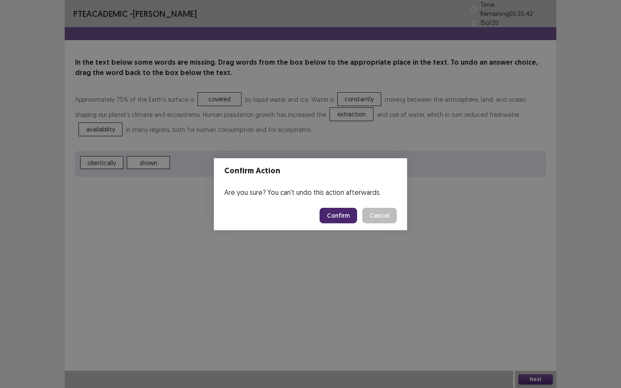
click at [347, 216] on button "Confirm" at bounding box center [339, 216] width 38 height 16
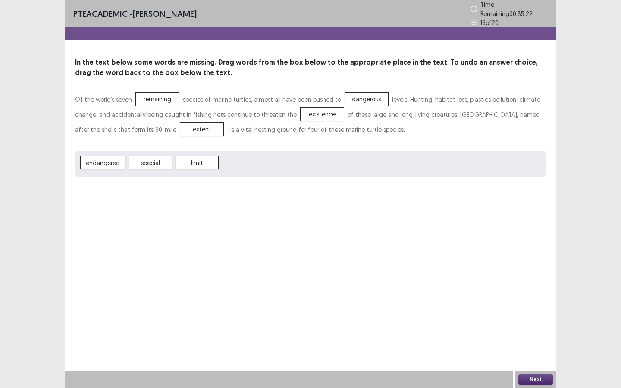
click at [531, 378] on button "Next" at bounding box center [536, 380] width 35 height 10
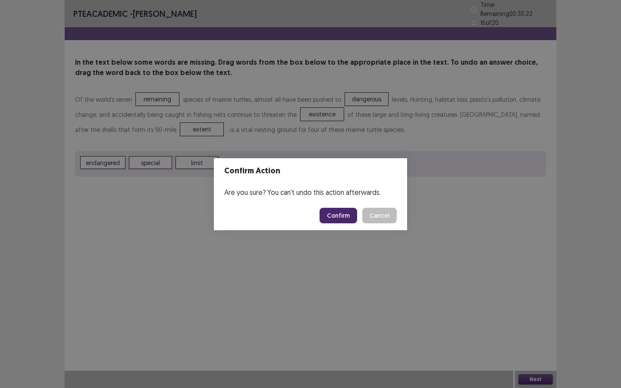
click at [344, 219] on button "Confirm" at bounding box center [339, 216] width 38 height 16
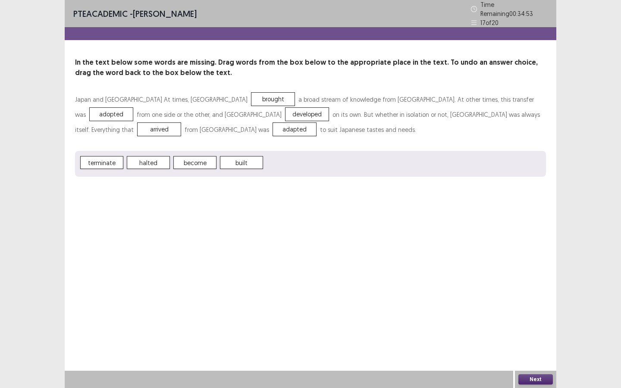
click at [541, 378] on button "Next" at bounding box center [536, 380] width 35 height 10
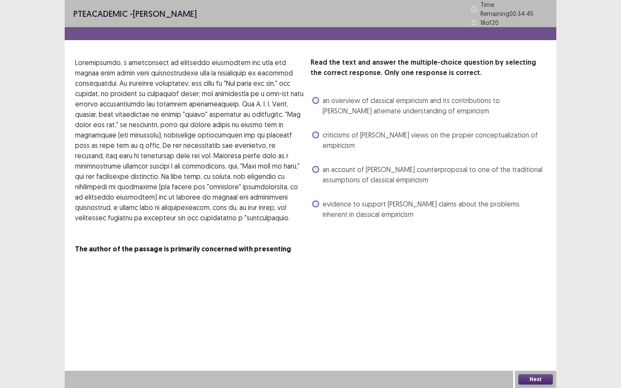
click at [316, 97] on span at bounding box center [315, 100] width 7 height 7
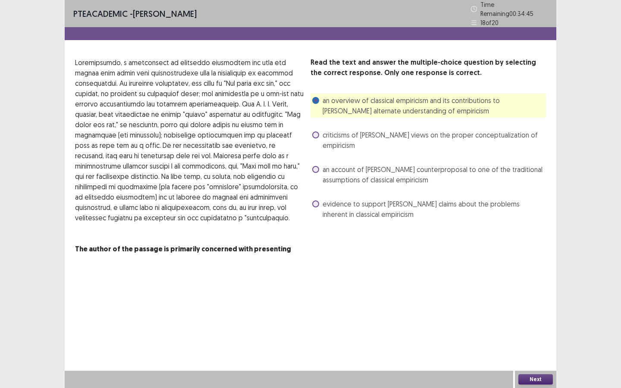
click at [319, 132] on span at bounding box center [315, 135] width 7 height 7
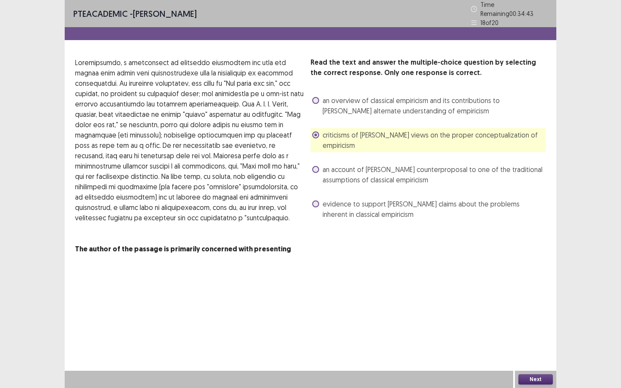
drag, startPoint x: 124, startPoint y: 60, endPoint x: 155, endPoint y: 60, distance: 31.5
click at [155, 60] on p at bounding box center [189, 140] width 229 height 166
click at [318, 166] on span at bounding box center [315, 169] width 7 height 7
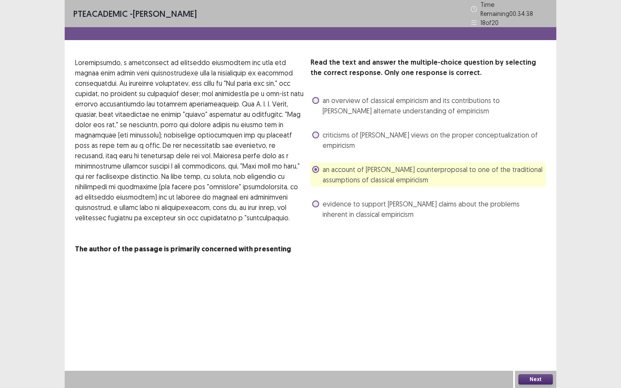
click at [529, 379] on button "Next" at bounding box center [536, 380] width 35 height 10
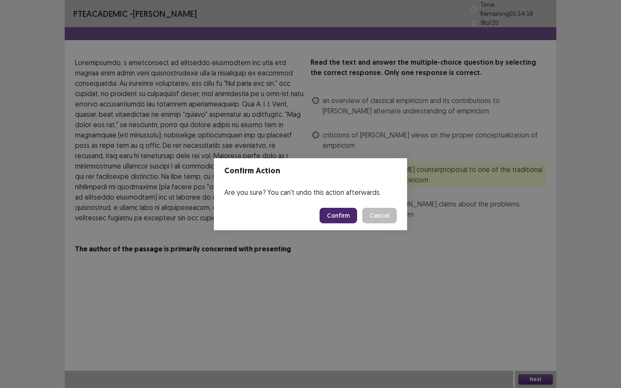
click at [342, 213] on button "Confirm" at bounding box center [339, 216] width 38 height 16
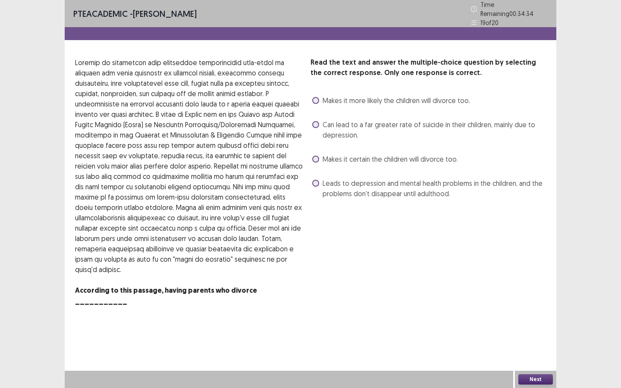
click at [320, 95] on label "Makes it more likely the children will divorce too." at bounding box center [391, 100] width 158 height 10
click at [531, 378] on button "Next" at bounding box center [536, 380] width 35 height 10
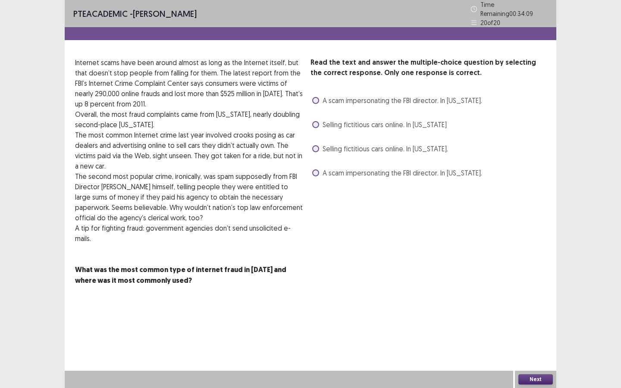
click at [317, 121] on span at bounding box center [315, 124] width 7 height 7
click at [318, 148] on label "Selling fictitious cars online. In Florida." at bounding box center [380, 149] width 136 height 10
click at [321, 121] on label "Selling fictitious cars online. In California" at bounding box center [379, 125] width 135 height 10
click at [535, 375] on button "Next" at bounding box center [536, 380] width 35 height 10
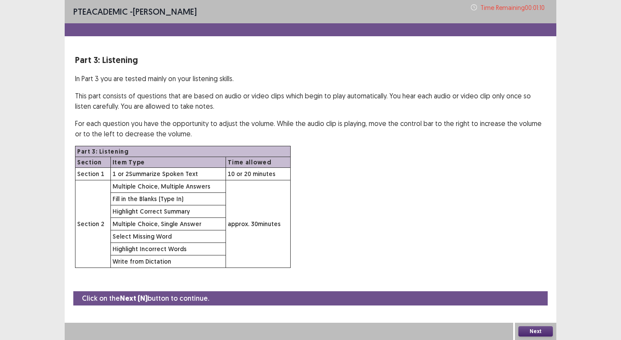
click at [539, 333] on button "Next" at bounding box center [536, 331] width 35 height 10
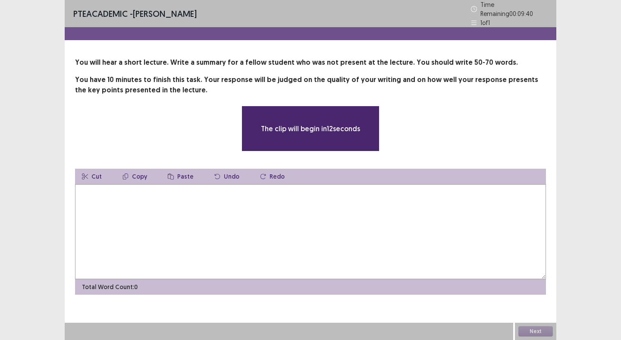
click at [301, 217] on textarea at bounding box center [310, 231] width 471 height 95
click at [299, 216] on textarea at bounding box center [310, 231] width 471 height 95
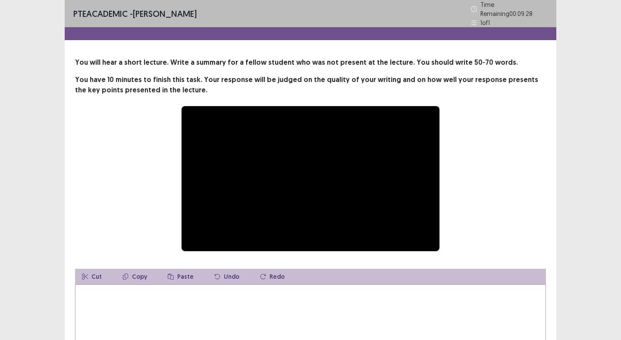
click at [260, 306] on textarea at bounding box center [310, 331] width 471 height 95
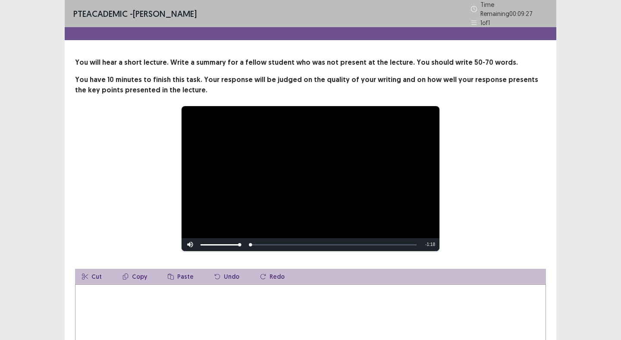
scroll to position [89, 0]
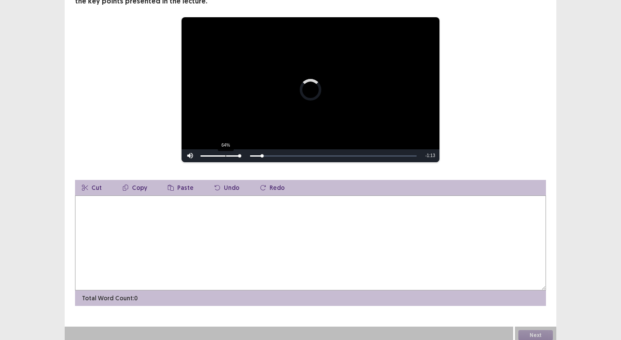
click at [226, 155] on div "64%" at bounding box center [226, 155] width 0 height 1
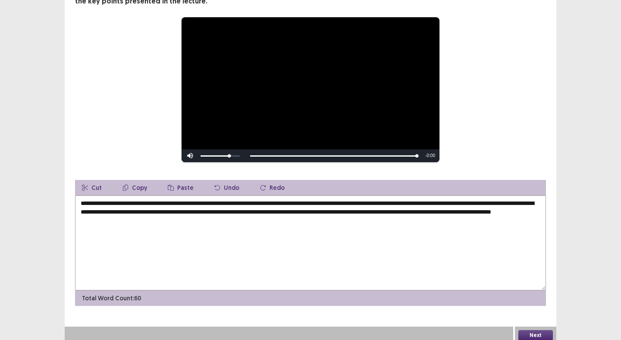
scroll to position [0, 0]
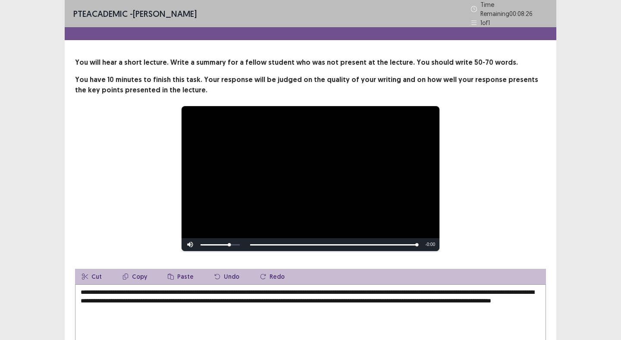
click at [331, 296] on textarea "**********" at bounding box center [310, 331] width 471 height 95
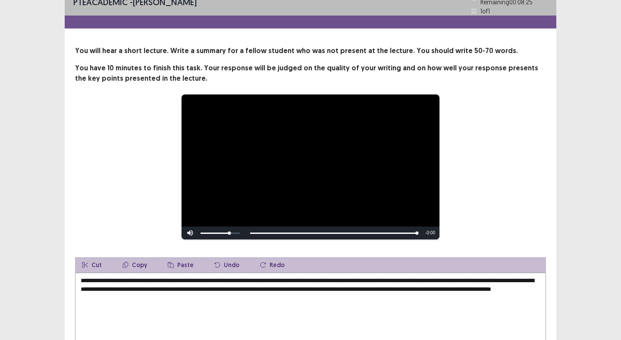
click at [263, 296] on textarea "**********" at bounding box center [310, 320] width 471 height 95
click at [240, 296] on textarea "**********" at bounding box center [310, 320] width 471 height 95
click at [237, 295] on textarea "**********" at bounding box center [310, 320] width 471 height 95
click at [234, 296] on textarea "**********" at bounding box center [310, 320] width 471 height 95
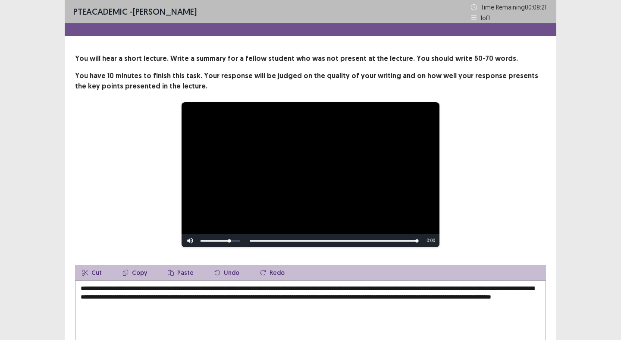
click at [265, 311] on textarea "**********" at bounding box center [310, 328] width 471 height 95
click at [260, 308] on textarea "**********" at bounding box center [310, 328] width 471 height 95
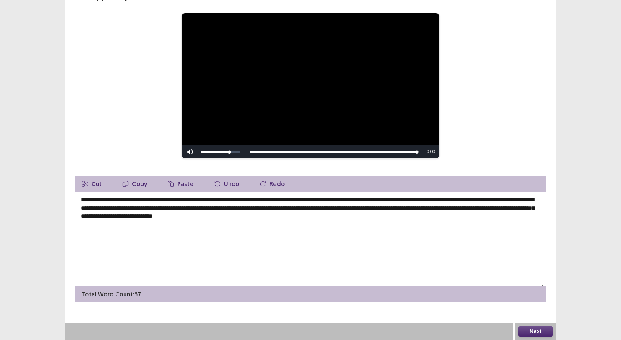
click at [385, 215] on textarea "**********" at bounding box center [310, 239] width 471 height 95
type textarea "**********"
click at [533, 330] on button "Next" at bounding box center [536, 331] width 35 height 10
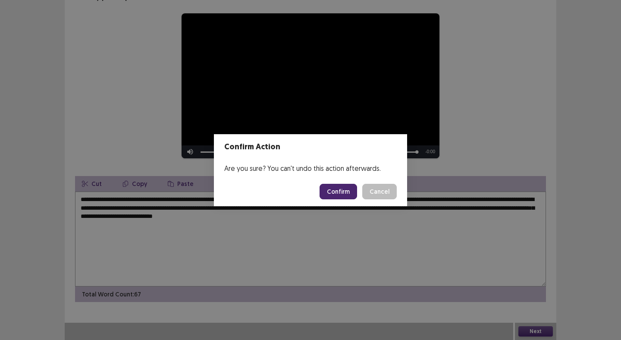
click at [337, 191] on button "Confirm" at bounding box center [339, 192] width 38 height 16
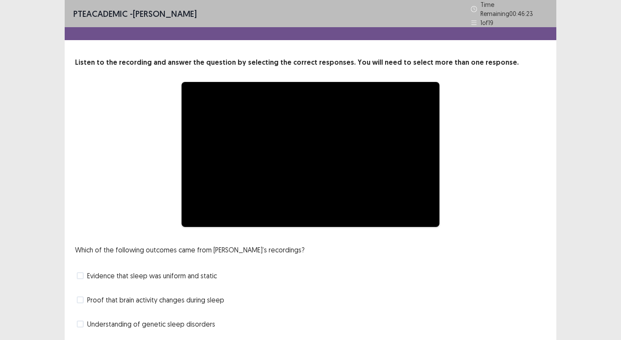
scroll to position [48, 0]
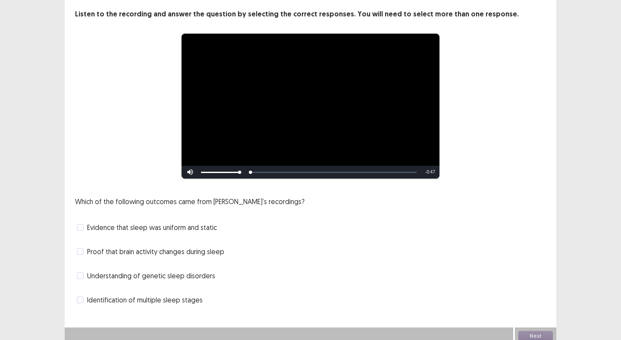
click at [225, 170] on div "Video Player" at bounding box center [220, 172] width 43 height 13
click at [222, 172] on div "57%" at bounding box center [220, 172] width 39 height 1
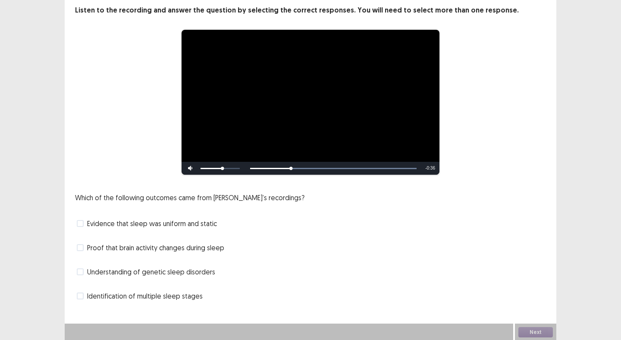
click at [83, 248] on span at bounding box center [80, 247] width 7 height 7
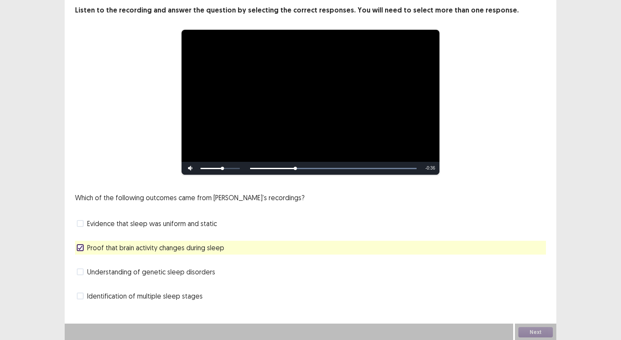
click at [83, 248] on span at bounding box center [80, 247] width 7 height 7
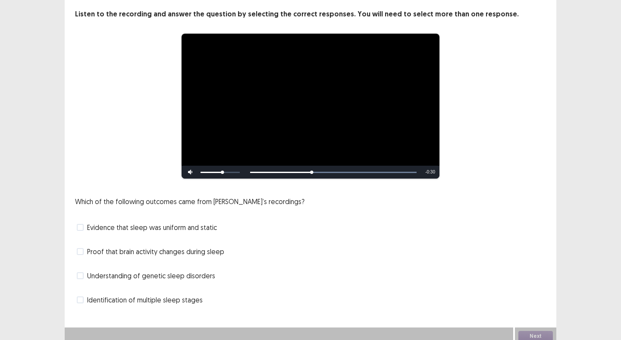
click at [82, 297] on span at bounding box center [80, 299] width 7 height 7
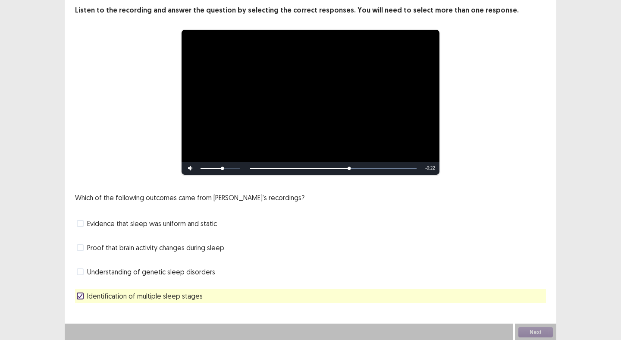
click at [82, 248] on span at bounding box center [80, 247] width 7 height 7
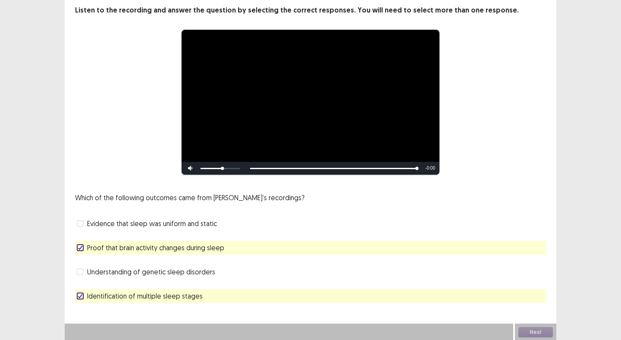
scroll to position [49, 0]
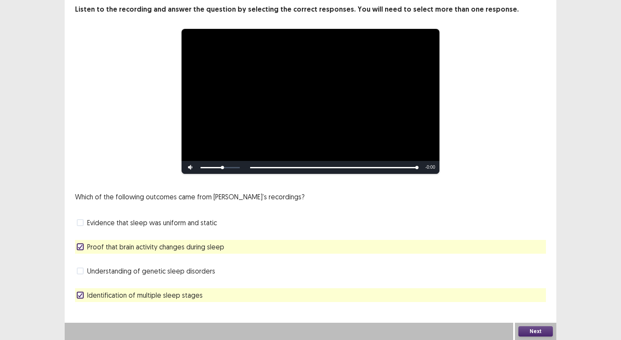
click at [536, 330] on button "Next" at bounding box center [536, 331] width 35 height 10
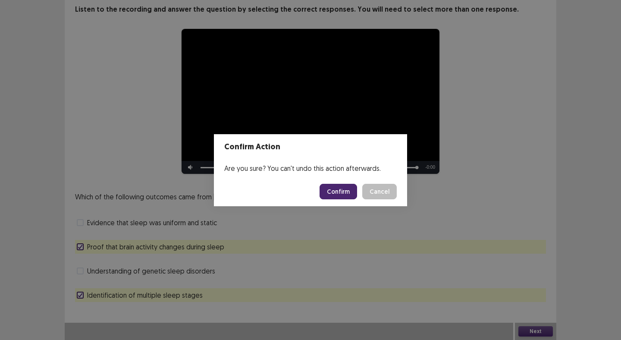
click at [341, 192] on button "Confirm" at bounding box center [339, 192] width 38 height 16
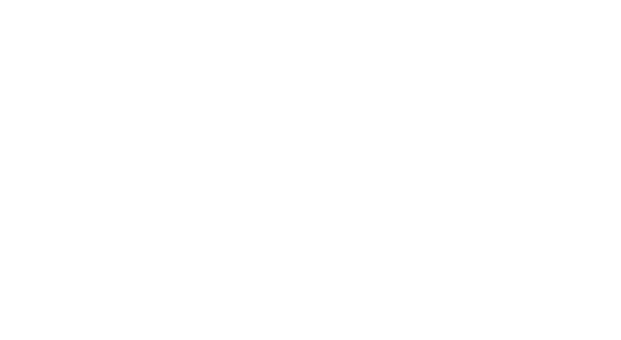
scroll to position [0, 0]
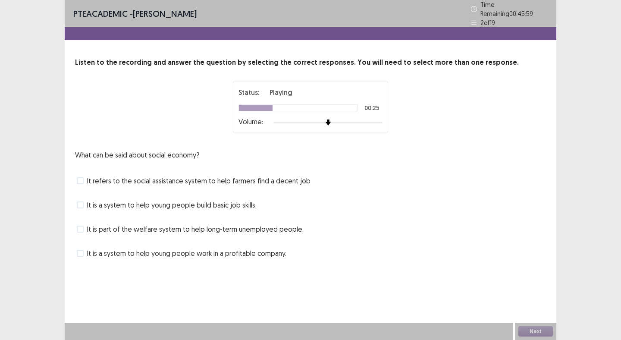
click at [79, 226] on span at bounding box center [80, 229] width 7 height 7
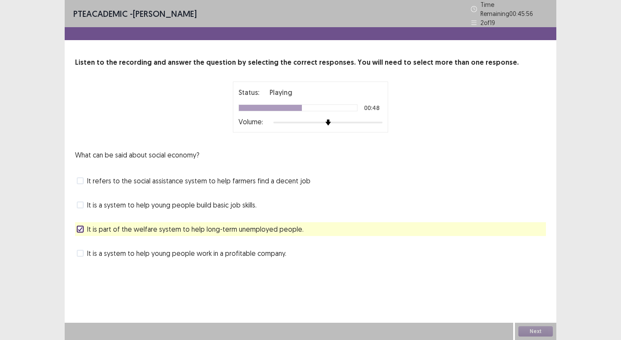
click at [81, 202] on span at bounding box center [80, 205] width 7 height 7
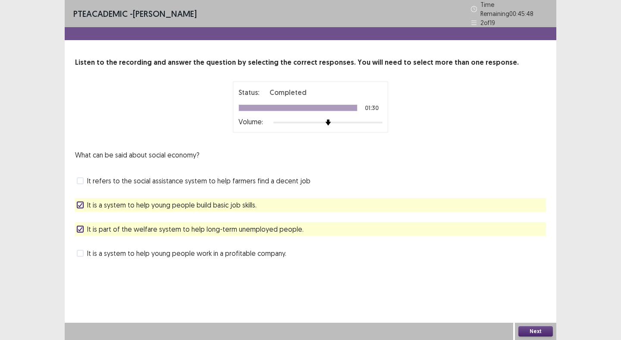
click at [528, 331] on button "Next" at bounding box center [536, 331] width 35 height 10
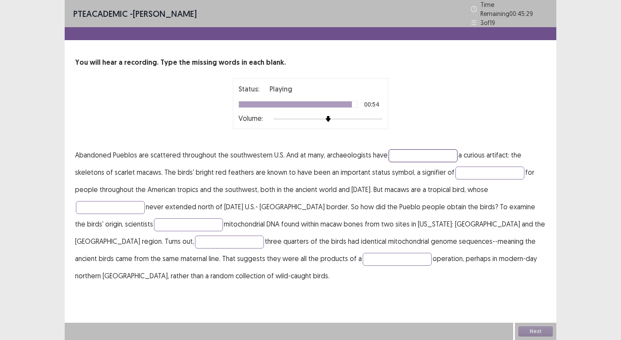
click at [405, 153] on input "text" at bounding box center [423, 155] width 69 height 13
type input "*********"
click at [477, 175] on p "Abandoned Pueblos are scattered throughout the southwestern U.S. And at many, a…" at bounding box center [310, 215] width 471 height 138
click at [475, 169] on input "text" at bounding box center [490, 173] width 69 height 13
type input "********"
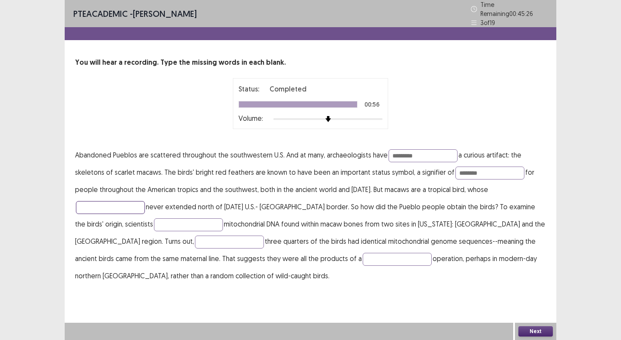
click at [116, 204] on input "text" at bounding box center [110, 207] width 69 height 13
type input "******"
click at [154, 220] on input "text" at bounding box center [188, 224] width 69 height 13
type input "*********"
click at [195, 241] on input "text" at bounding box center [229, 242] width 69 height 13
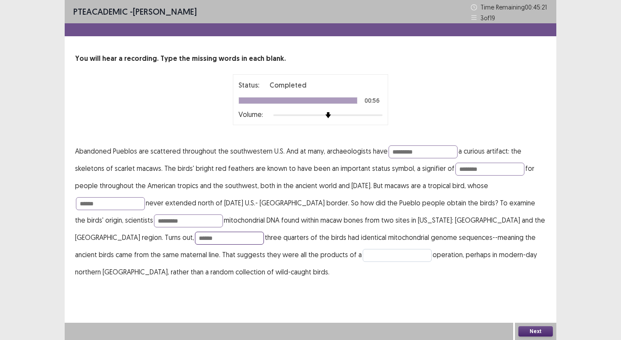
type input "******"
click at [363, 258] on input "text" at bounding box center [397, 255] width 69 height 13
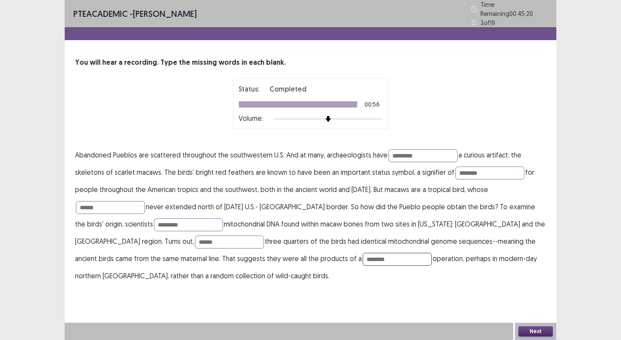
type input "********"
click at [189, 245] on p "Abandoned Pueblos are scattered throughout the southwestern U.S. And at many, a…" at bounding box center [310, 215] width 471 height 138
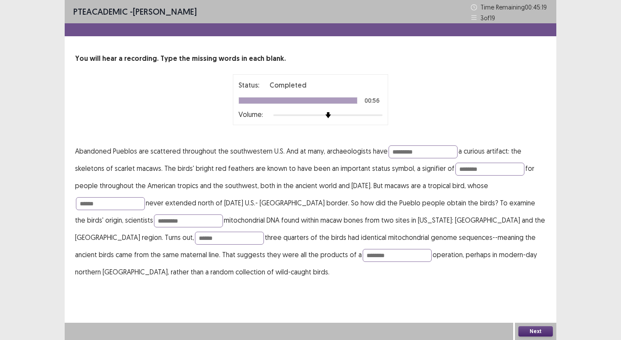
click at [189, 245] on p "Abandoned Pueblos are scattered throughout the southwestern U.S. And at many, a…" at bounding box center [310, 211] width 471 height 138
click at [530, 331] on button "Next" at bounding box center [536, 331] width 35 height 10
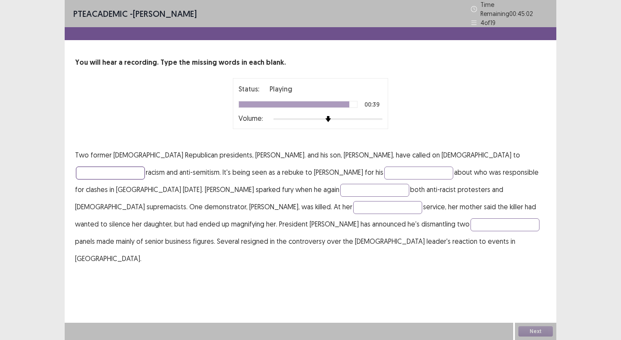
click at [145, 167] on input "text" at bounding box center [110, 173] width 69 height 13
type input "******"
click at [385, 171] on input "text" at bounding box center [419, 173] width 69 height 13
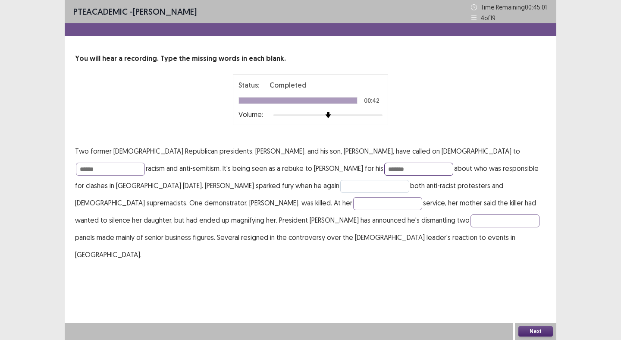
type input "*******"
click at [341, 185] on input "text" at bounding box center [375, 186] width 69 height 13
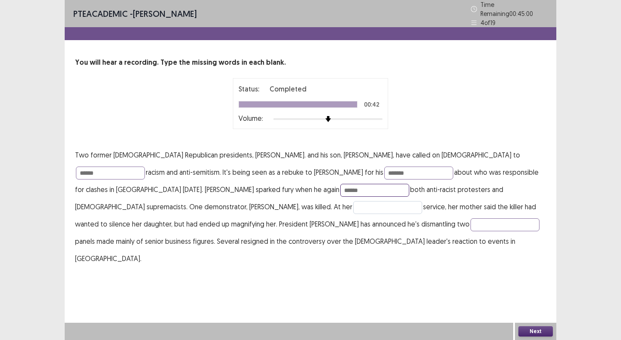
type input "******"
click at [353, 205] on input "text" at bounding box center [387, 207] width 69 height 13
type input "********"
click at [471, 221] on input "text" at bounding box center [505, 224] width 69 height 13
type input "**********"
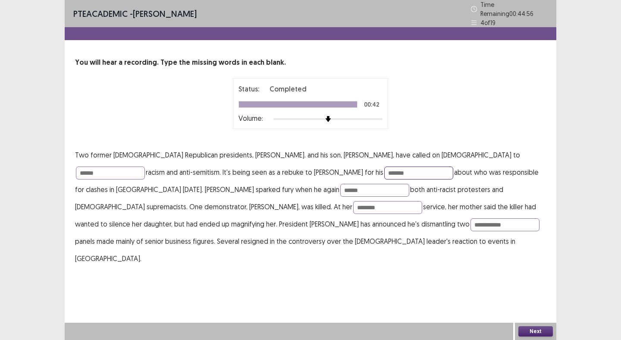
click at [385, 170] on input "*******" at bounding box center [419, 173] width 69 height 13
type input "********"
click at [471, 223] on input "**********" at bounding box center [505, 224] width 69 height 13
type input "**********"
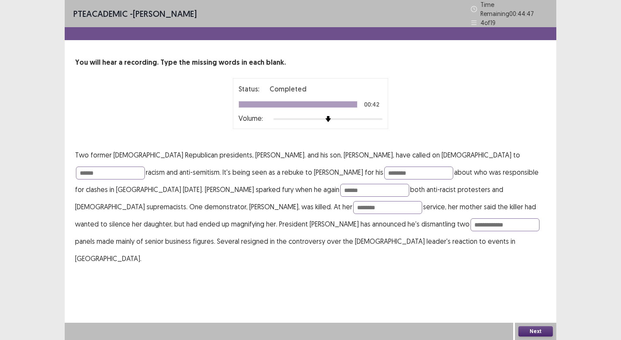
click at [360, 220] on p "**********" at bounding box center [310, 206] width 471 height 121
click at [541, 333] on button "Next" at bounding box center [536, 331] width 35 height 10
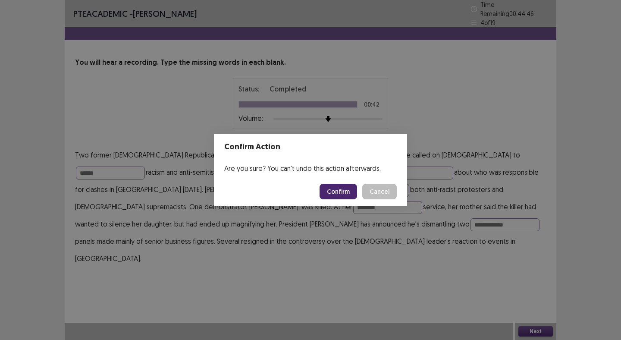
click at [346, 192] on button "Confirm" at bounding box center [339, 192] width 38 height 16
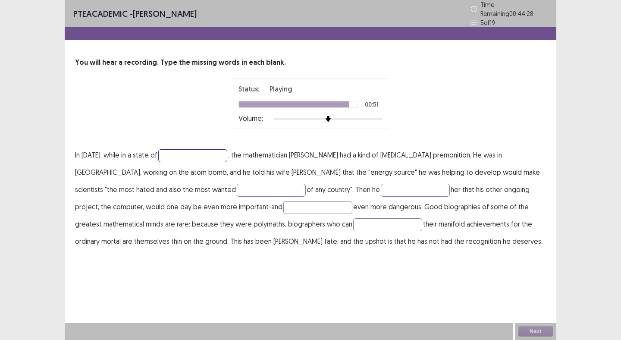
click at [180, 154] on input "text" at bounding box center [192, 155] width 69 height 13
type input "**********"
click at [237, 184] on input "text" at bounding box center [271, 190] width 69 height 13
type input "*******"
click at [381, 188] on input "text" at bounding box center [415, 190] width 69 height 13
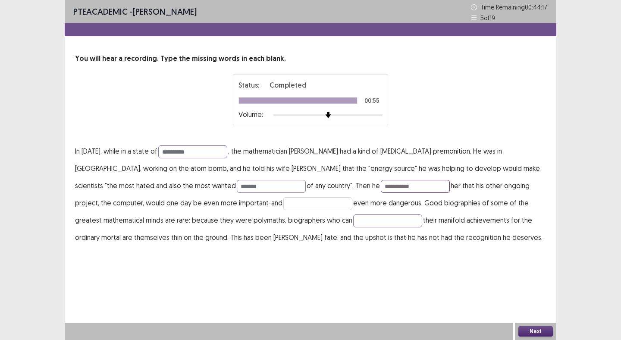
type input "**********"
click at [284, 208] on input "text" at bounding box center [318, 203] width 69 height 13
click at [381, 186] on input "**********" at bounding box center [415, 186] width 69 height 13
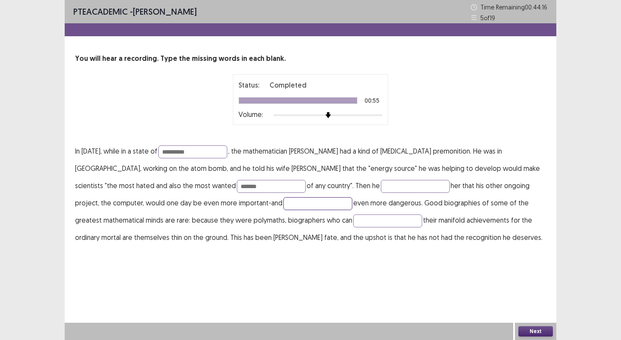
click at [284, 207] on input "text" at bounding box center [318, 203] width 69 height 13
type input "**********"
click at [353, 224] on input "text" at bounding box center [387, 220] width 69 height 13
type input "*********"
click at [307, 246] on p "**********" at bounding box center [310, 194] width 471 height 104
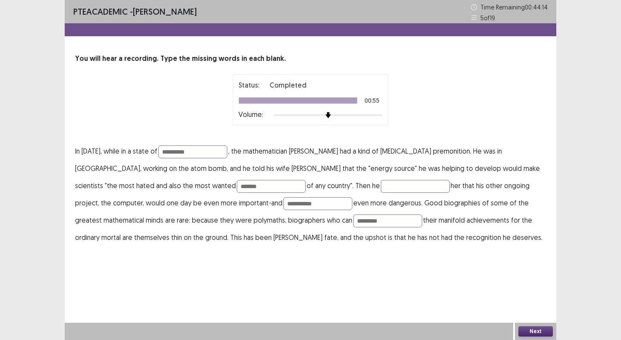
click at [535, 330] on button "Next" at bounding box center [536, 331] width 35 height 10
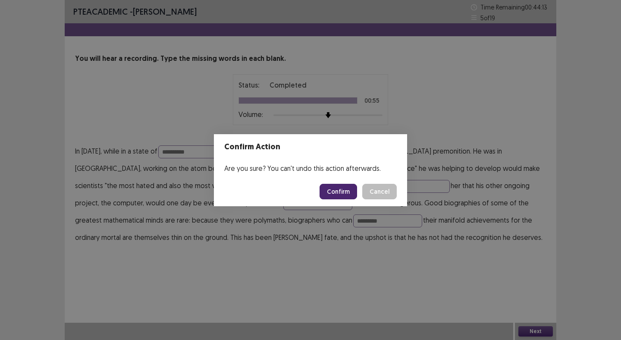
click at [346, 192] on button "Confirm" at bounding box center [339, 192] width 38 height 16
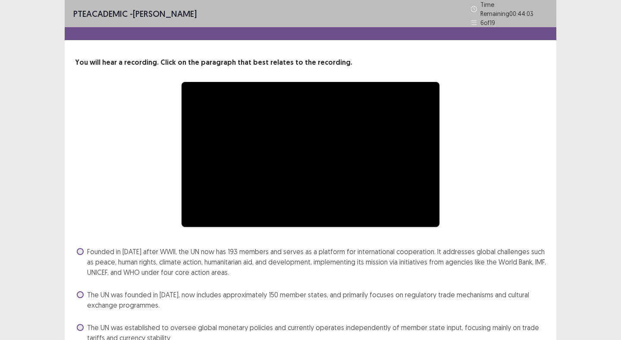
scroll to position [72, 0]
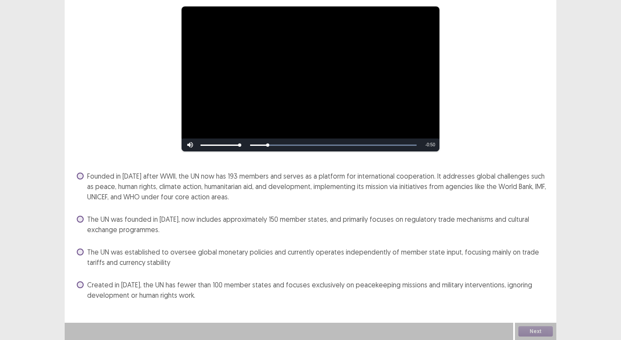
click at [82, 177] on span at bounding box center [80, 176] width 7 height 7
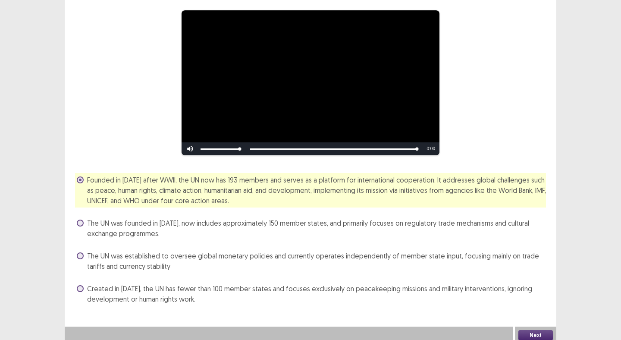
click at [216, 184] on span "Founded in 1945 after WWII, the UN now has 193 members and serves as a platform…" at bounding box center [316, 190] width 459 height 31
click at [538, 330] on button "Next" at bounding box center [536, 335] width 35 height 10
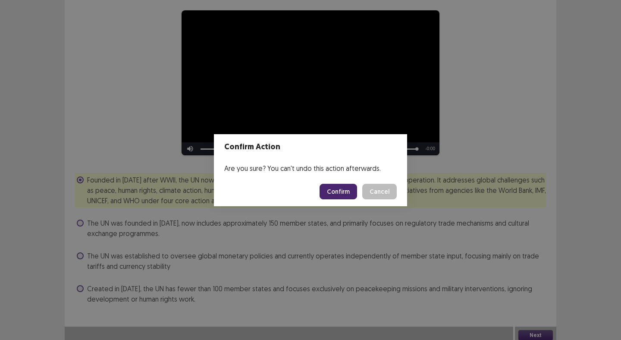
click at [330, 190] on button "Confirm" at bounding box center [339, 192] width 38 height 16
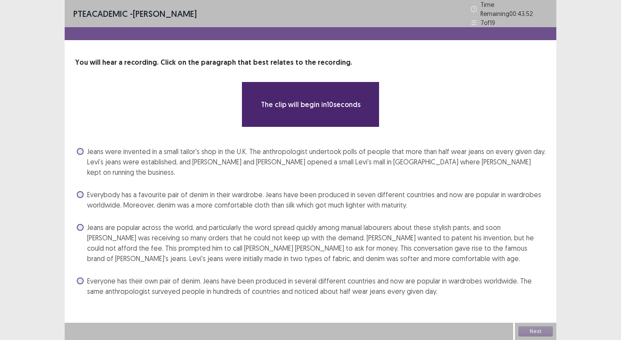
scroll to position [0, 0]
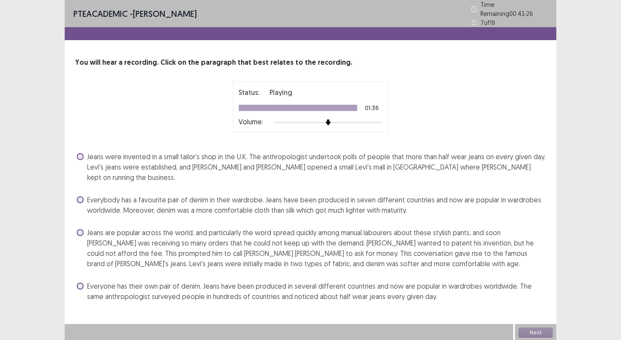
click at [83, 227] on label "Jeans are popular across the world, and particularly the word spread quickly am…" at bounding box center [312, 247] width 470 height 41
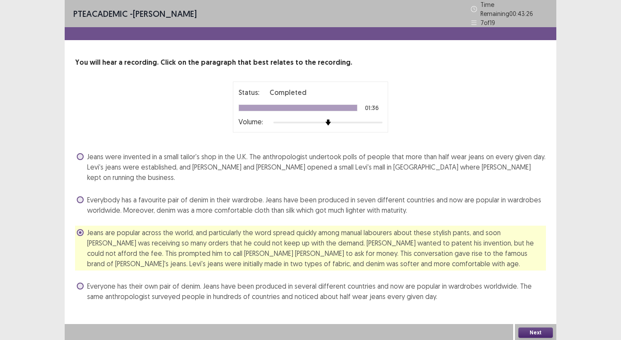
click at [529, 231] on span "Jeans are popular across the world, and particularly the word spread quickly am…" at bounding box center [316, 247] width 459 height 41
click at [537, 333] on button "Next" at bounding box center [536, 333] width 35 height 10
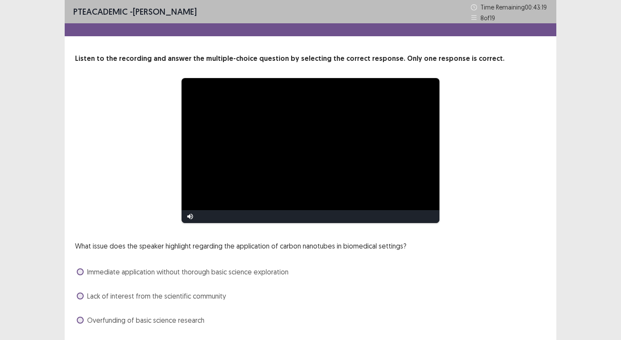
scroll to position [49, 0]
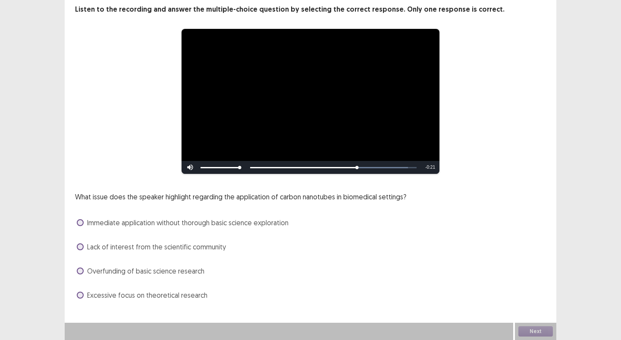
click at [82, 220] on span at bounding box center [80, 222] width 7 height 7
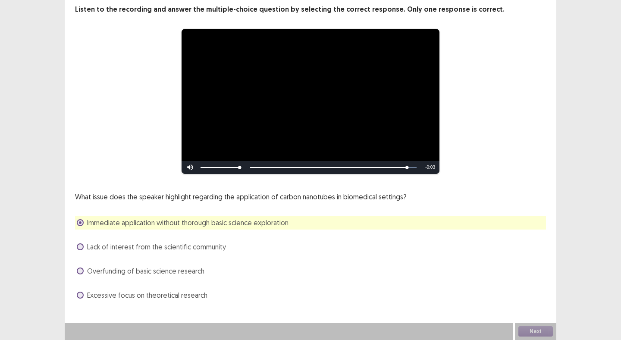
click at [540, 330] on div "Next" at bounding box center [535, 331] width 41 height 17
click at [539, 330] on button "Next" at bounding box center [536, 331] width 35 height 10
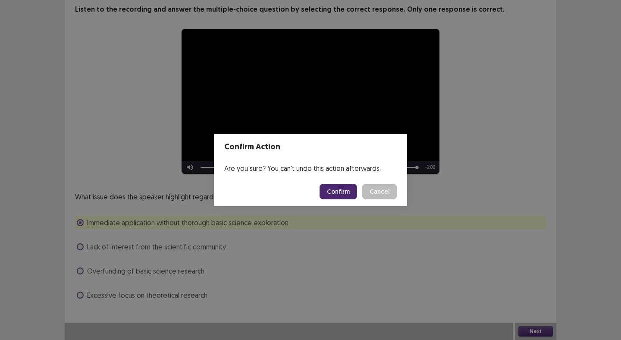
click at [344, 191] on button "Confirm" at bounding box center [339, 192] width 38 height 16
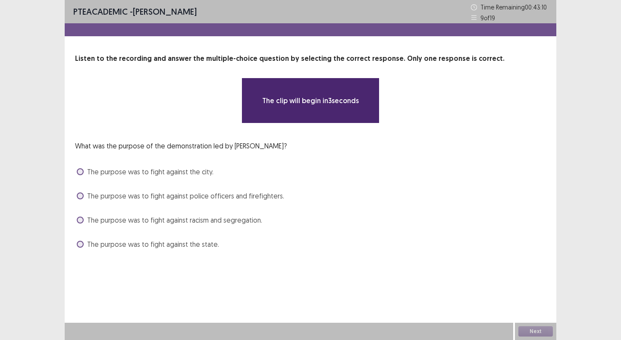
click at [83, 220] on span at bounding box center [80, 220] width 7 height 7
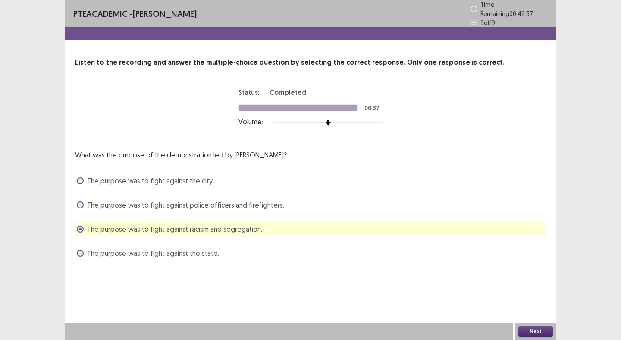
click at [541, 332] on button "Next" at bounding box center [536, 331] width 35 height 10
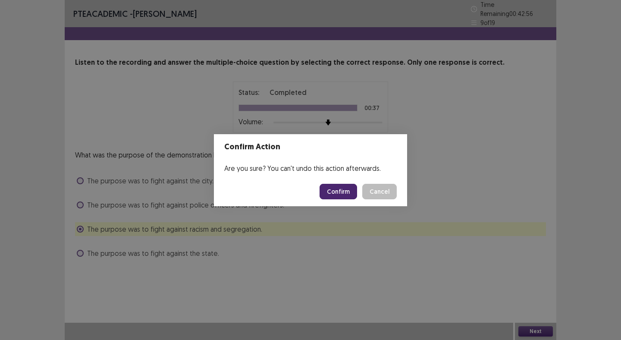
click at [344, 192] on button "Confirm" at bounding box center [339, 192] width 38 height 16
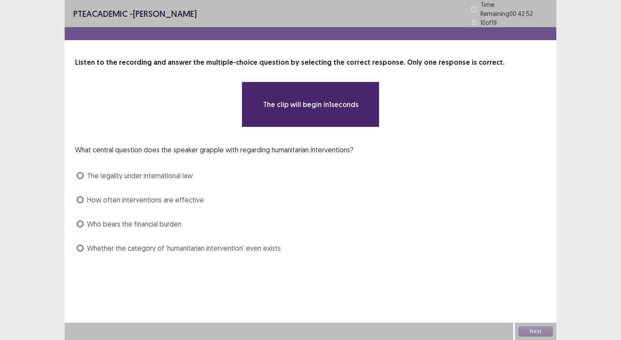
click at [86, 221] on label "Who bears the financial burden" at bounding box center [129, 224] width 105 height 10
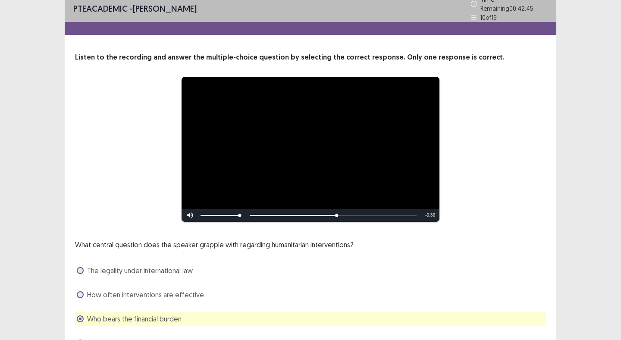
scroll to position [49, 0]
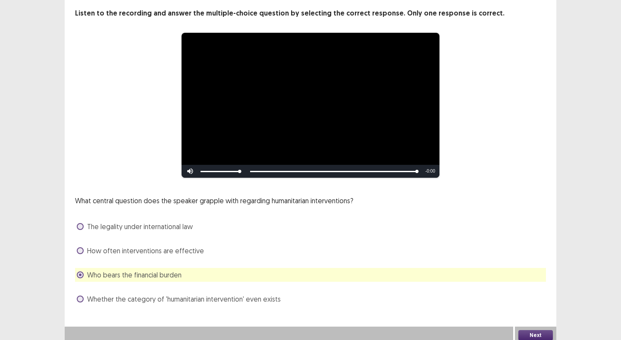
click at [84, 223] on label "The legality under international law" at bounding box center [135, 226] width 116 height 10
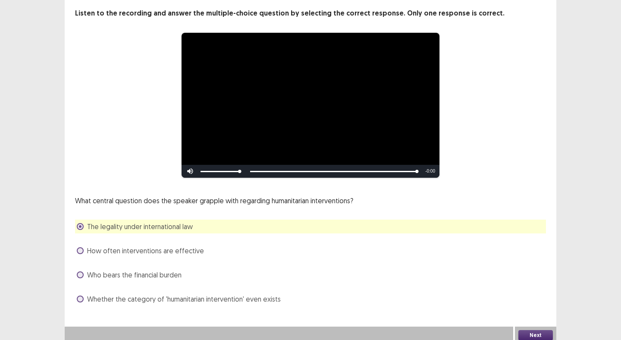
click at [78, 247] on span at bounding box center [80, 250] width 7 height 7
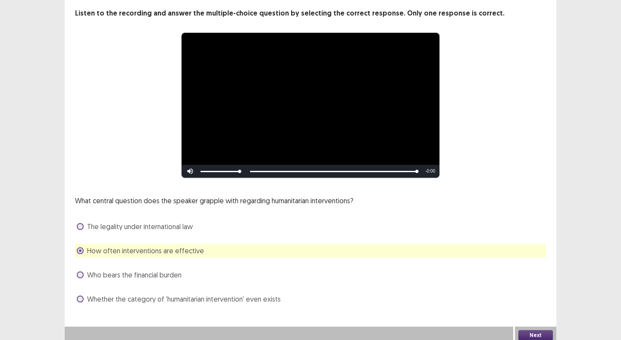
click at [546, 332] on button "Next" at bounding box center [536, 335] width 35 height 10
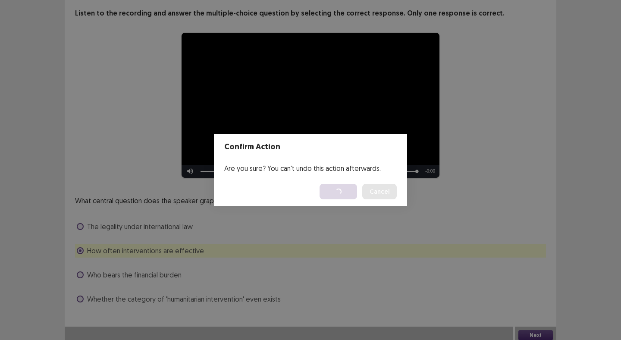
scroll to position [0, 0]
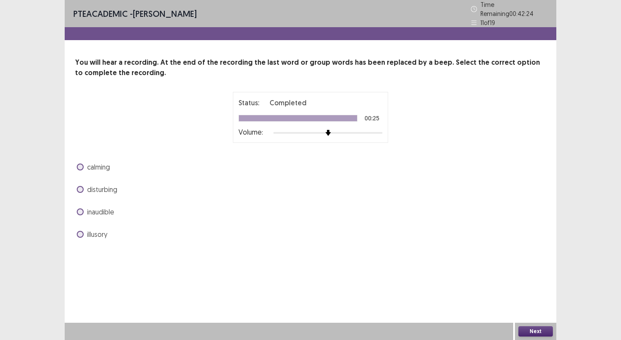
click at [79, 186] on span at bounding box center [80, 189] width 7 height 7
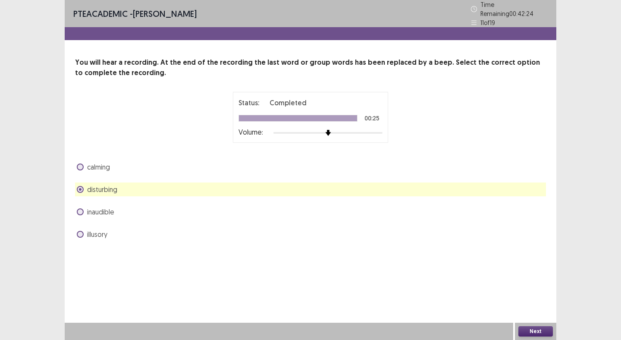
click at [532, 332] on button "Next" at bounding box center [536, 331] width 35 height 10
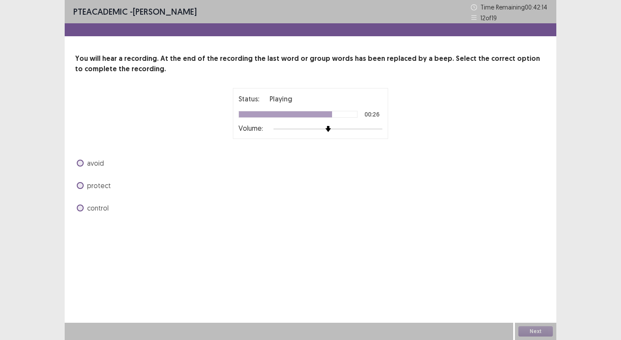
click at [82, 206] on span at bounding box center [80, 208] width 7 height 7
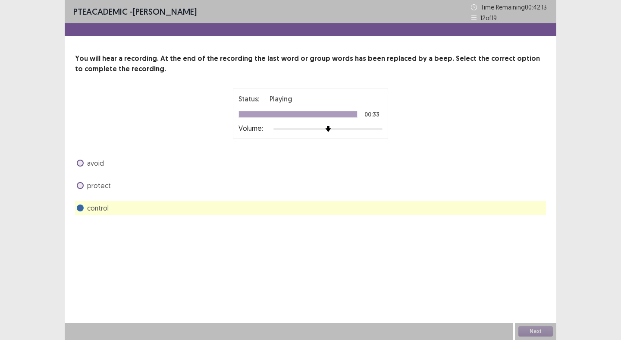
click at [532, 330] on div "Next" at bounding box center [535, 331] width 41 height 17
click at [534, 331] on button "Next" at bounding box center [536, 331] width 35 height 10
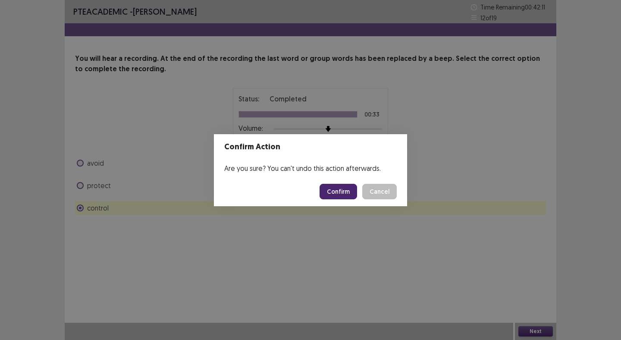
click at [336, 194] on button "Confirm" at bounding box center [339, 192] width 38 height 16
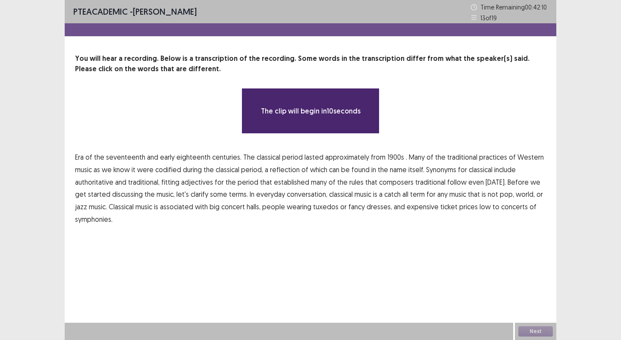
click at [111, 159] on span "seventeenth" at bounding box center [125, 157] width 39 height 10
click at [122, 158] on span "seventeenth" at bounding box center [125, 157] width 39 height 10
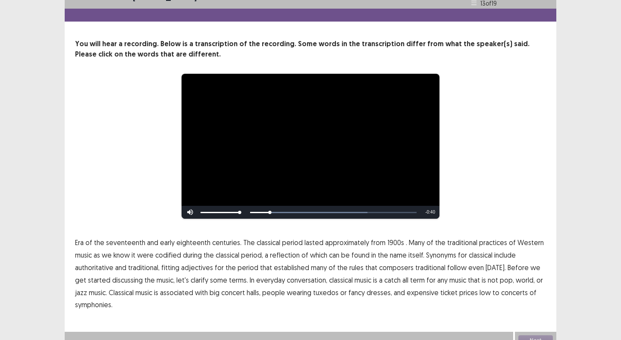
click at [390, 242] on span "1900s" at bounding box center [396, 242] width 17 height 10
click at [423, 267] on span "traditional" at bounding box center [431, 267] width 30 height 10
click at [102, 306] on span "symphonies." at bounding box center [94, 305] width 38 height 10
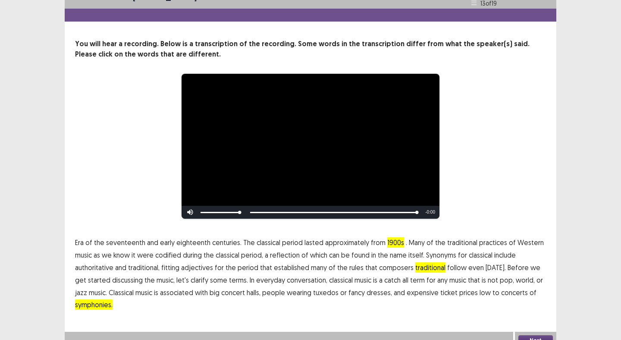
click at [98, 306] on span "symphonies." at bounding box center [94, 305] width 38 height 10
click at [253, 211] on div "Skip Backward Skip Forward Mute 96% Current Time 0:45 / Duration 0:45 Loaded : …" at bounding box center [311, 212] width 258 height 13
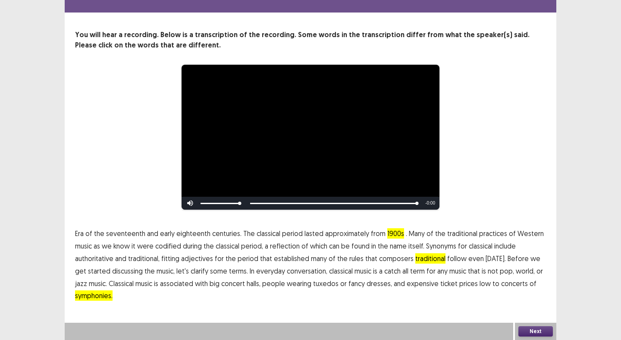
click at [533, 331] on button "Next" at bounding box center [536, 331] width 35 height 10
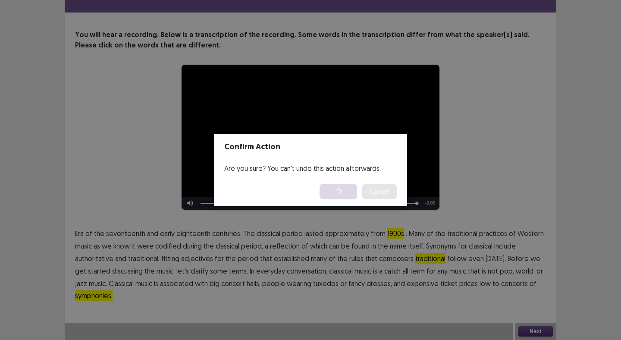
scroll to position [0, 0]
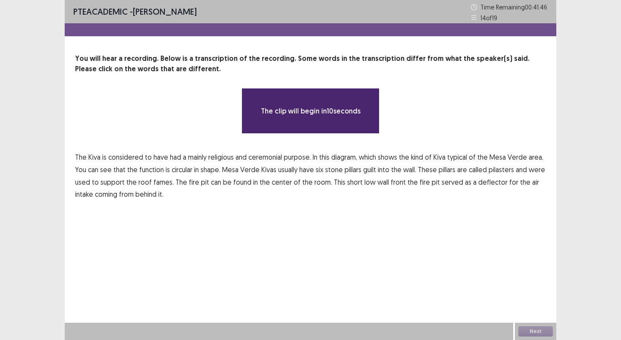
click at [123, 160] on span "considered" at bounding box center [125, 157] width 35 height 10
click at [123, 159] on span "considered" at bounding box center [125, 157] width 35 height 10
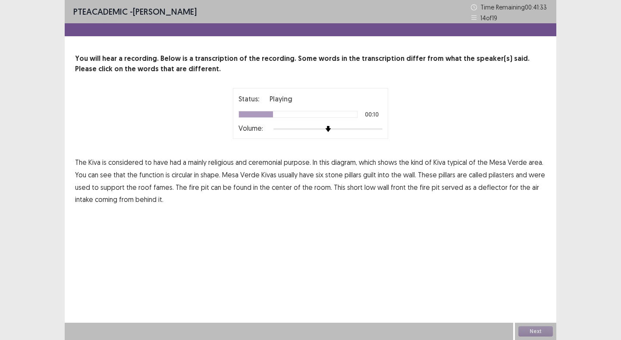
click at [145, 177] on span "function" at bounding box center [151, 175] width 25 height 10
drag, startPoint x: 160, startPoint y: 188, endPoint x: 208, endPoint y: 188, distance: 47.9
click at [161, 187] on span "fames." at bounding box center [164, 187] width 20 height 10
click at [397, 189] on span "front" at bounding box center [398, 187] width 15 height 10
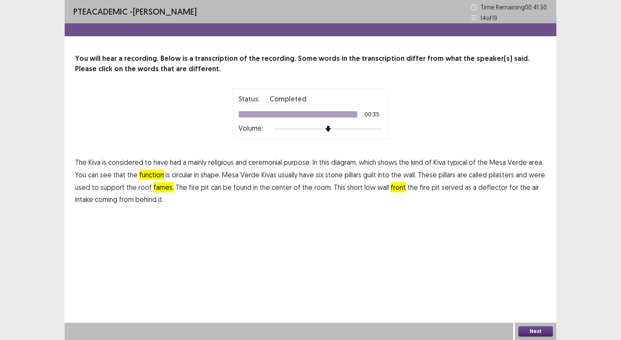
click at [538, 330] on button "Next" at bounding box center [536, 331] width 35 height 10
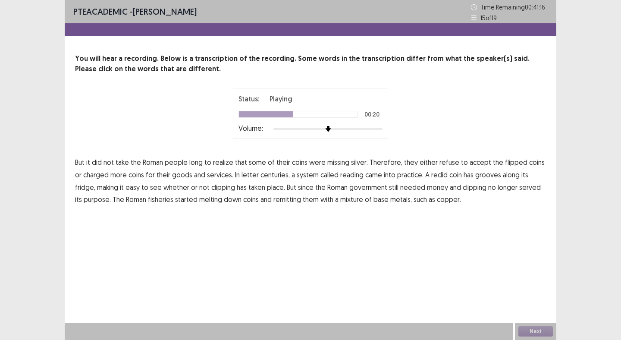
click at [95, 182] on span "fridge," at bounding box center [85, 187] width 20 height 10
click at [154, 202] on span "fisheries" at bounding box center [160, 199] width 25 height 10
click at [532, 331] on button "Next" at bounding box center [536, 331] width 35 height 10
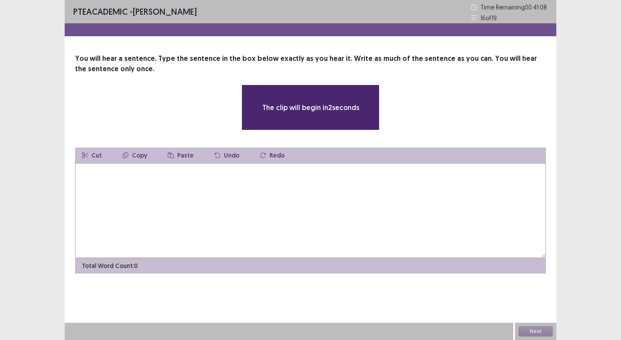
click at [156, 226] on textarea at bounding box center [310, 210] width 471 height 95
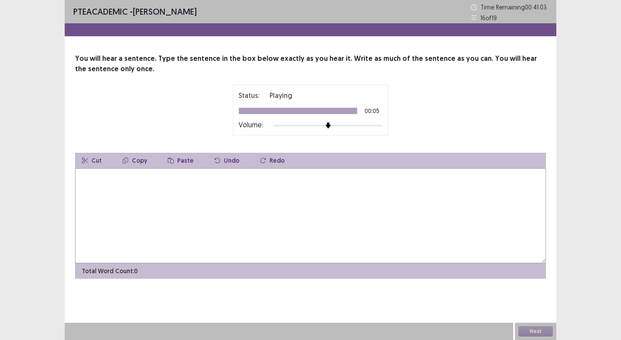
click at [177, 218] on textarea at bounding box center [310, 215] width 471 height 95
click at [189, 207] on textarea at bounding box center [310, 215] width 471 height 95
click at [189, 205] on textarea at bounding box center [310, 215] width 471 height 95
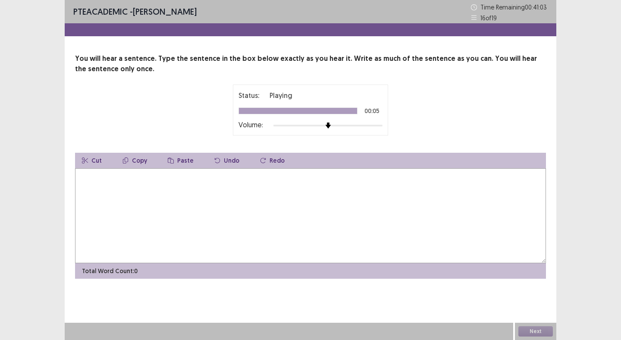
click at [164, 203] on textarea at bounding box center [310, 215] width 471 height 95
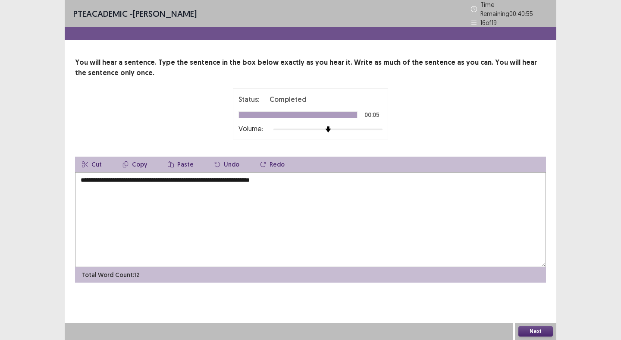
click at [241, 179] on textarea "**********" at bounding box center [310, 219] width 471 height 95
click at [284, 182] on textarea "**********" at bounding box center [310, 219] width 471 height 95
type textarea "**********"
click at [524, 329] on button "Next" at bounding box center [536, 331] width 35 height 10
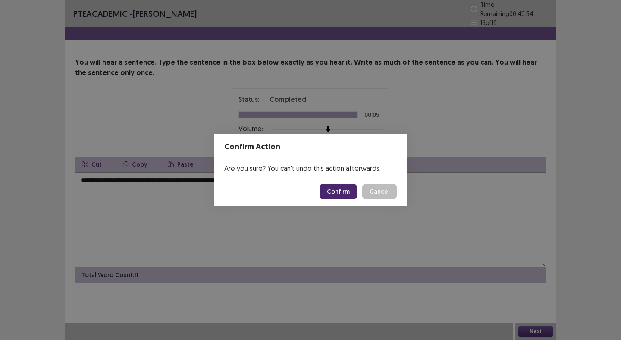
click at [340, 192] on button "Confirm" at bounding box center [339, 192] width 38 height 16
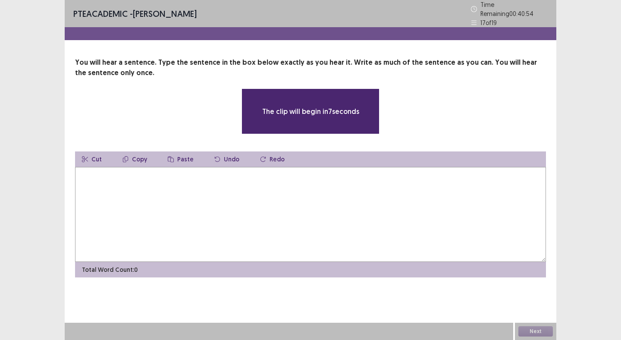
click at [240, 230] on textarea at bounding box center [310, 214] width 471 height 95
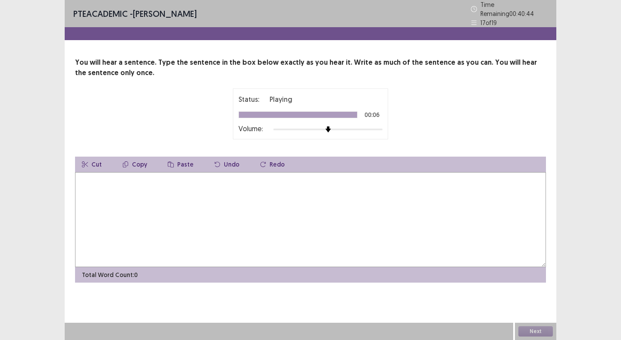
click at [240, 230] on textarea at bounding box center [310, 219] width 471 height 95
click at [222, 201] on textarea at bounding box center [310, 219] width 471 height 95
click at [214, 181] on textarea at bounding box center [310, 219] width 471 height 95
click at [217, 194] on textarea at bounding box center [310, 219] width 471 height 95
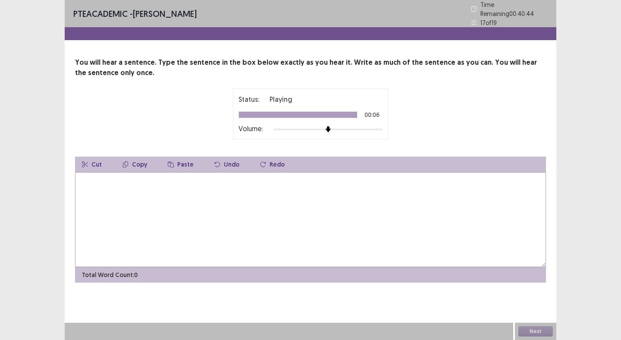
click at [217, 194] on textarea at bounding box center [310, 219] width 471 height 95
click at [218, 202] on textarea at bounding box center [310, 219] width 471 height 95
click at [221, 212] on textarea at bounding box center [310, 219] width 471 height 95
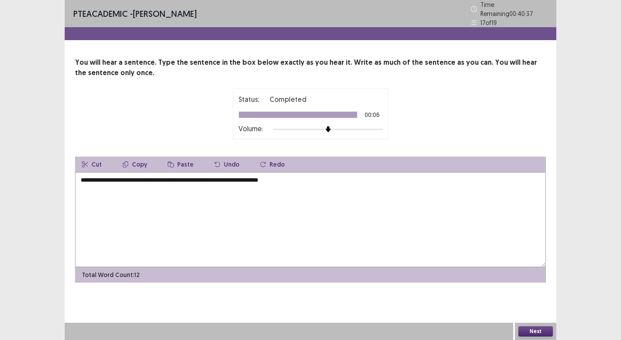
click at [168, 178] on textarea "**********" at bounding box center [310, 219] width 471 height 95
type textarea "**********"
click at [533, 329] on button "Next" at bounding box center [536, 331] width 35 height 10
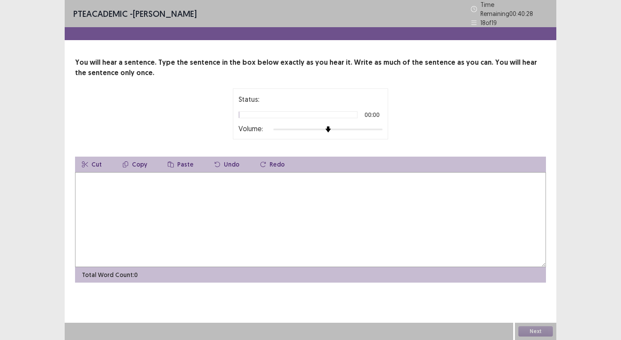
click at [276, 202] on textarea at bounding box center [310, 219] width 471 height 95
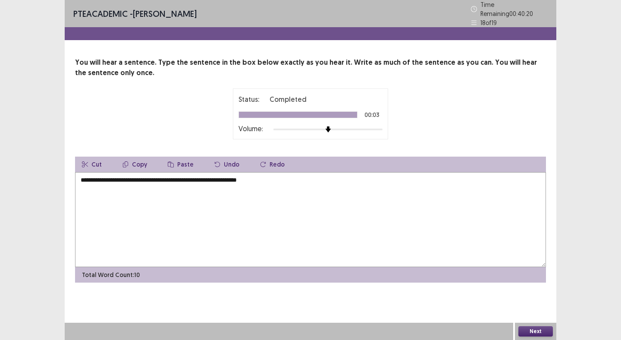
type textarea "**********"
click at [537, 331] on button "Next" at bounding box center [536, 331] width 35 height 10
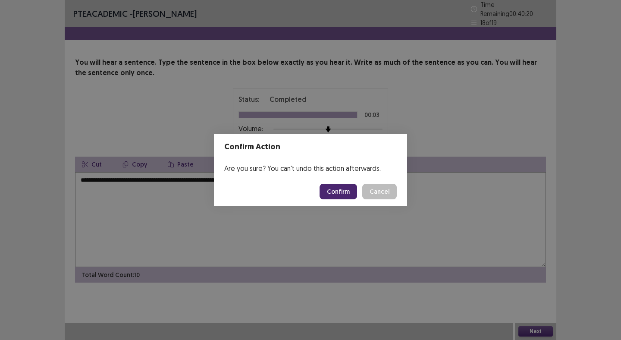
click at [344, 188] on button "Confirm" at bounding box center [339, 192] width 38 height 16
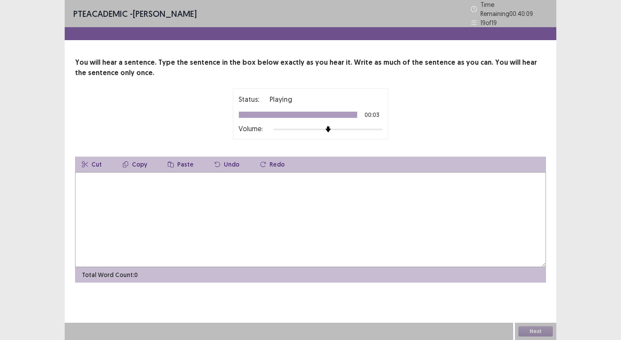
click at [340, 226] on textarea at bounding box center [310, 219] width 471 height 95
type textarea "**********"
click at [532, 331] on button "Next" at bounding box center [536, 331] width 35 height 10
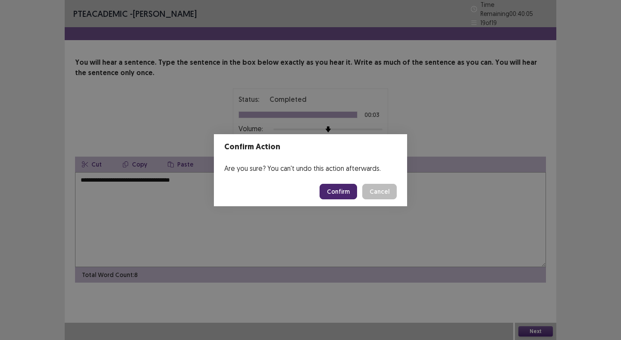
click at [341, 190] on button "Confirm" at bounding box center [339, 192] width 38 height 16
